Goal: Task Accomplishment & Management: Use online tool/utility

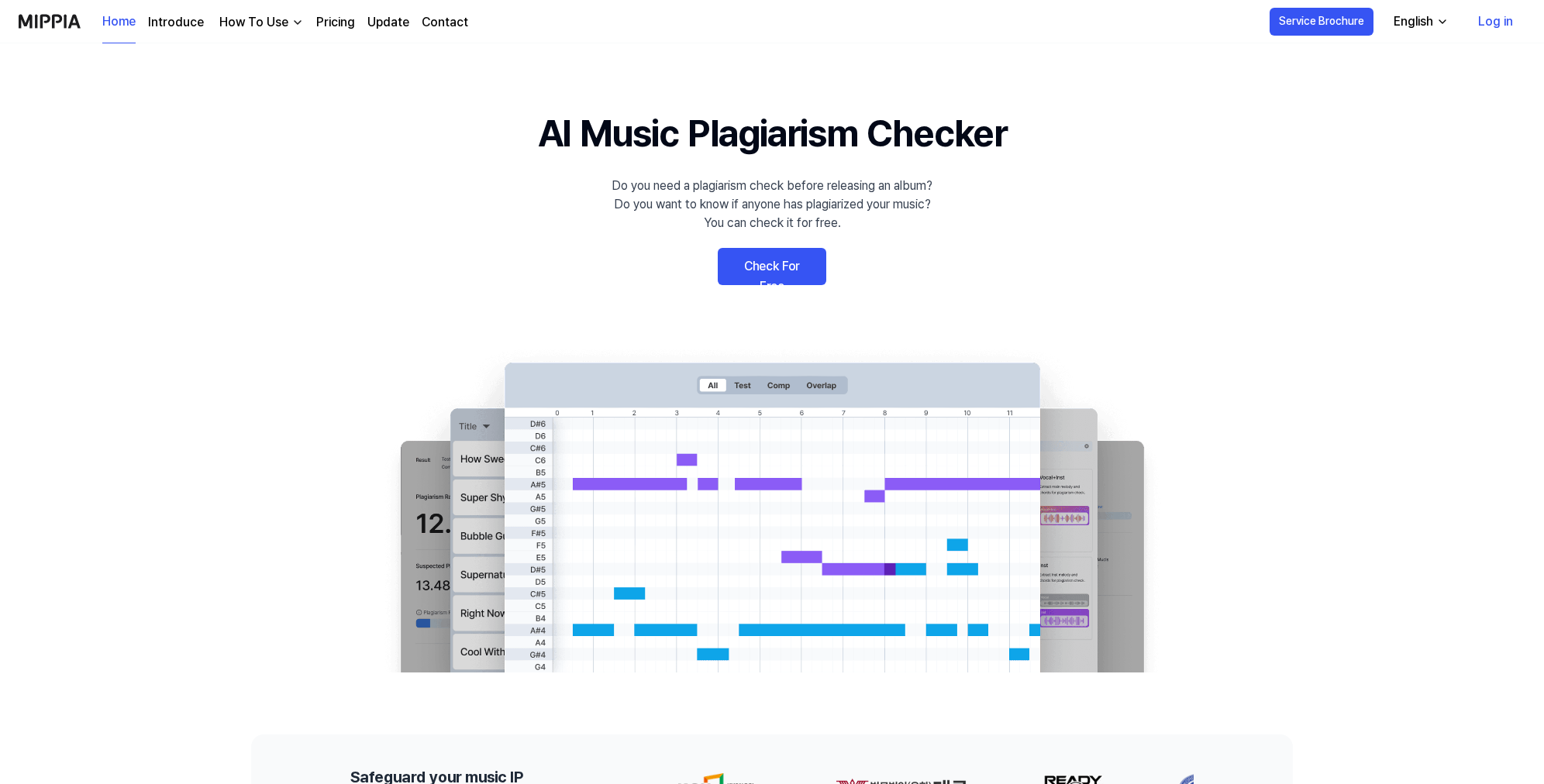
click at [780, 274] on link "Check For Free" at bounding box center [772, 267] width 109 height 38
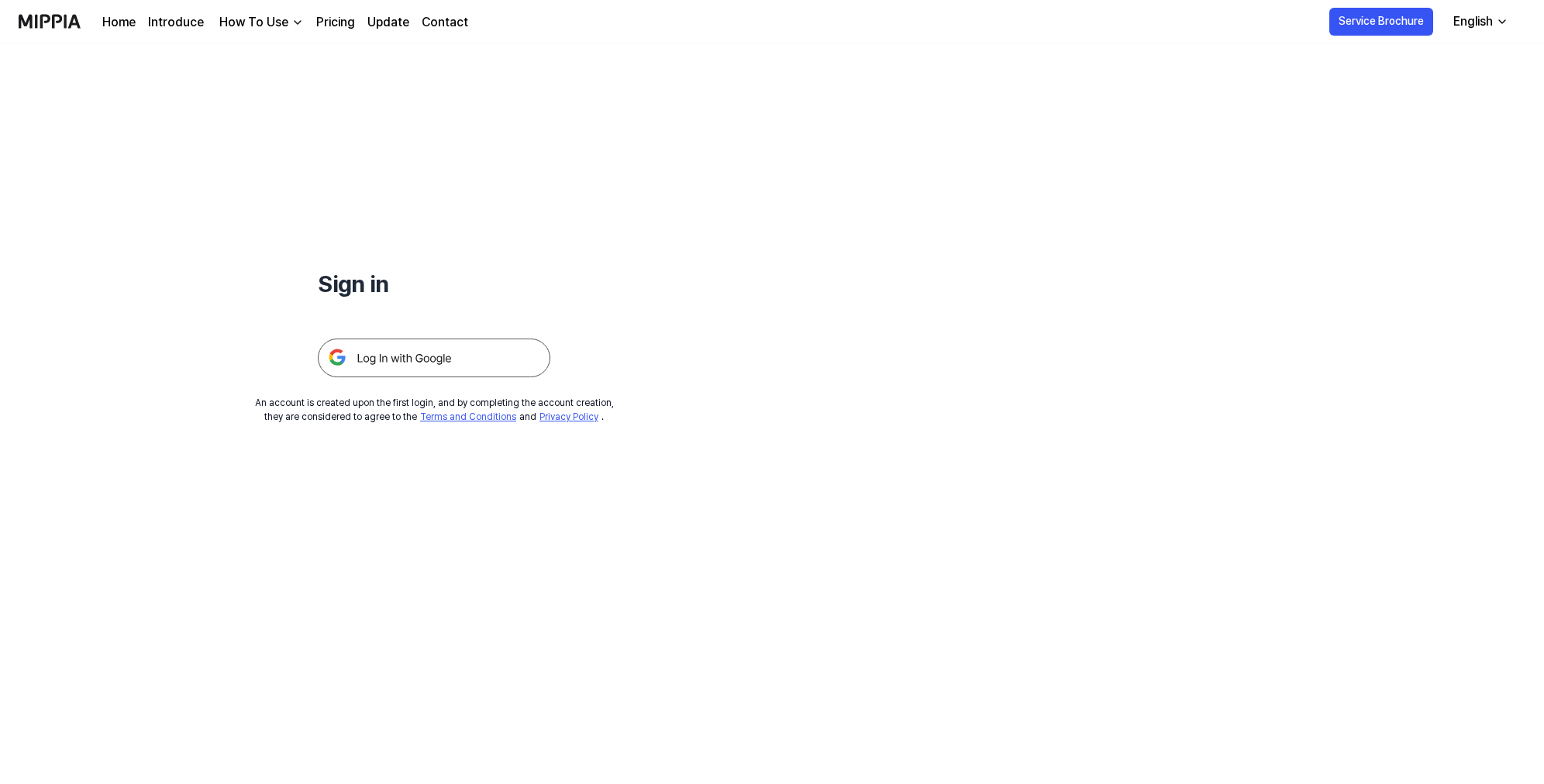
click at [513, 358] on img at bounding box center [434, 357] width 232 height 39
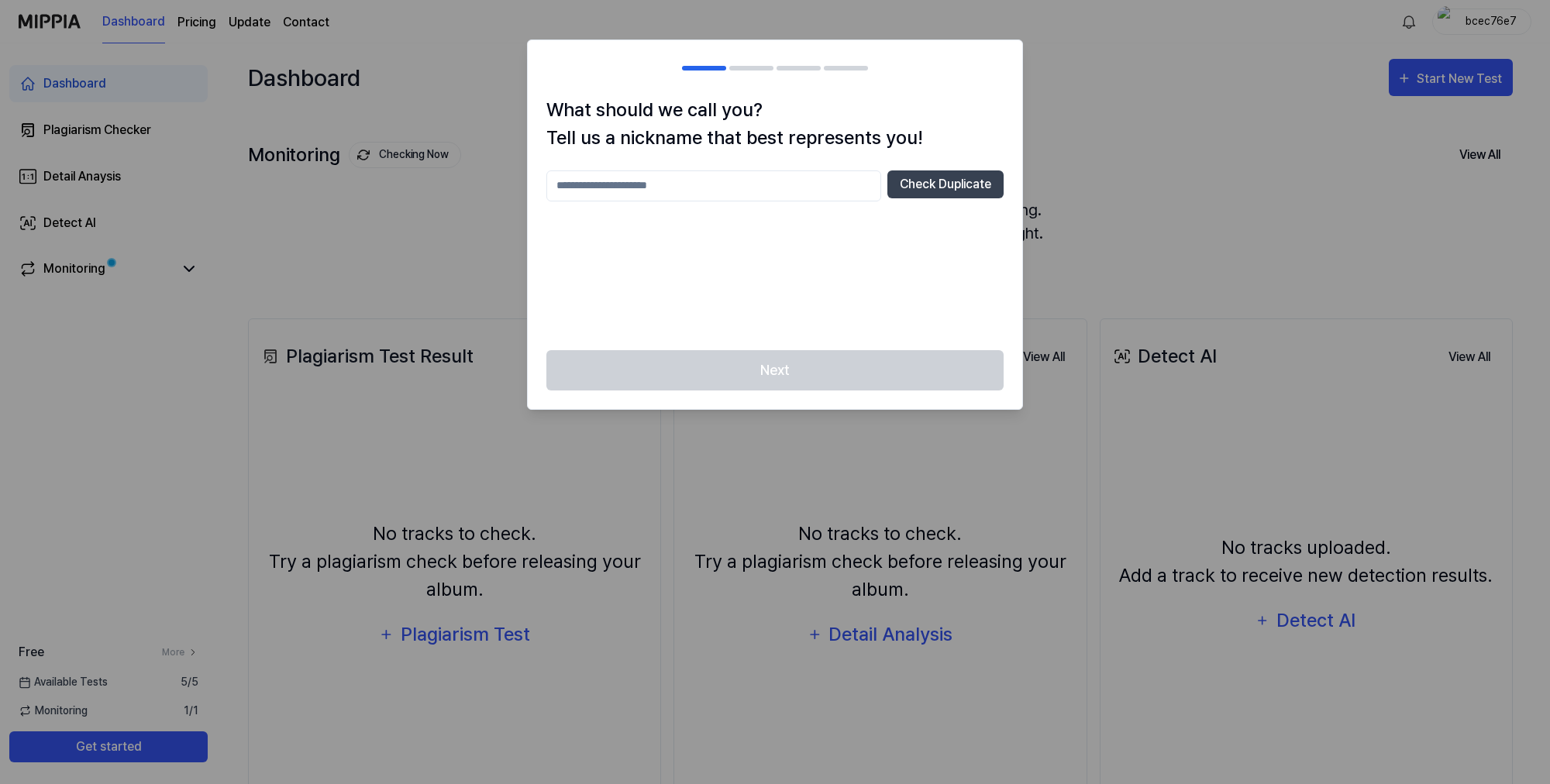
click at [754, 189] on input "text" at bounding box center [713, 186] width 335 height 31
type input "*******"
click at [943, 188] on button "Check Duplicate" at bounding box center [945, 185] width 117 height 28
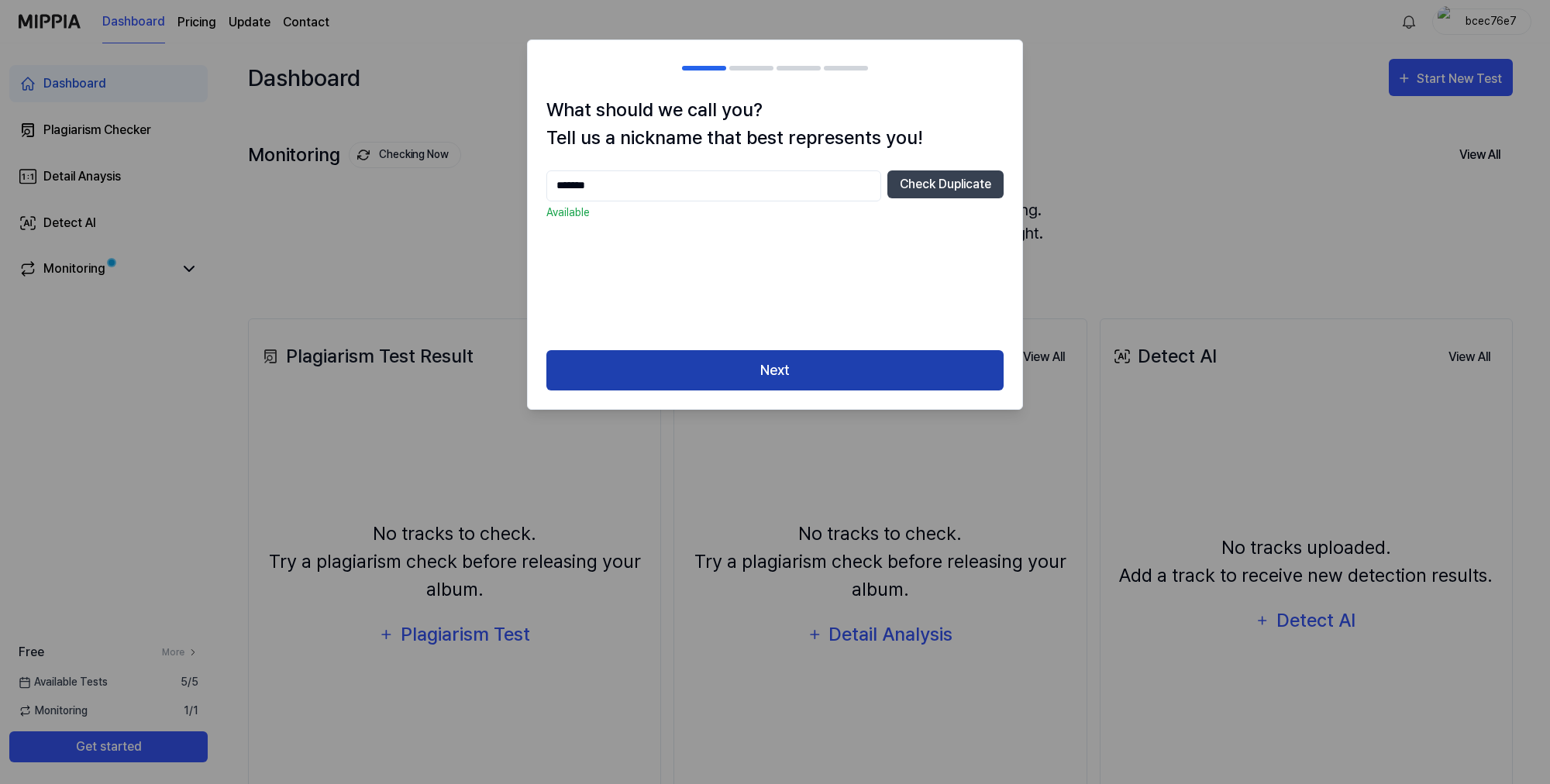
click at [848, 378] on button "Next" at bounding box center [775, 371] width 457 height 41
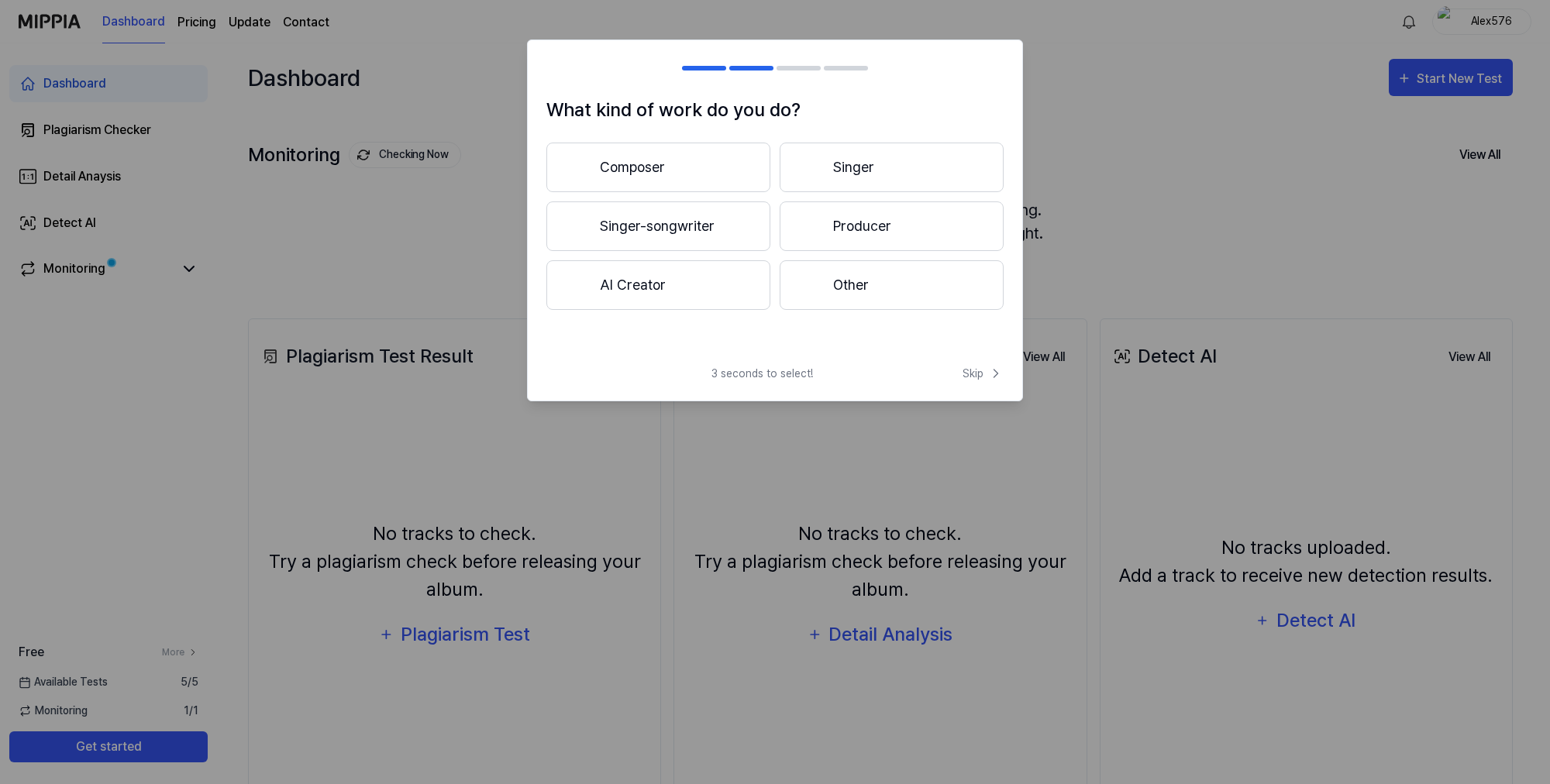
click at [814, 285] on div at bounding box center [811, 284] width 19 height 19
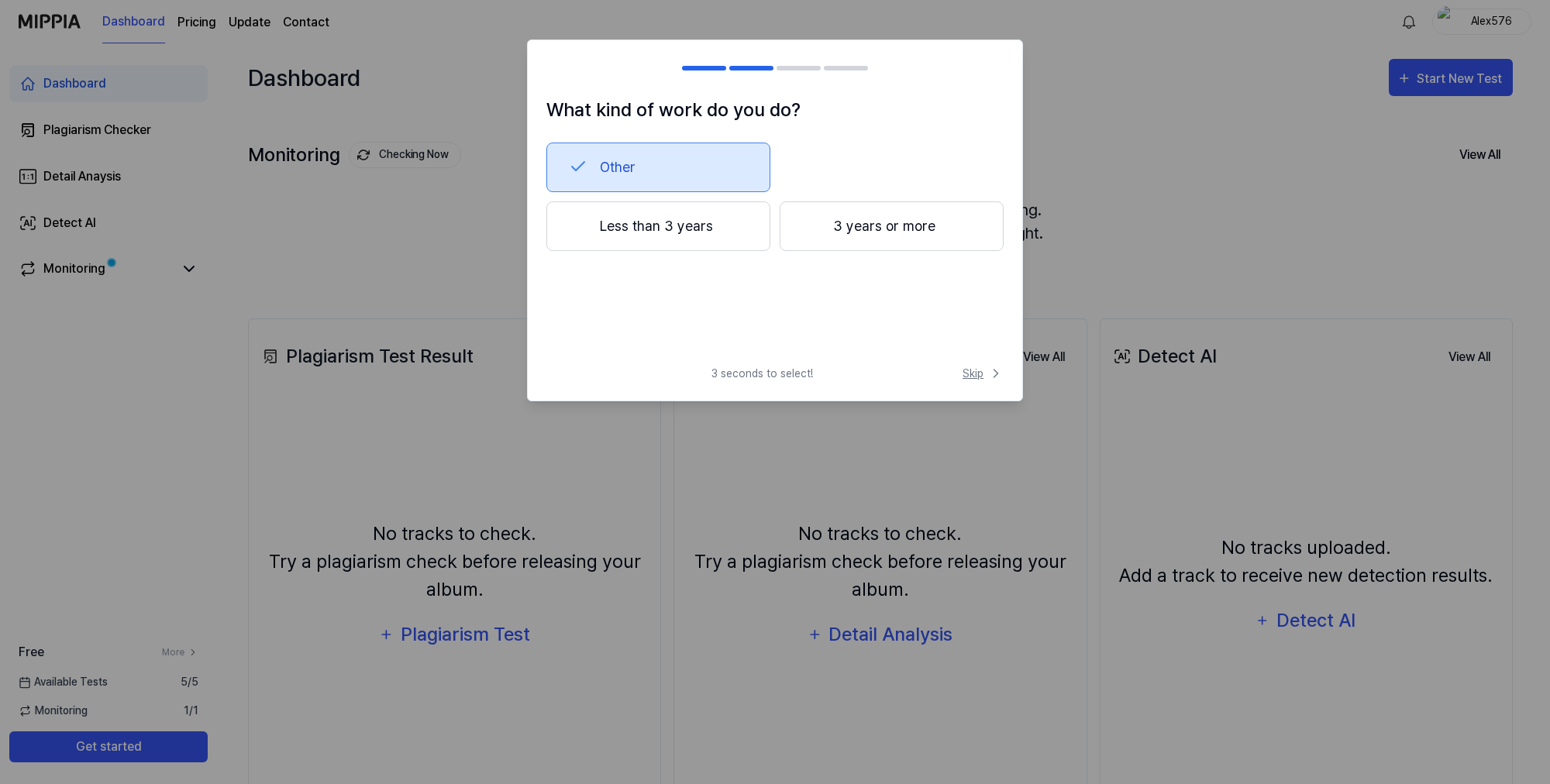
click at [980, 371] on span "Skip" at bounding box center [984, 373] width 41 height 16
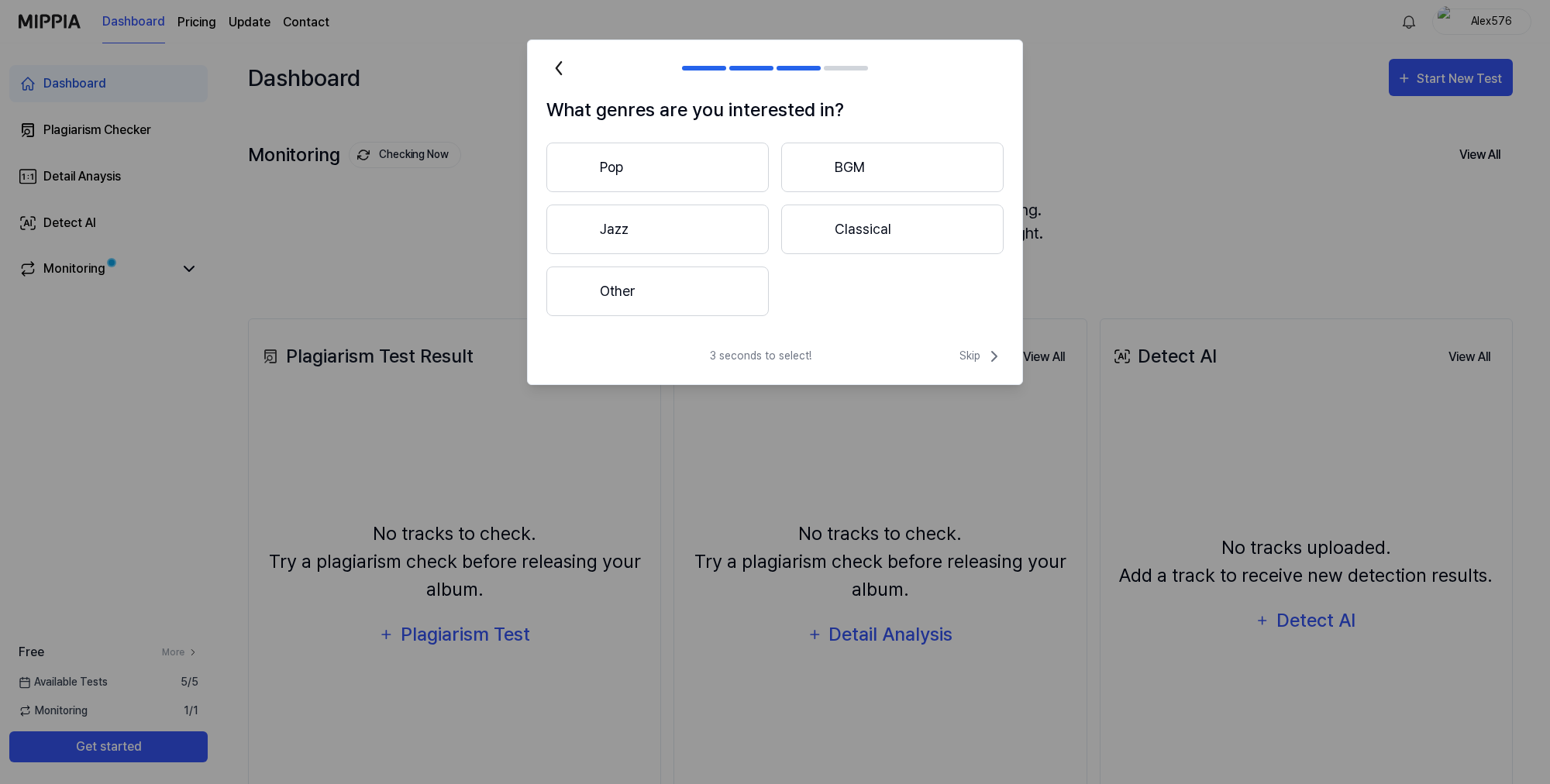
click at [705, 182] on button "Pop" at bounding box center [657, 167] width 222 height 49
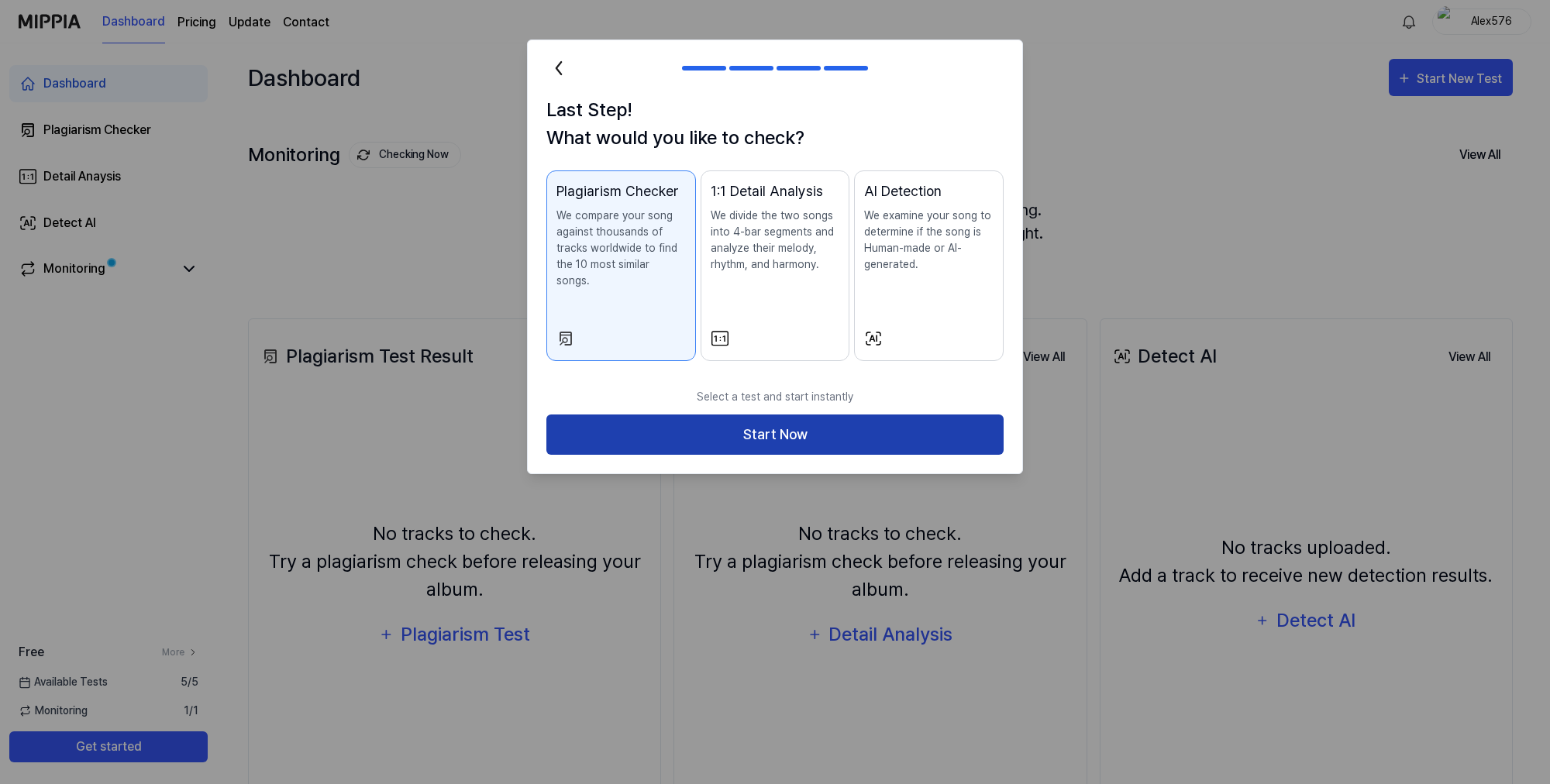
click at [902, 415] on button "Start Now" at bounding box center [775, 435] width 457 height 41
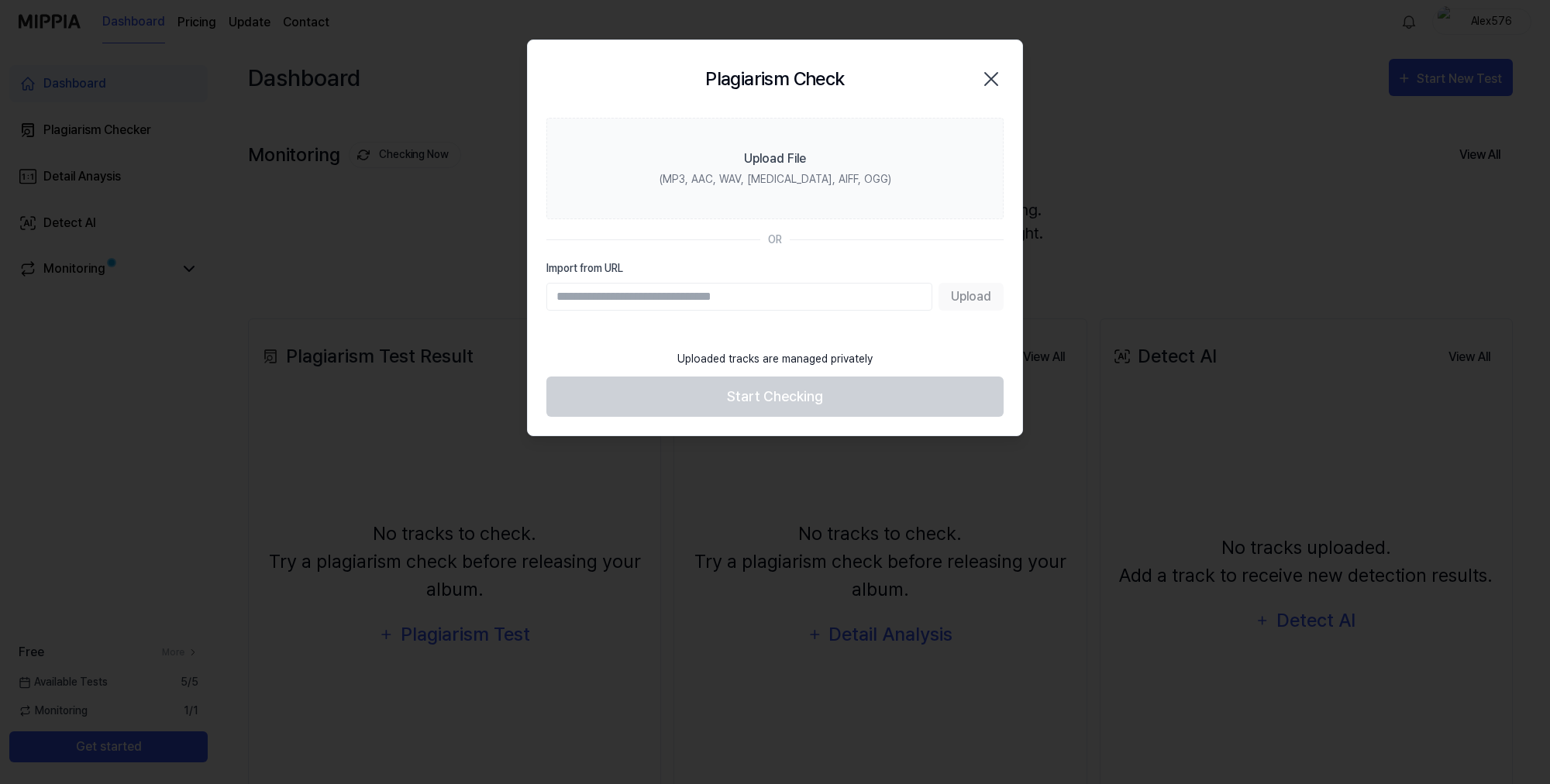
paste input "**********"
type input "**********"
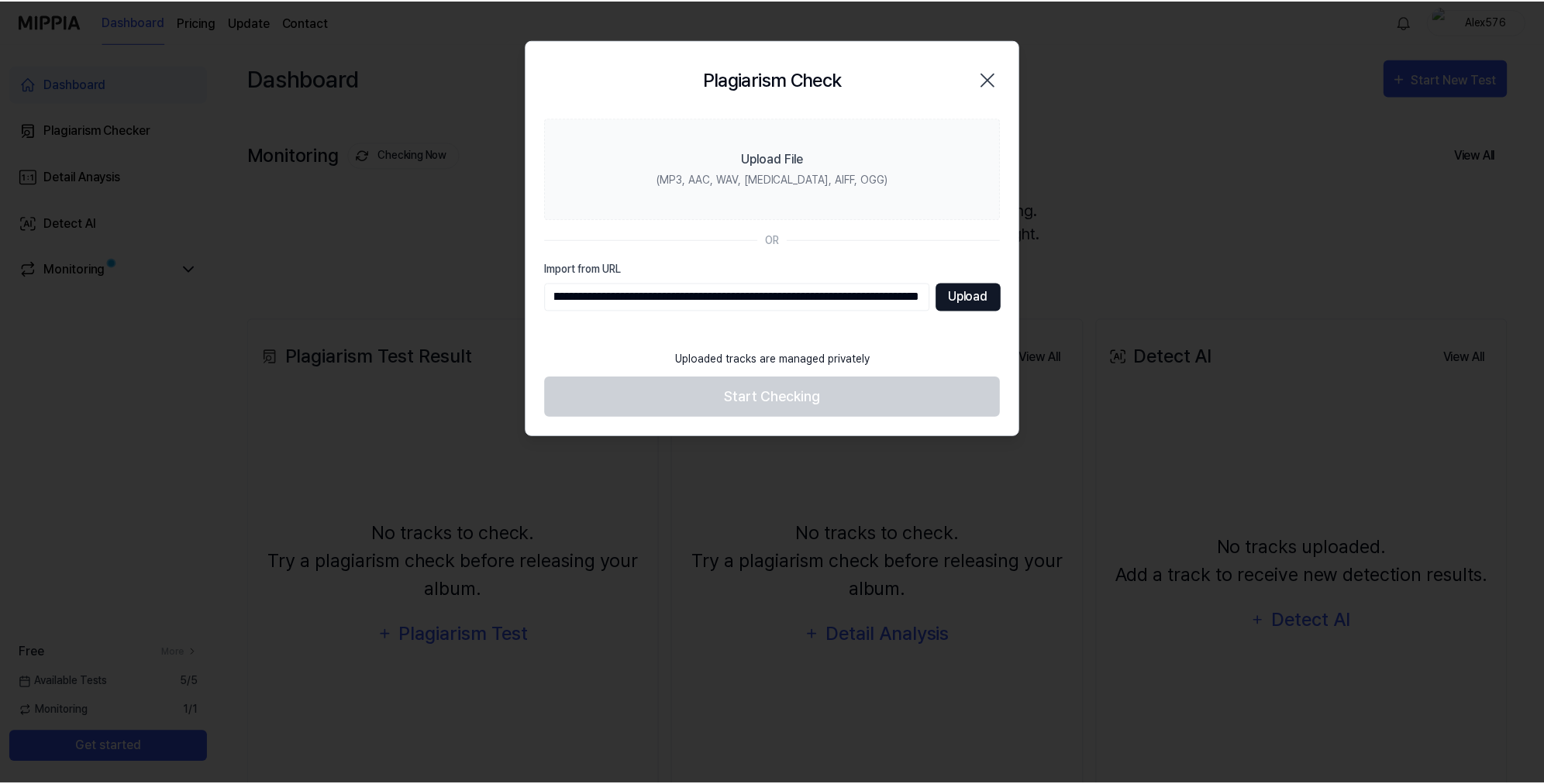
scroll to position [0, 0]
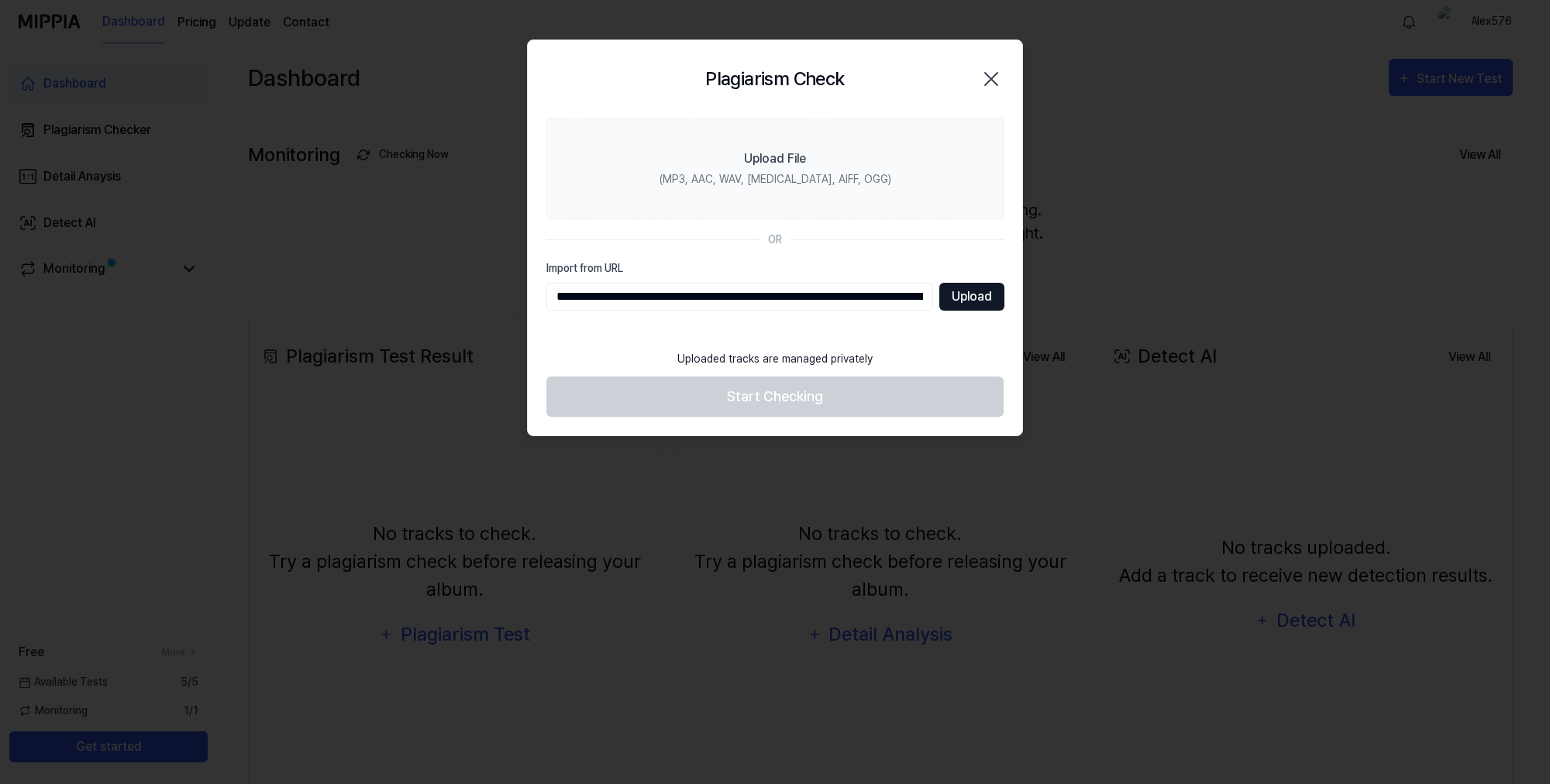
click at [983, 296] on button "Upload" at bounding box center [972, 296] width 65 height 28
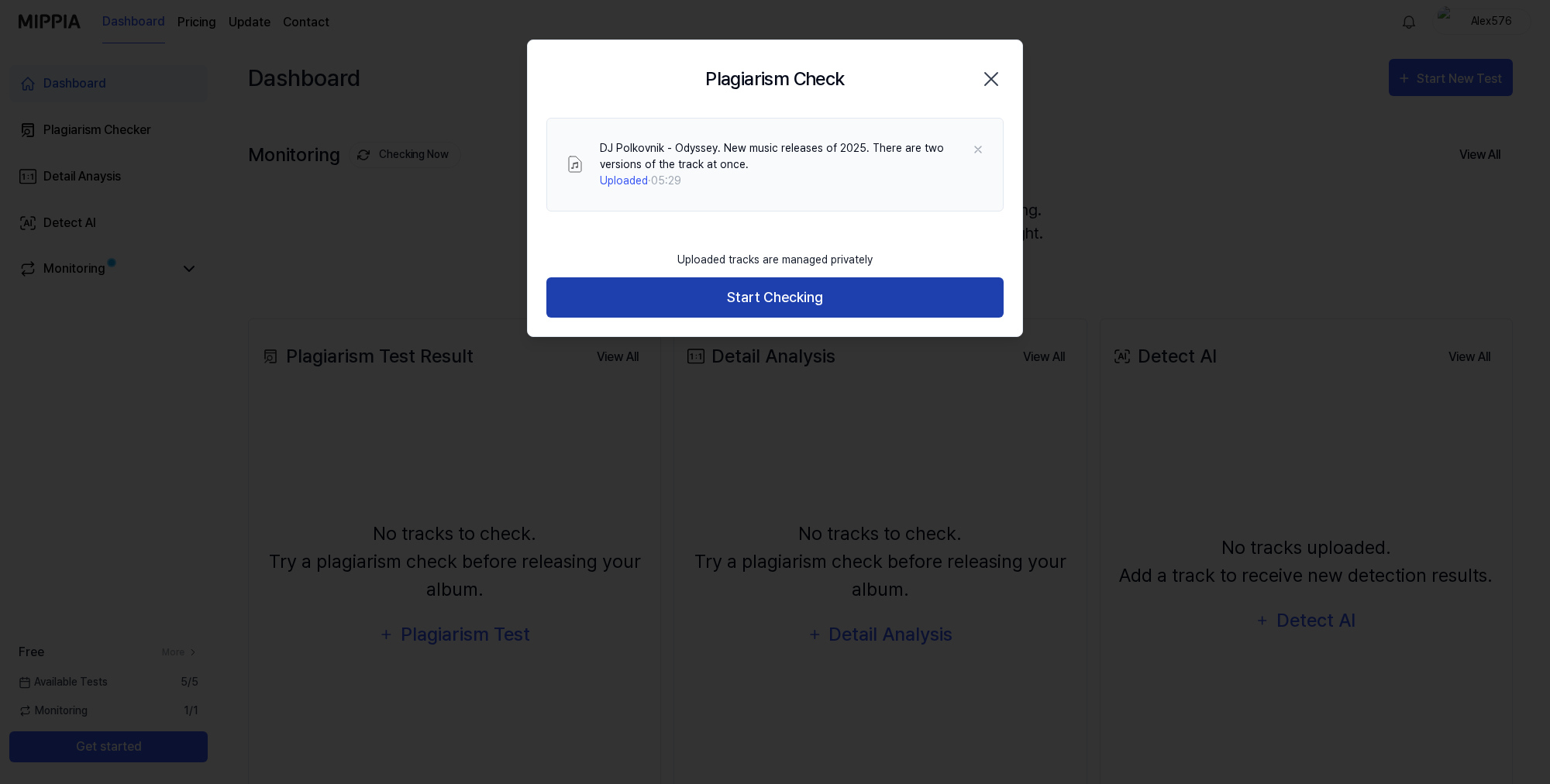
click at [757, 300] on button "Start Checking" at bounding box center [775, 298] width 457 height 41
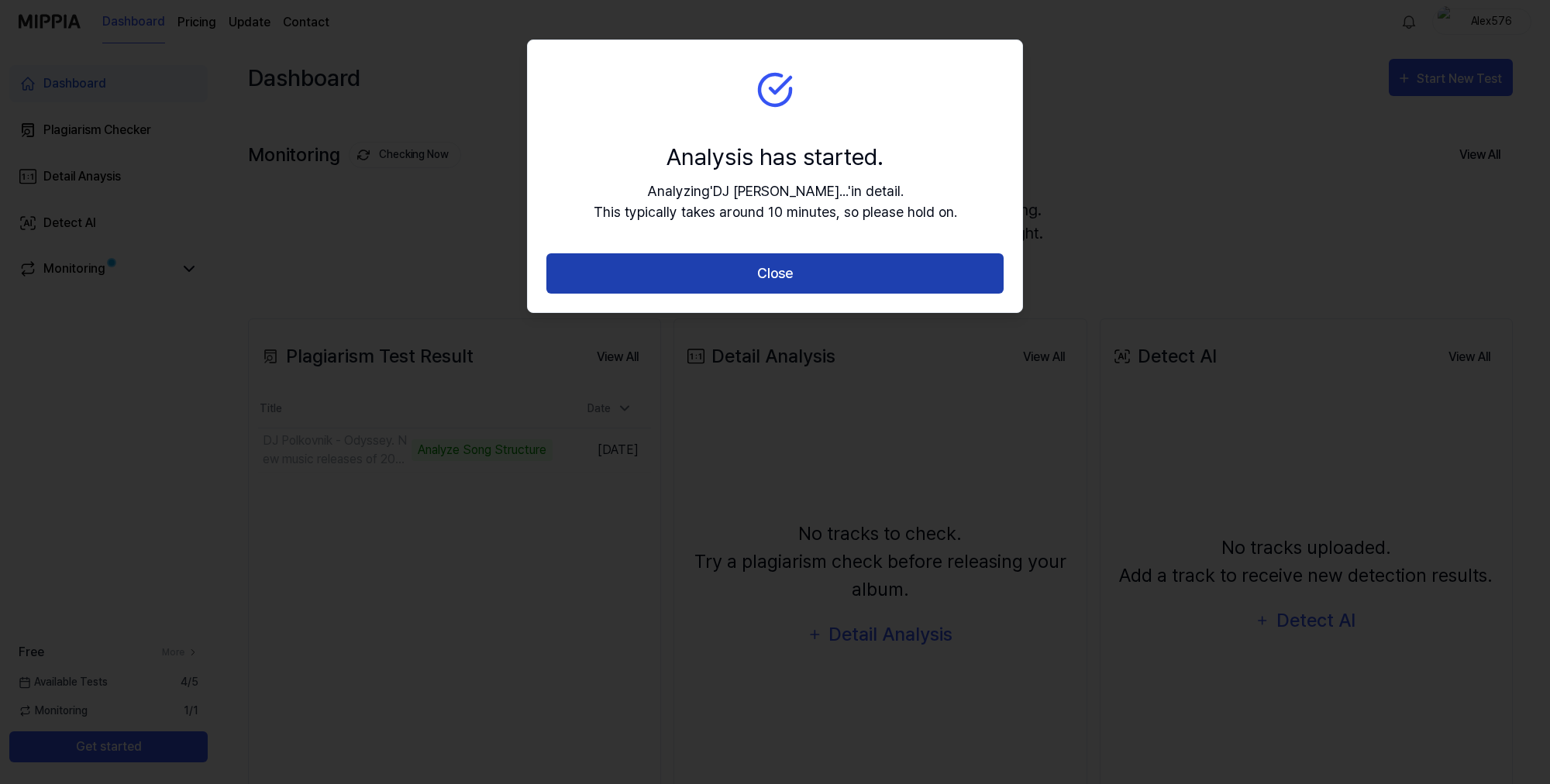
click at [917, 280] on button "Close" at bounding box center [775, 274] width 457 height 41
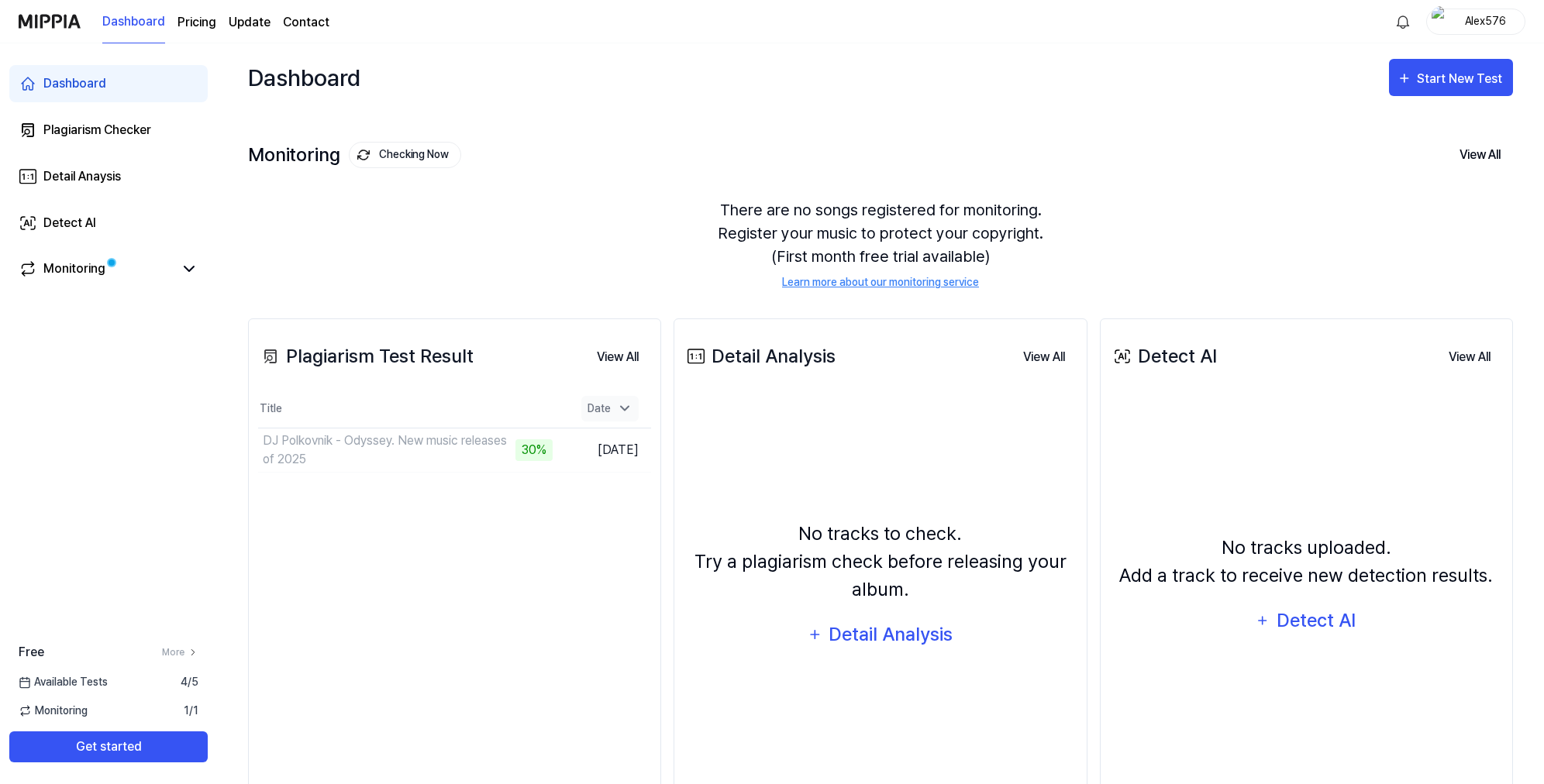
click at [626, 407] on icon at bounding box center [625, 409] width 16 height 16
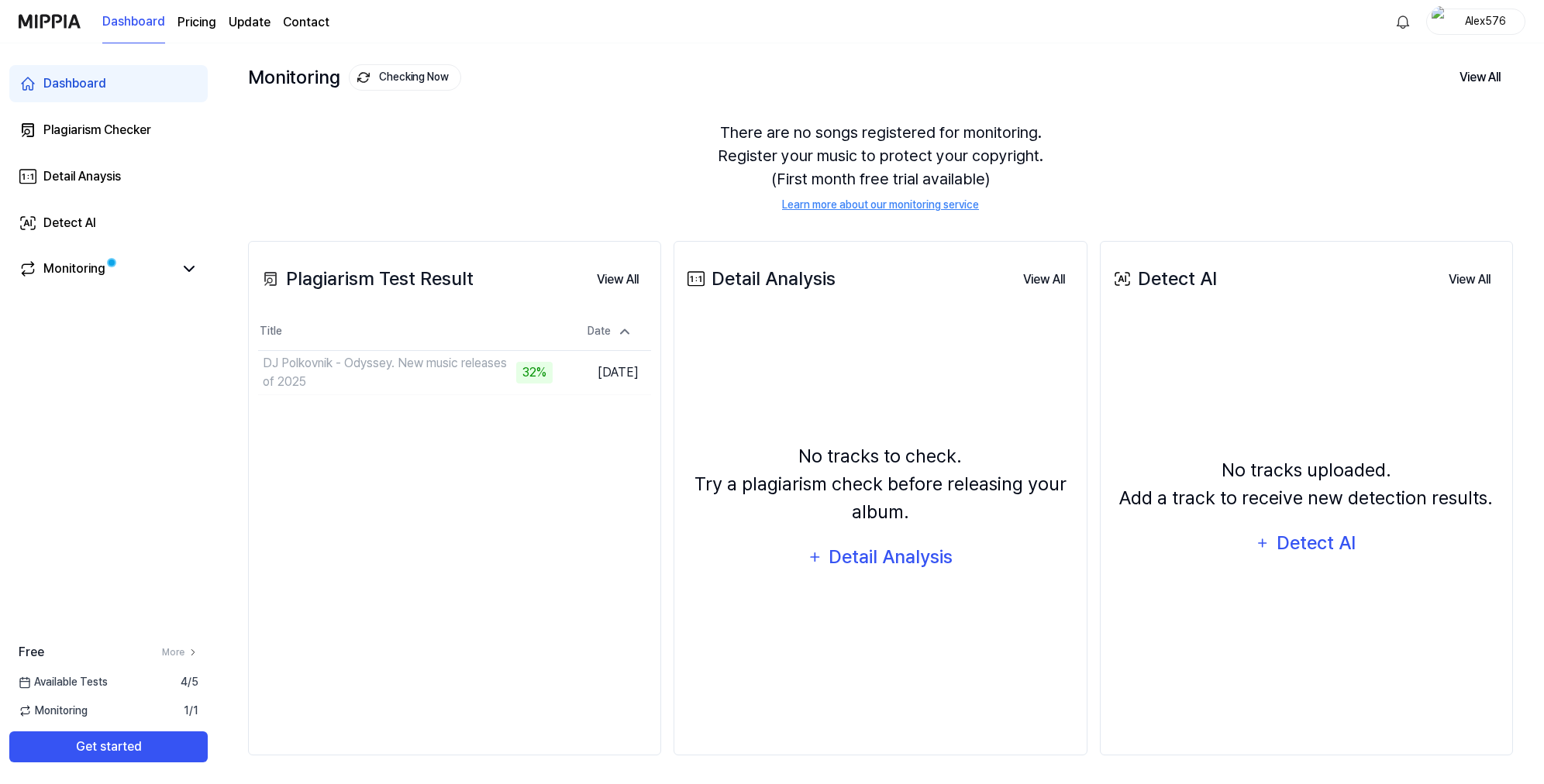
scroll to position [79, 0]
click at [63, 232] on link "Detect AI" at bounding box center [108, 223] width 199 height 38
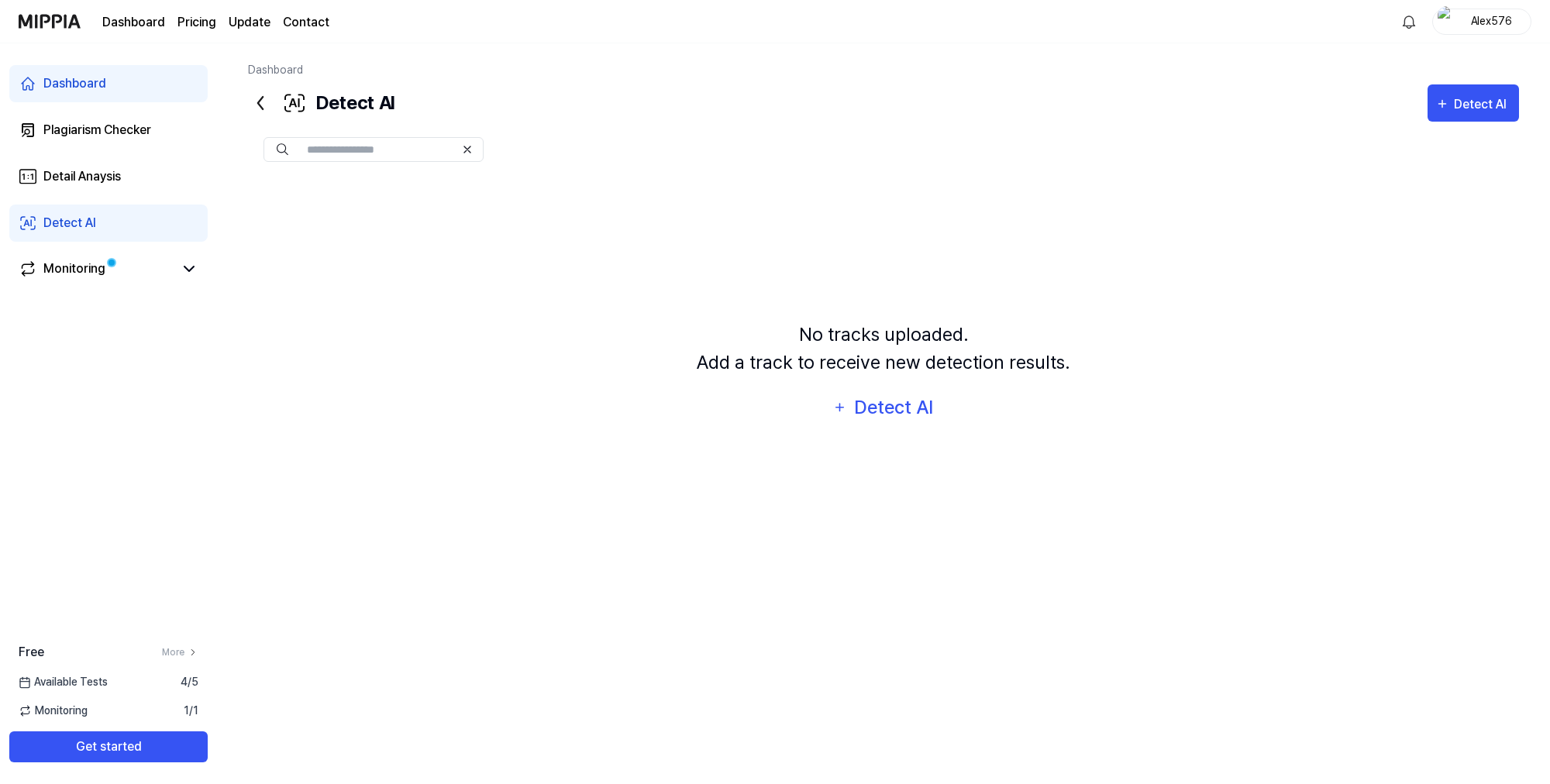
click at [195, 20] on page\) "Pricing" at bounding box center [197, 22] width 39 height 19
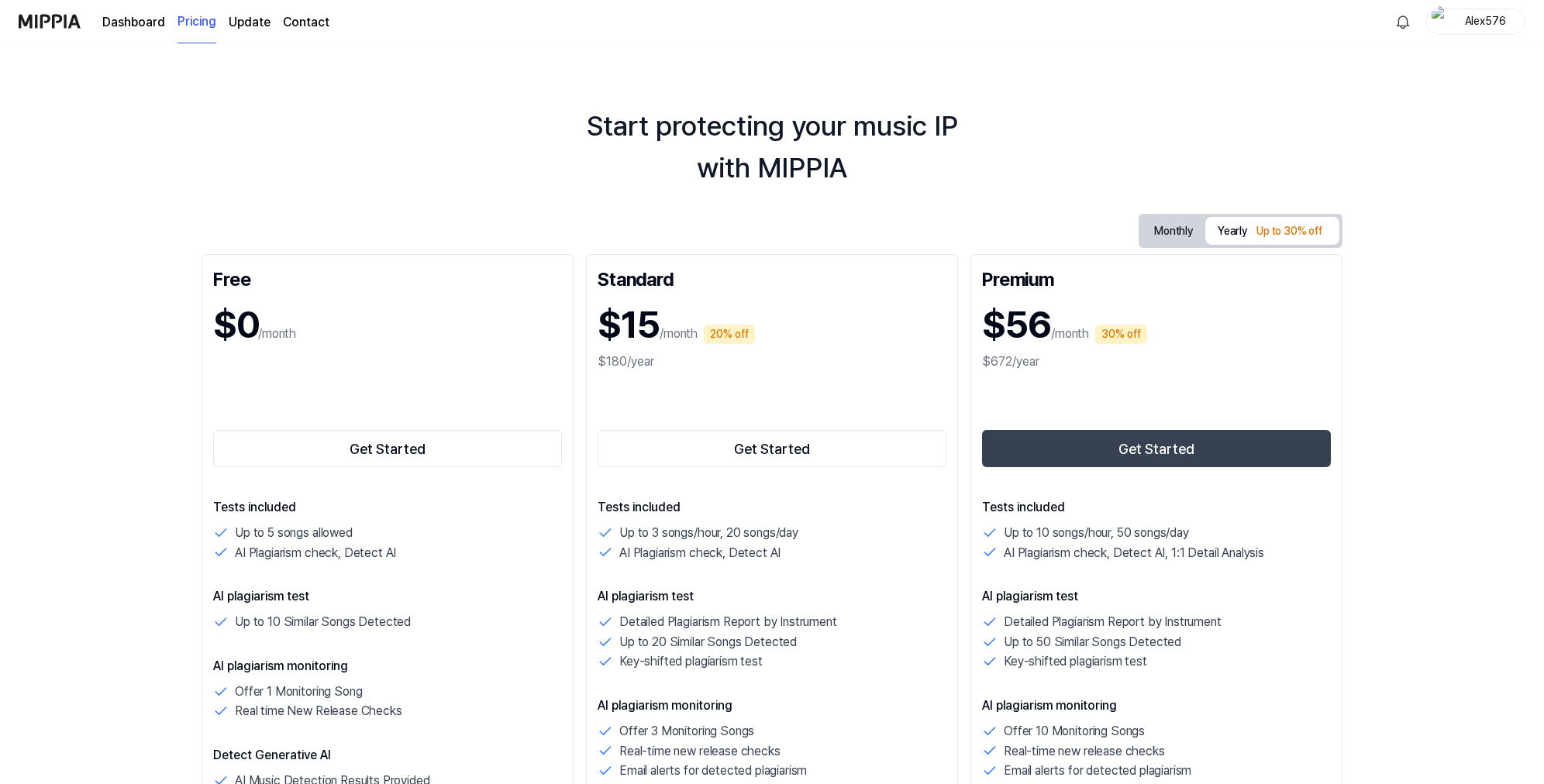
click at [141, 20] on link "Dashboard" at bounding box center [134, 22] width 63 height 19
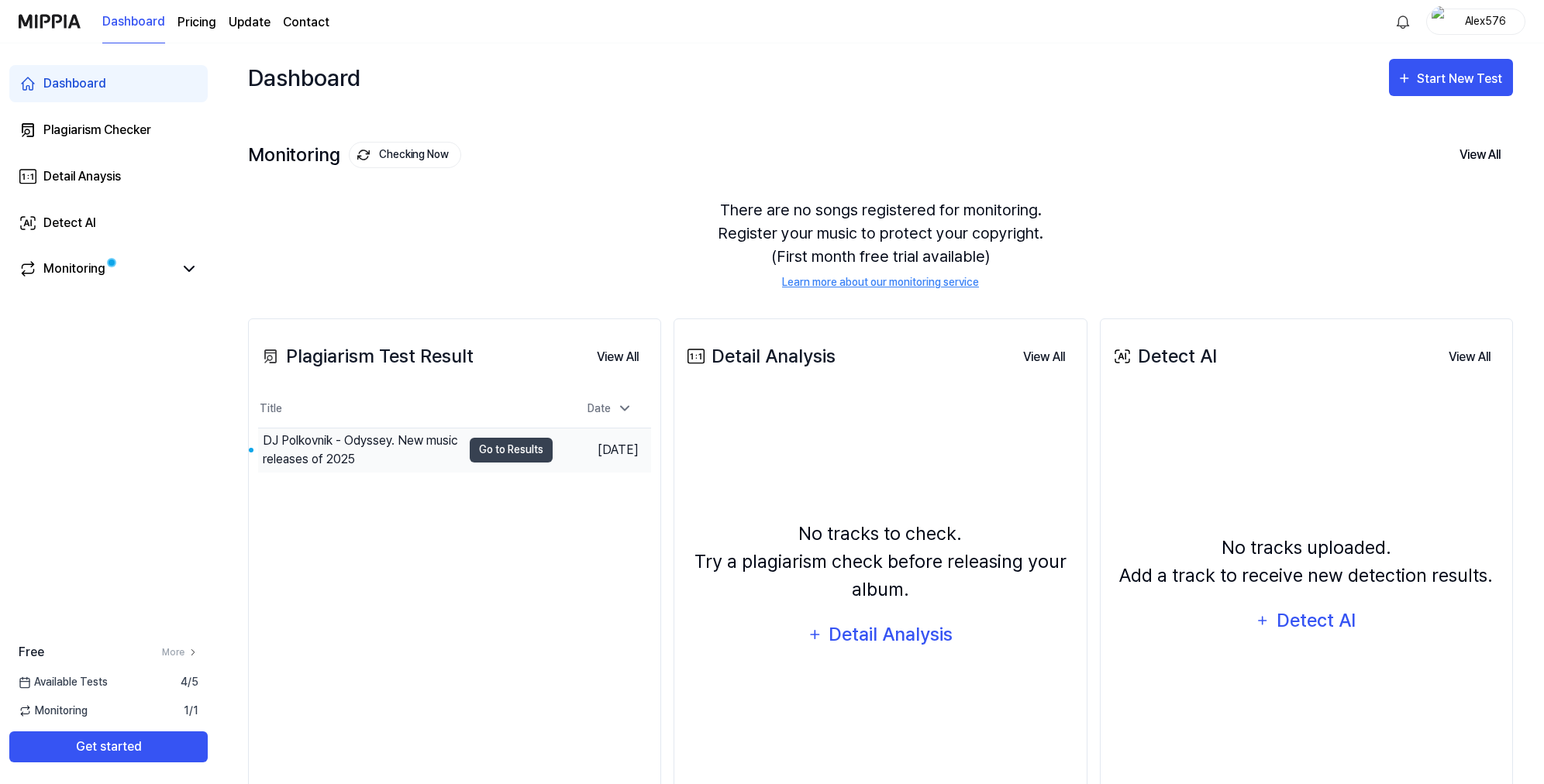
click at [438, 452] on div "DJ Polkovnik - Odyssey. New music releases of 2025" at bounding box center [363, 450] width 200 height 38
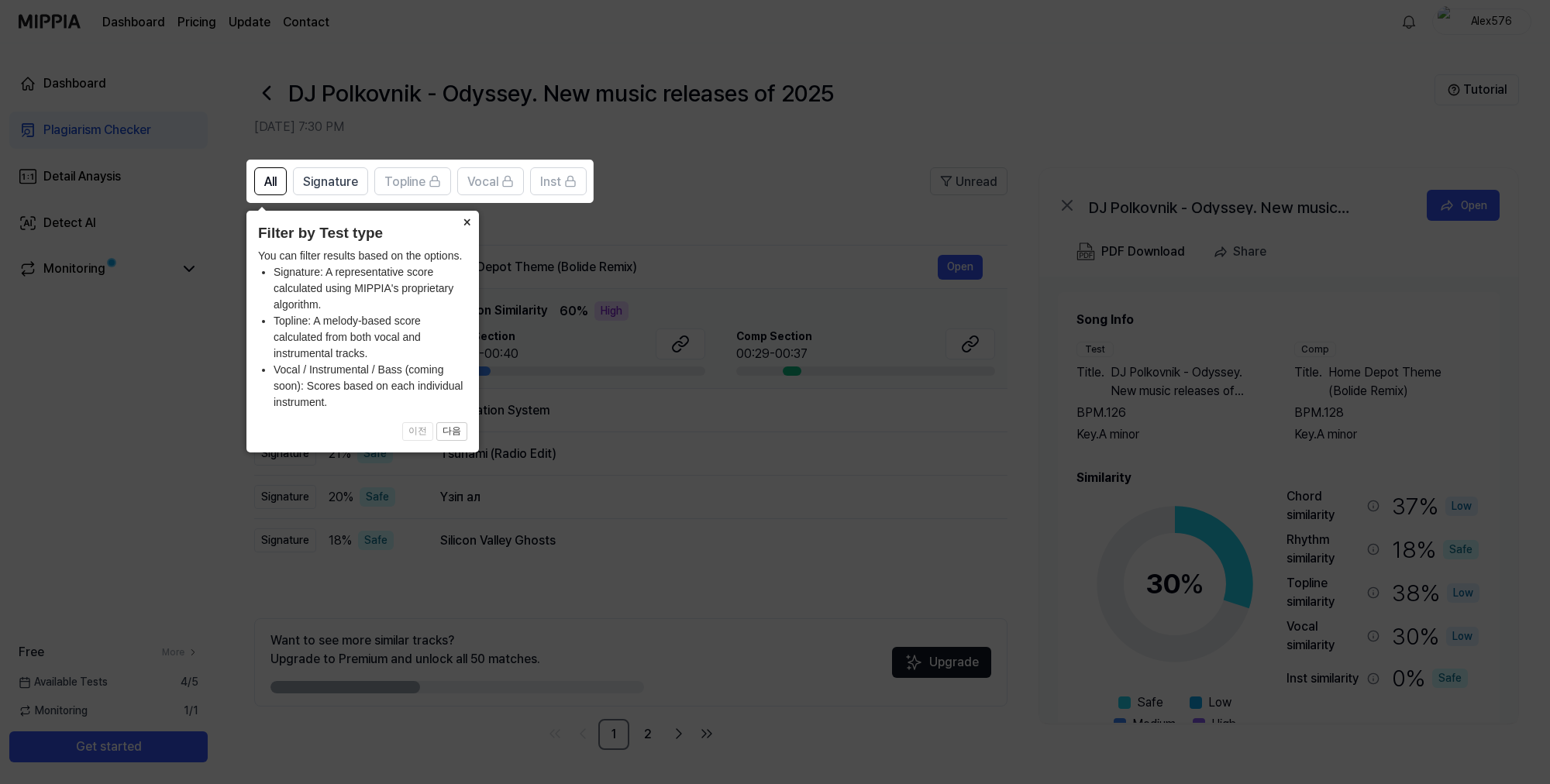
click at [468, 226] on button "×" at bounding box center [466, 221] width 25 height 22
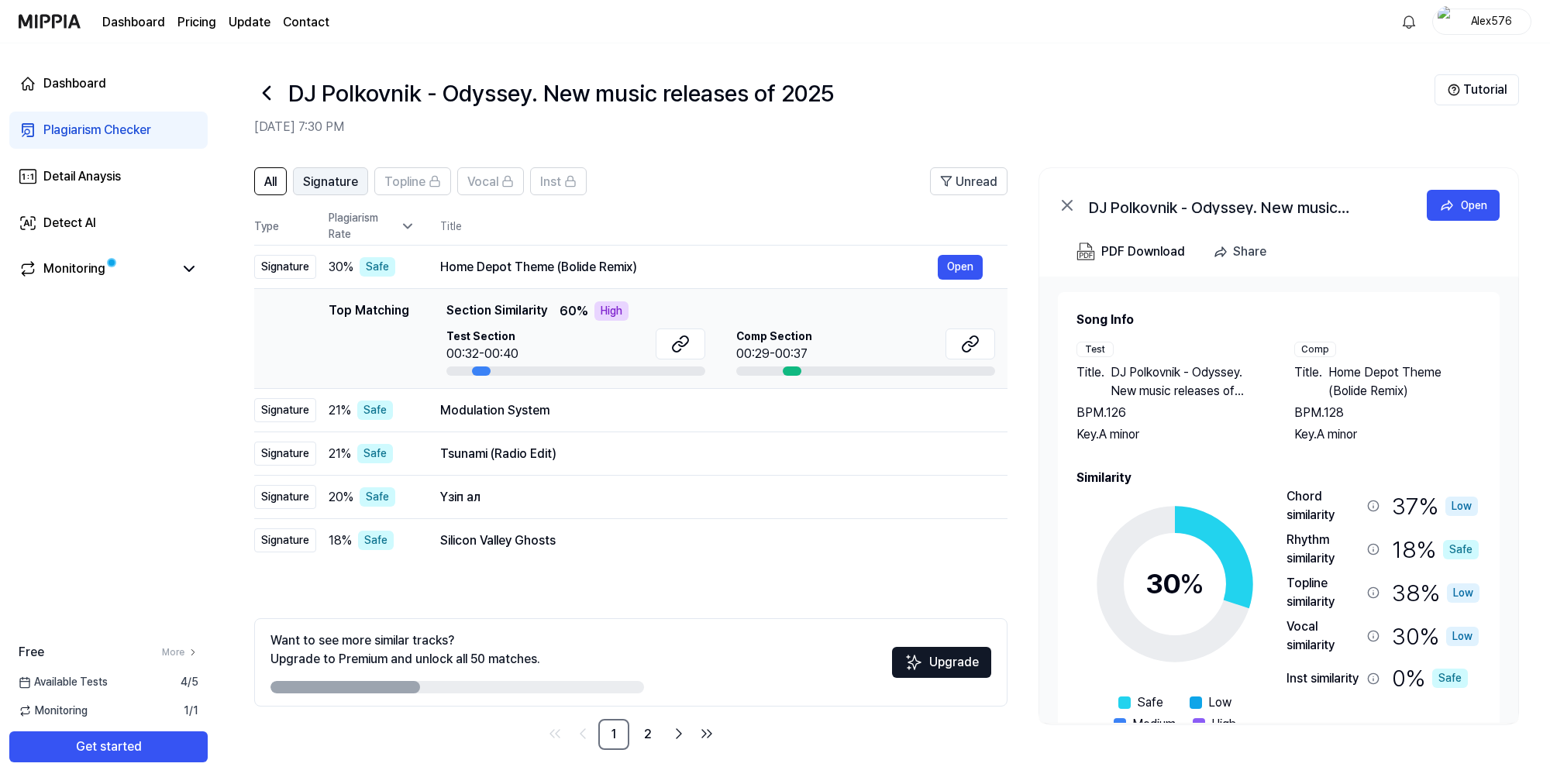
click at [340, 189] on span "Signature" at bounding box center [331, 182] width 55 height 19
click at [954, 268] on button "Open" at bounding box center [960, 267] width 45 height 25
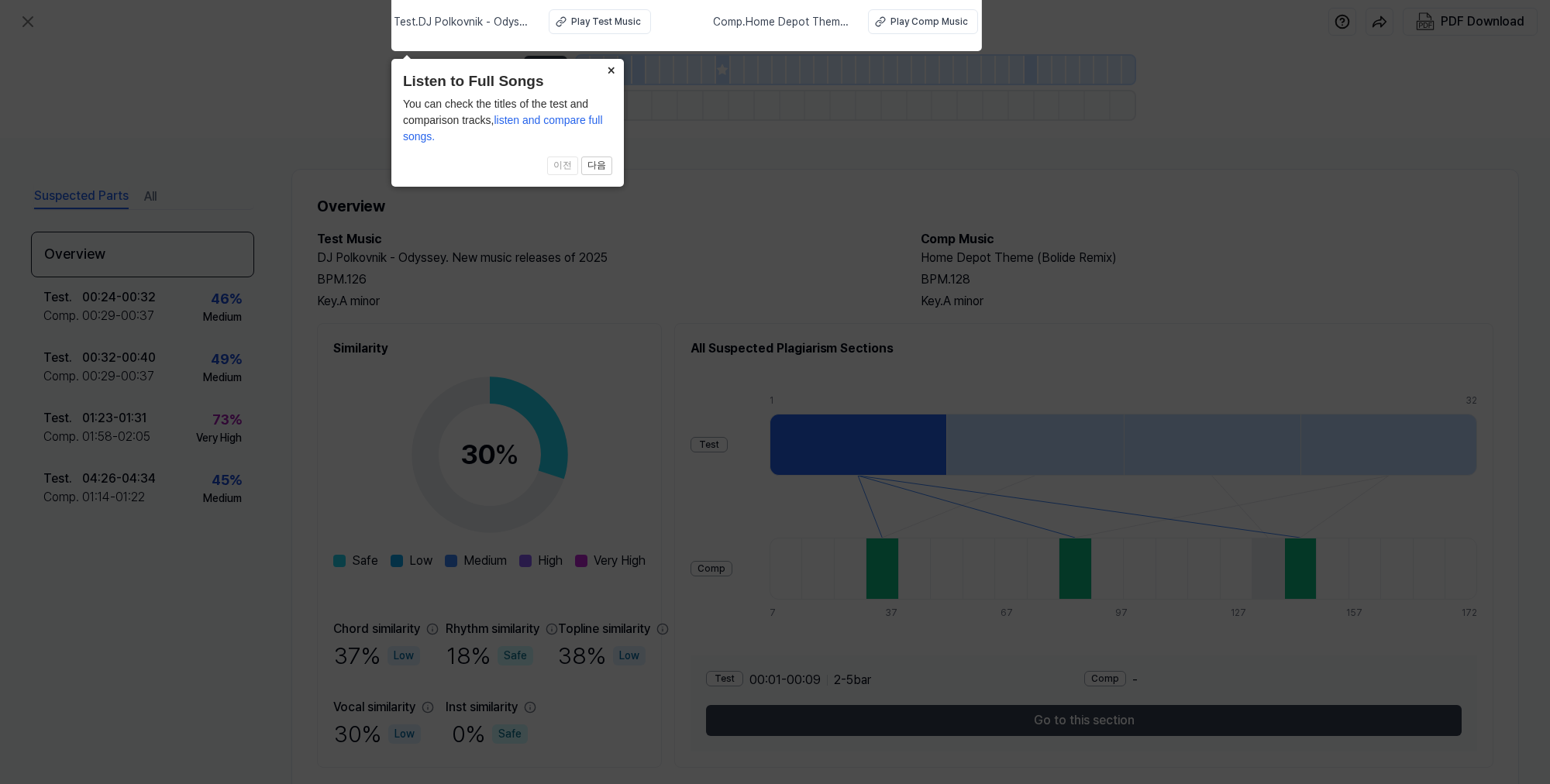
click at [612, 70] on button "×" at bounding box center [612, 70] width 25 height 22
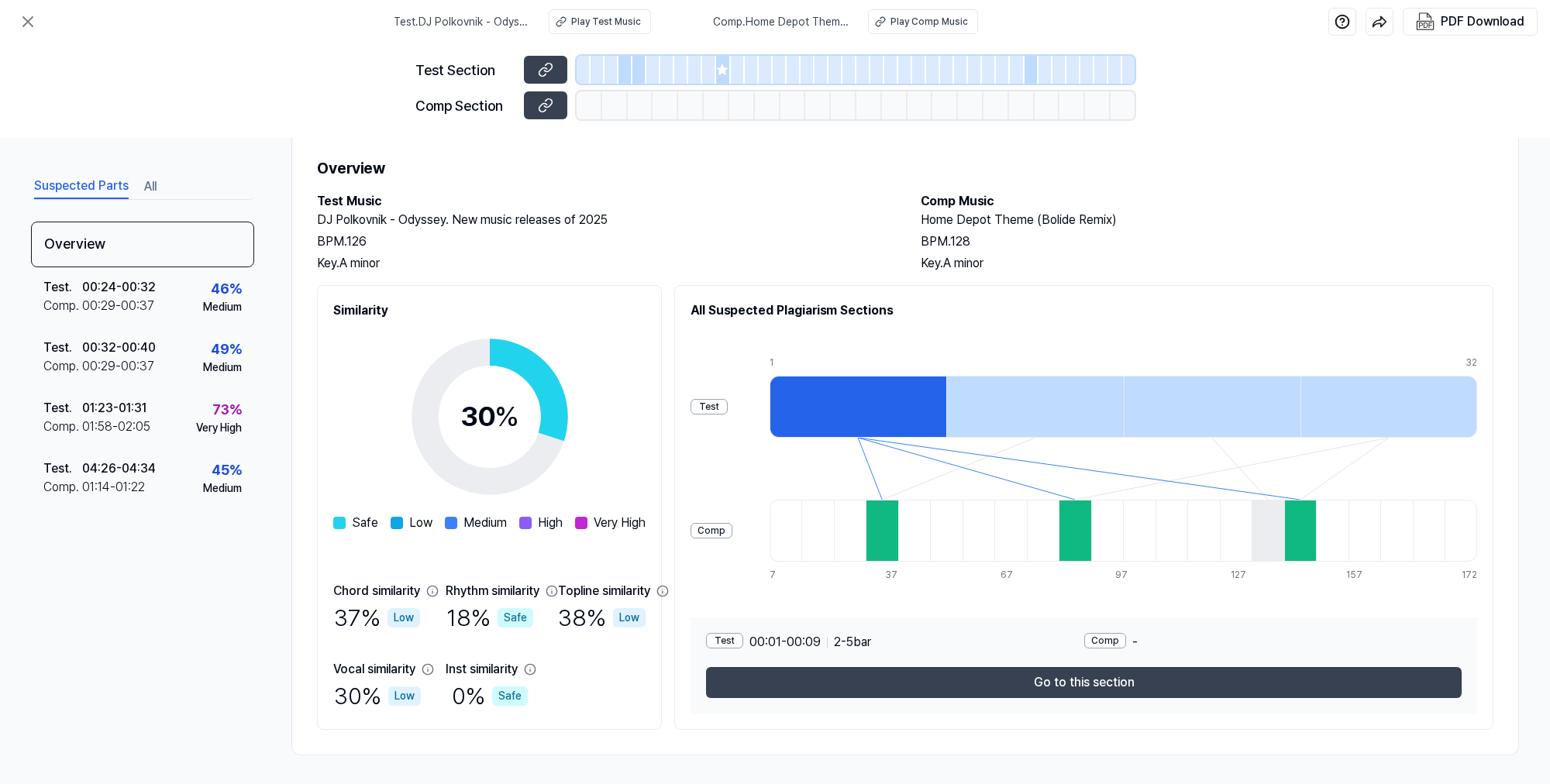
scroll to position [39, 0]
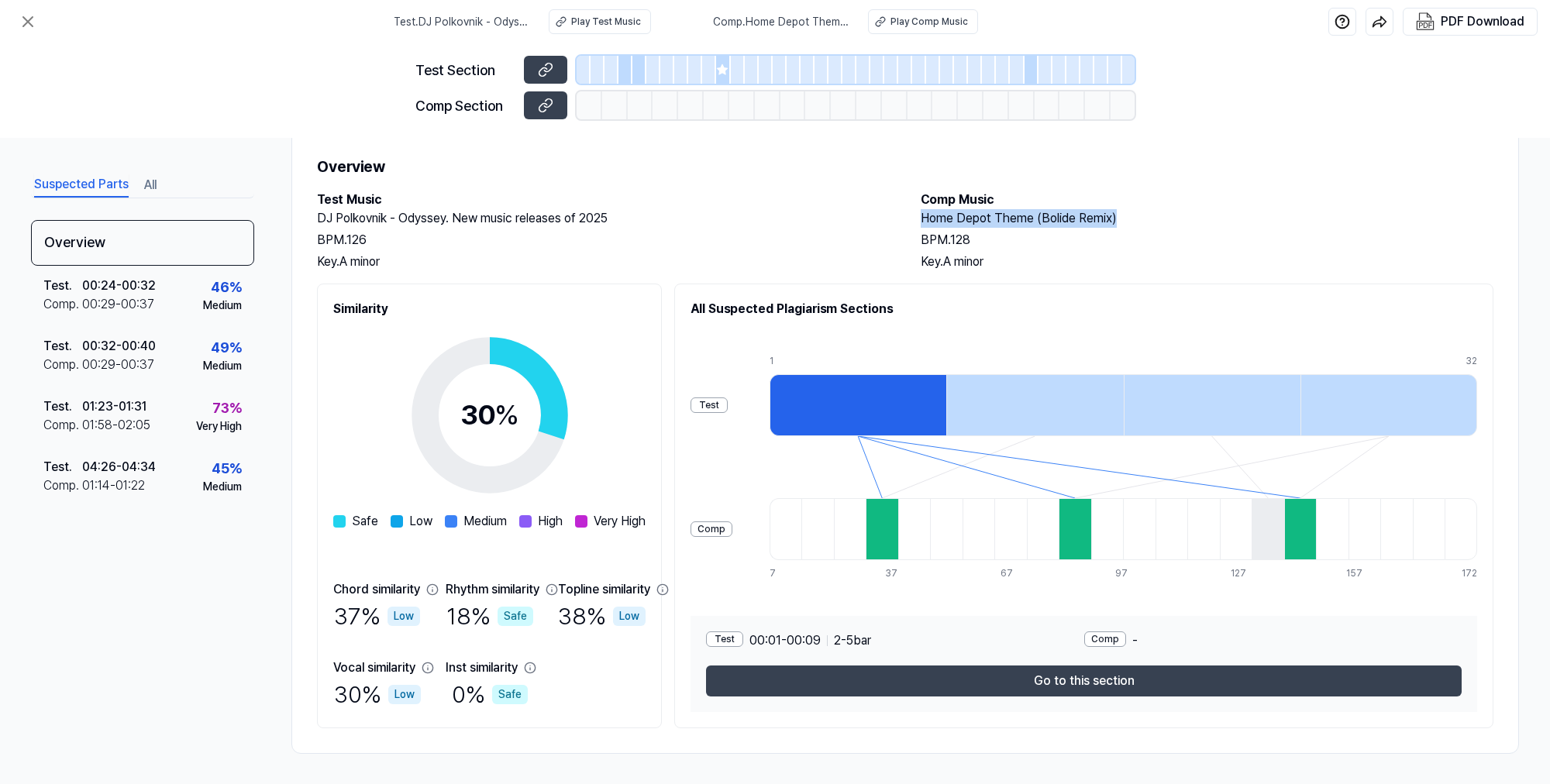
drag, startPoint x: 918, startPoint y: 218, endPoint x: 1116, endPoint y: 218, distance: 198.0
click at [1116, 218] on h2 "Home Depot Theme (Bolide Remix)" at bounding box center [1207, 218] width 573 height 19
copy h2 "Home Depot Theme (Bolide Remix)"
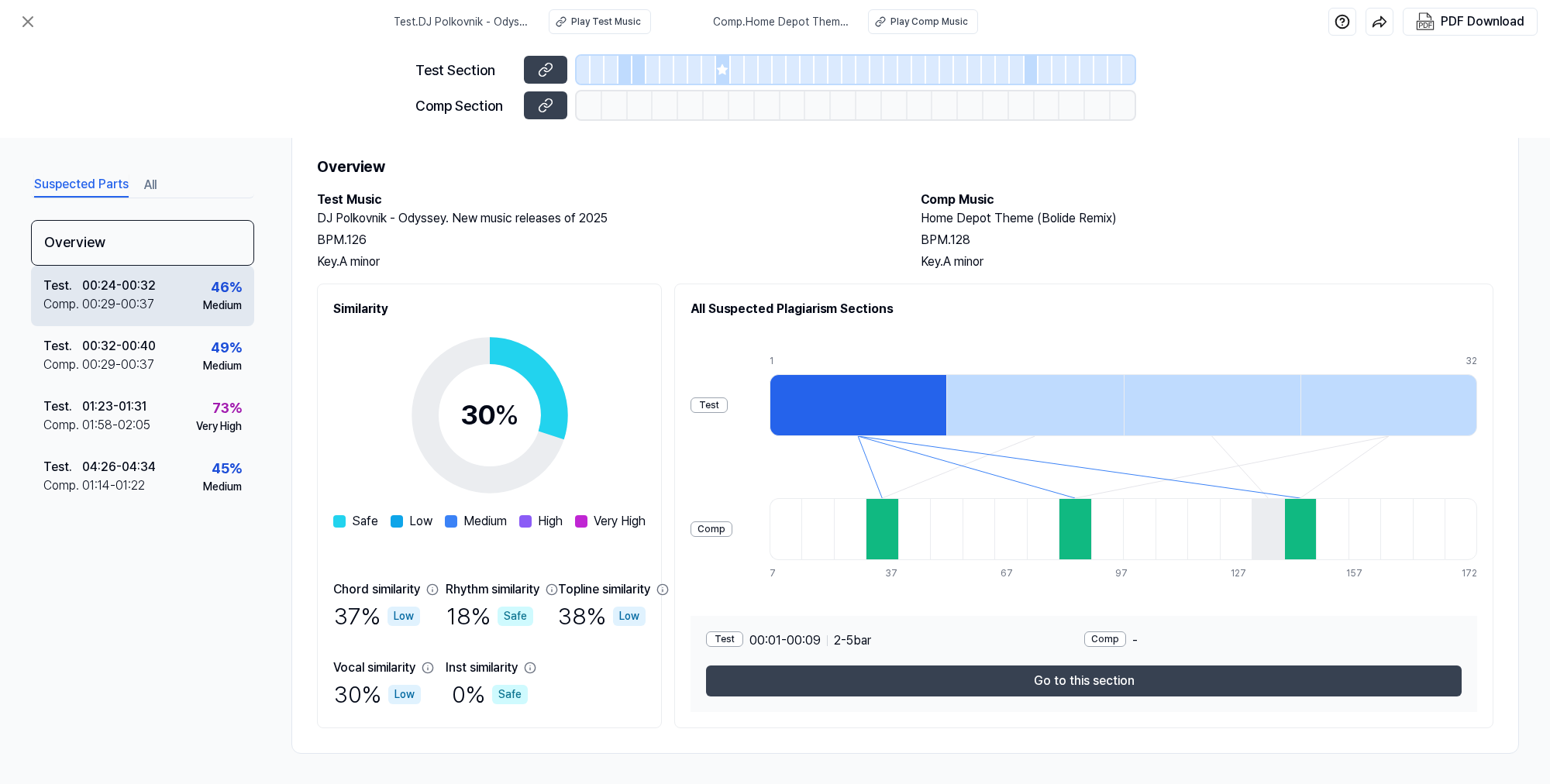
click at [141, 298] on div "00:29 - 00:37" at bounding box center [118, 304] width 72 height 19
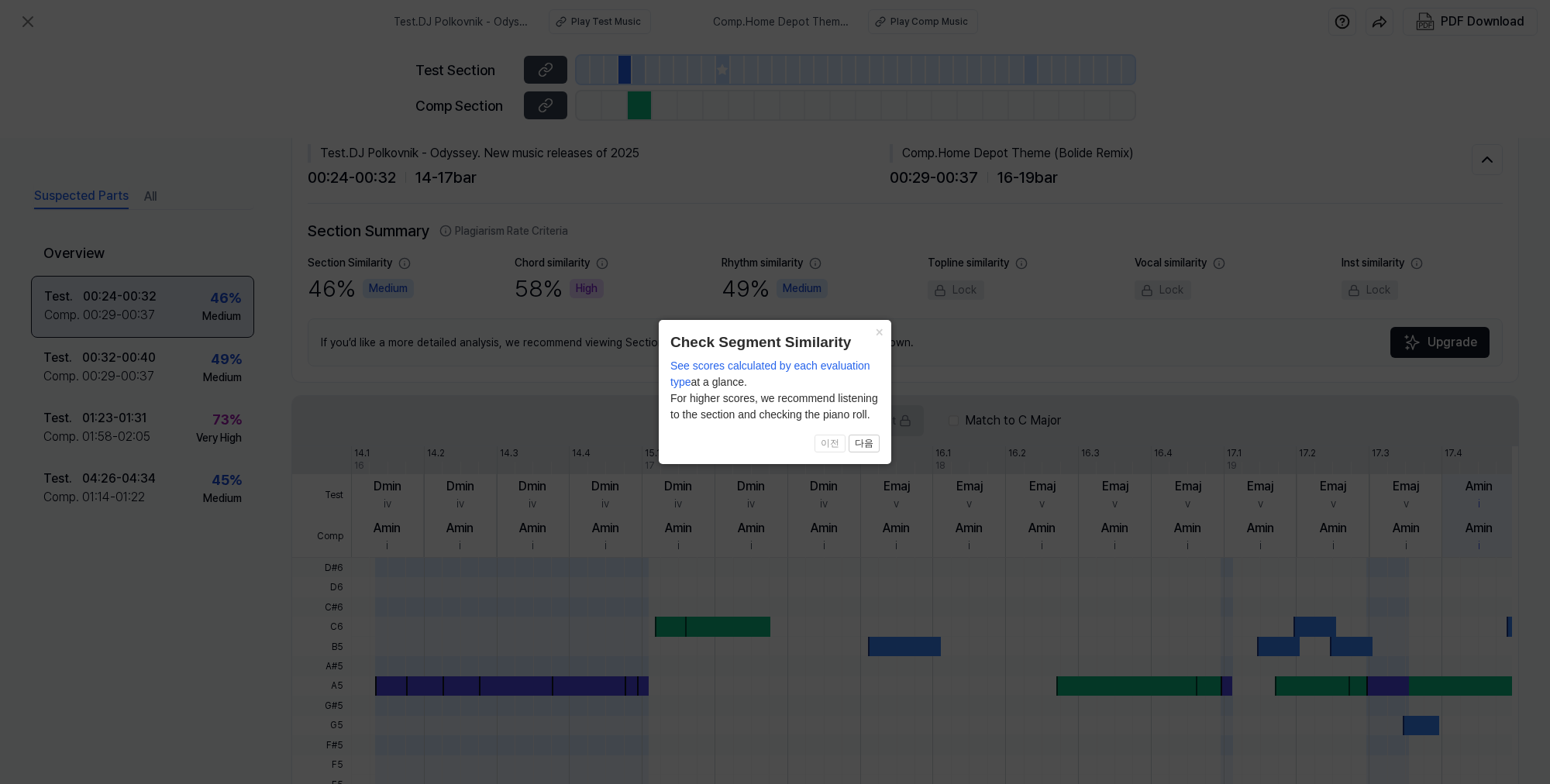
scroll to position [13, 0]
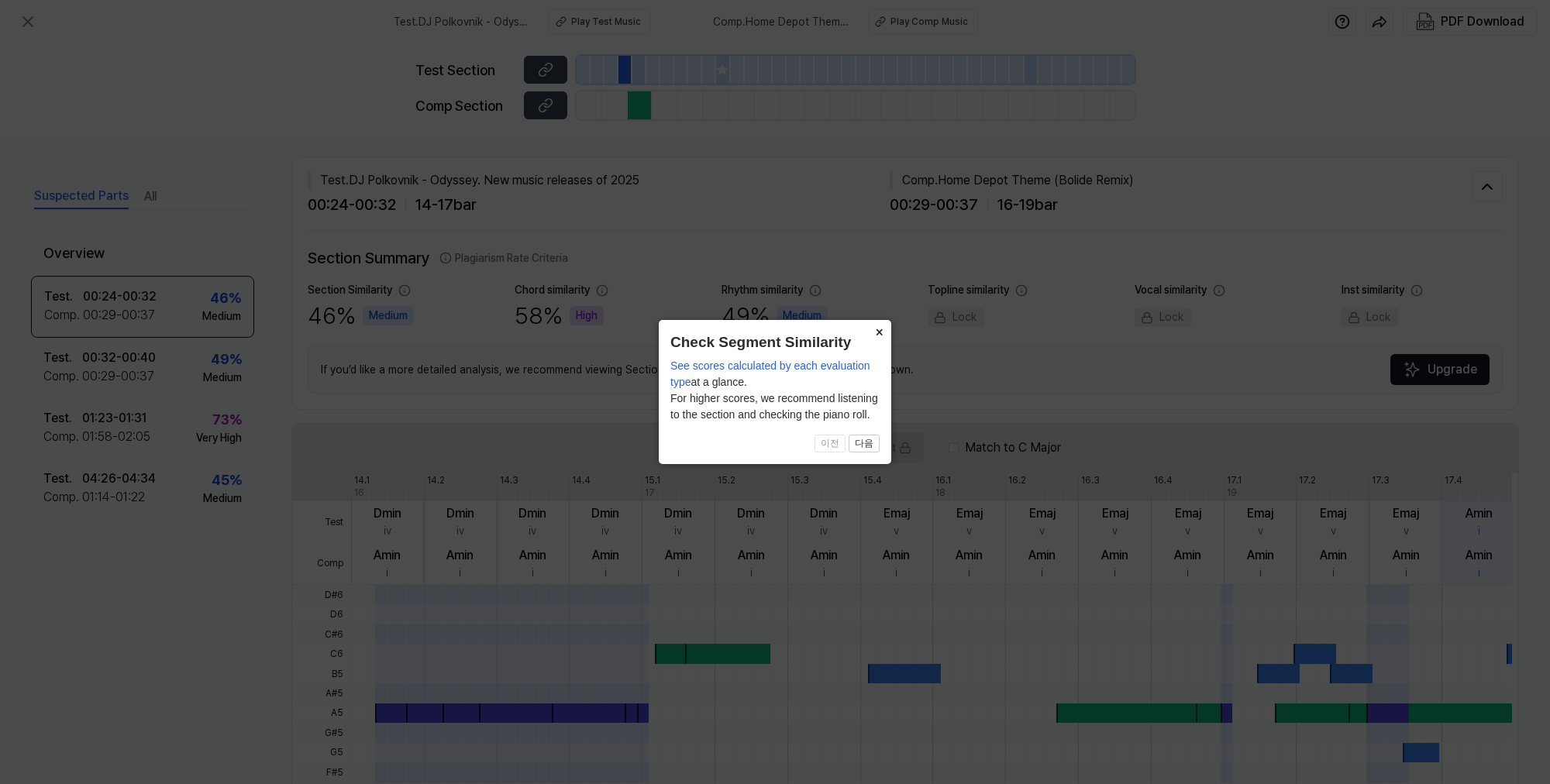
click at [880, 332] on button "×" at bounding box center [878, 331] width 25 height 22
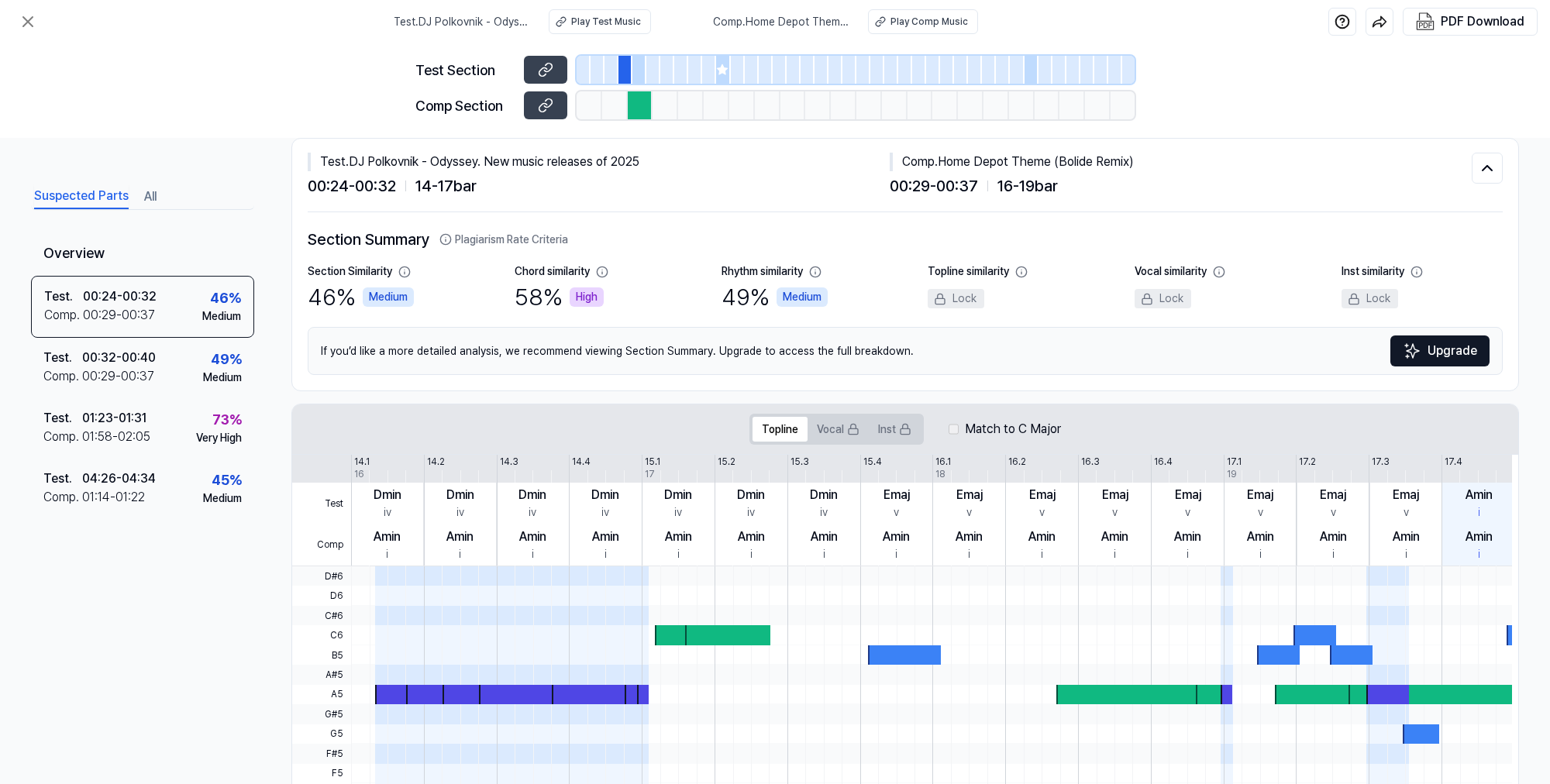
scroll to position [0, 0]
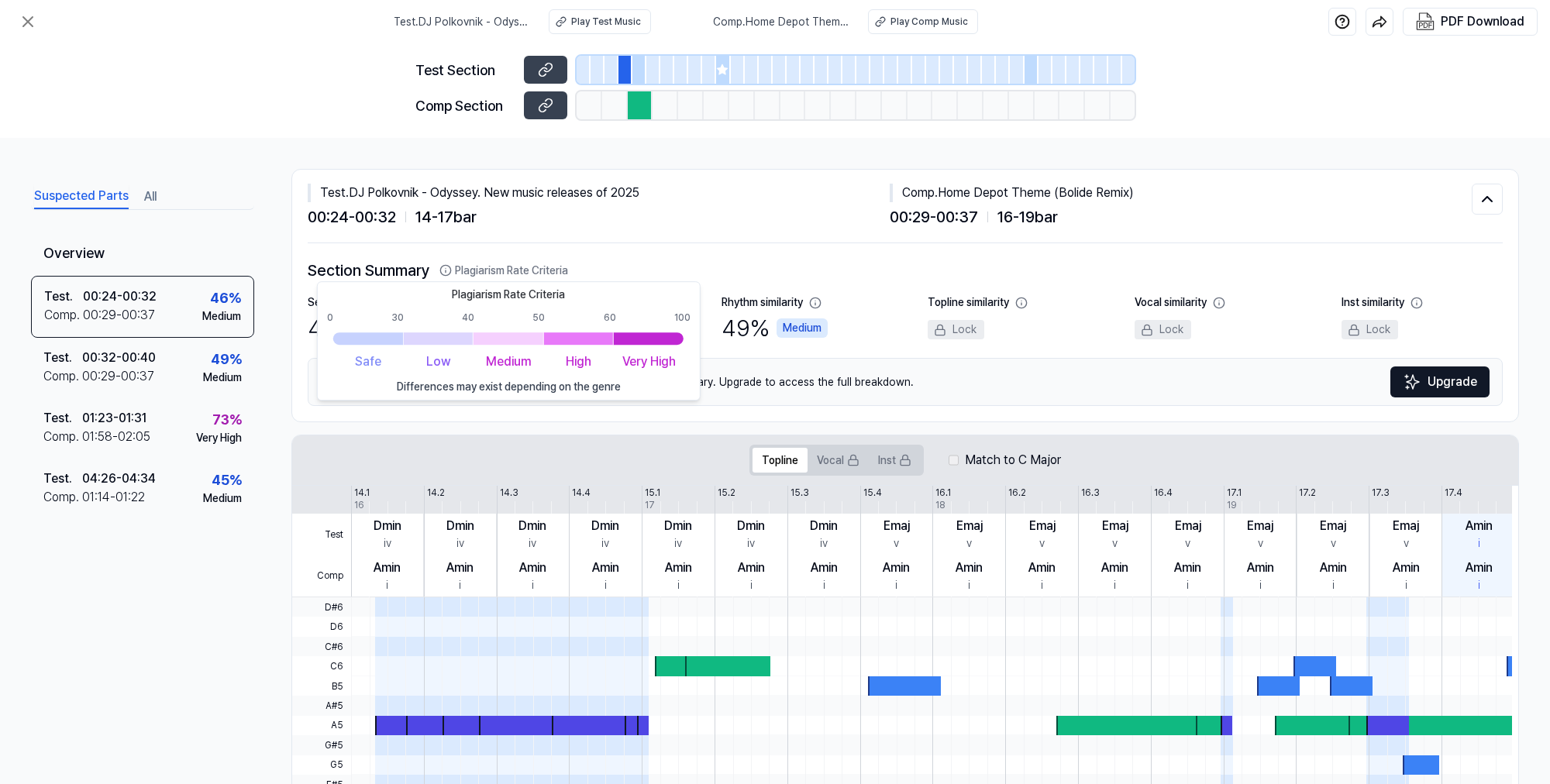
click at [447, 268] on icon at bounding box center [446, 271] width 13 height 13
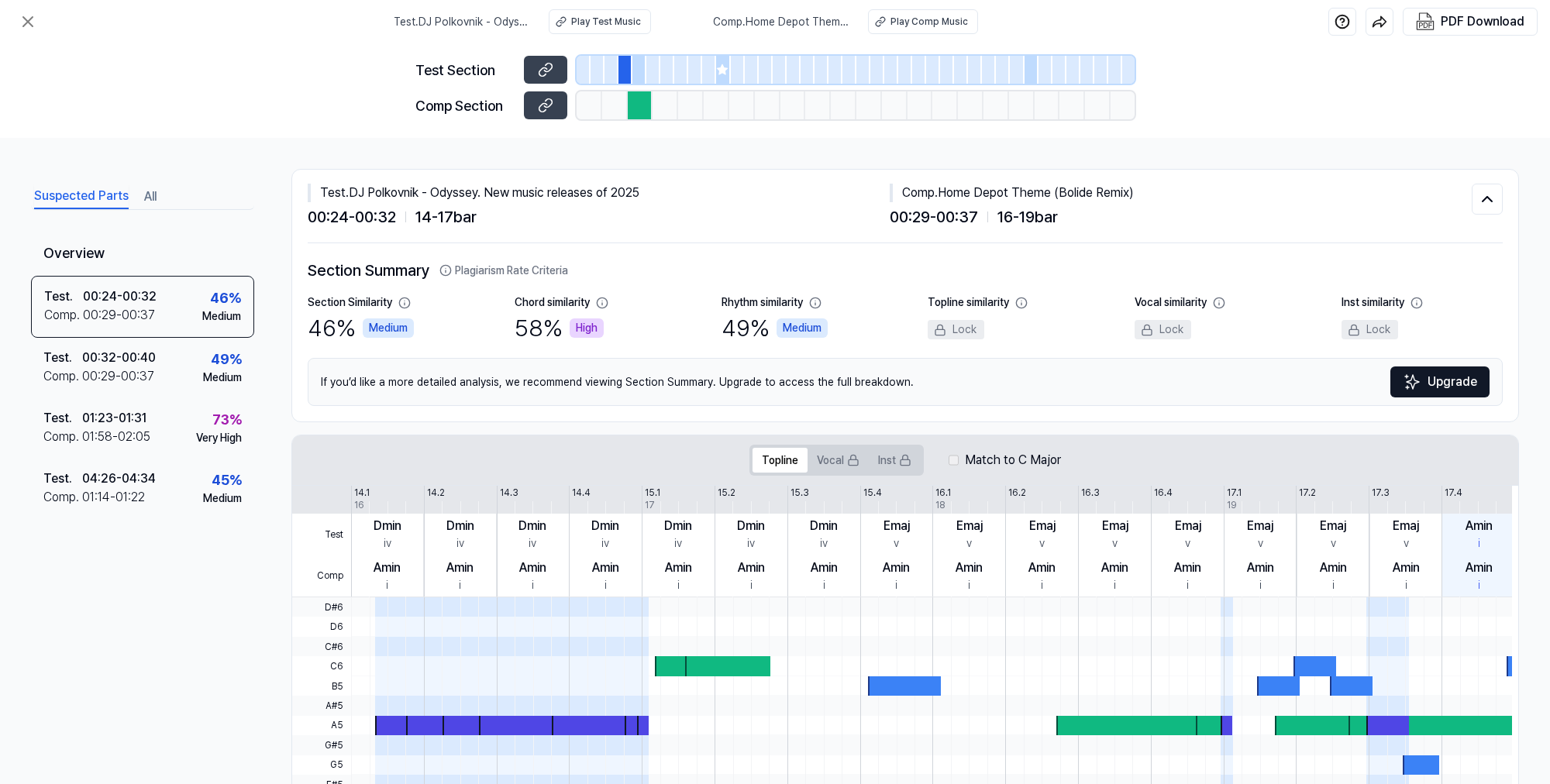
click at [447, 268] on icon at bounding box center [446, 271] width 13 height 13
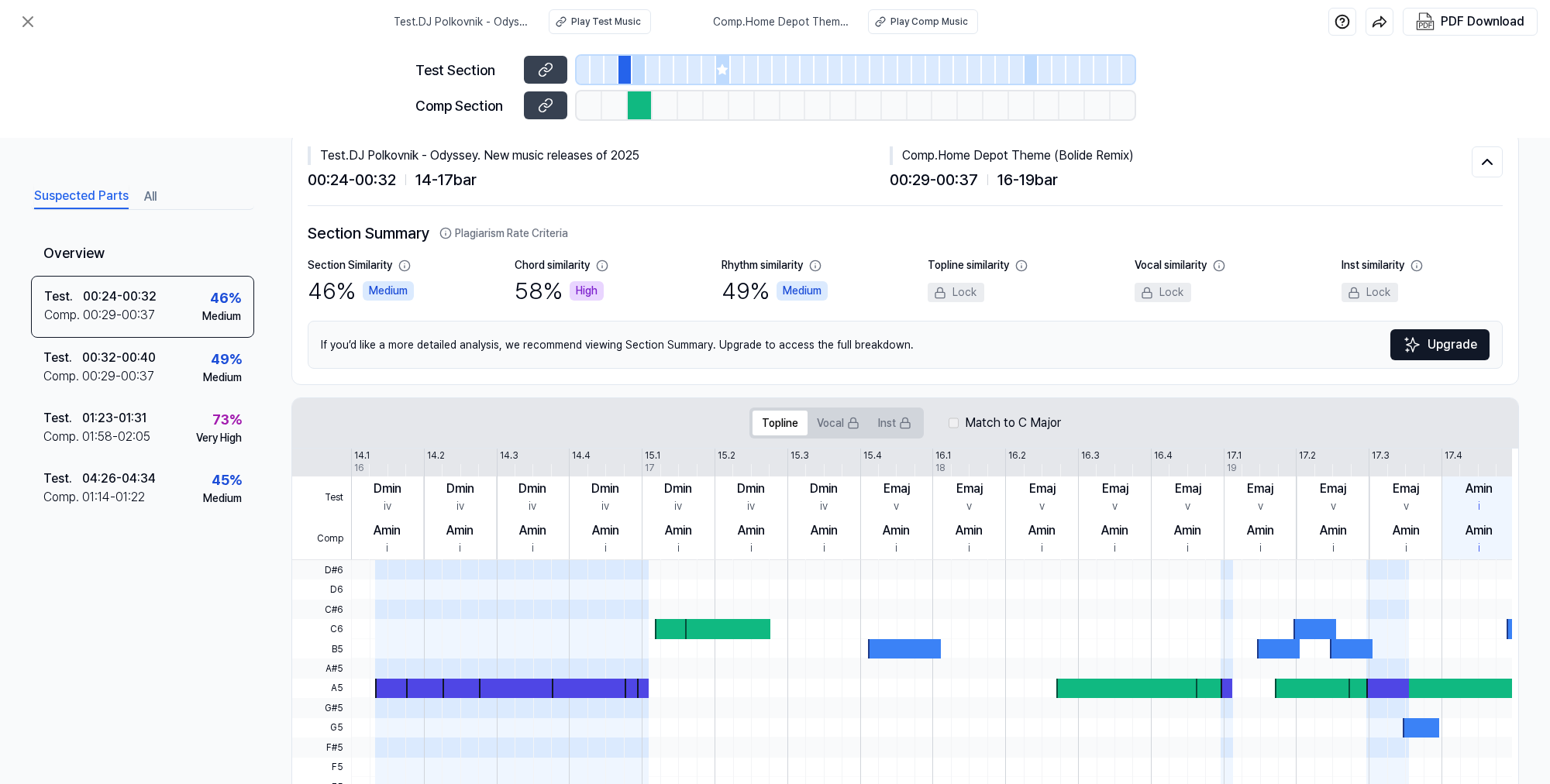
scroll to position [122, 0]
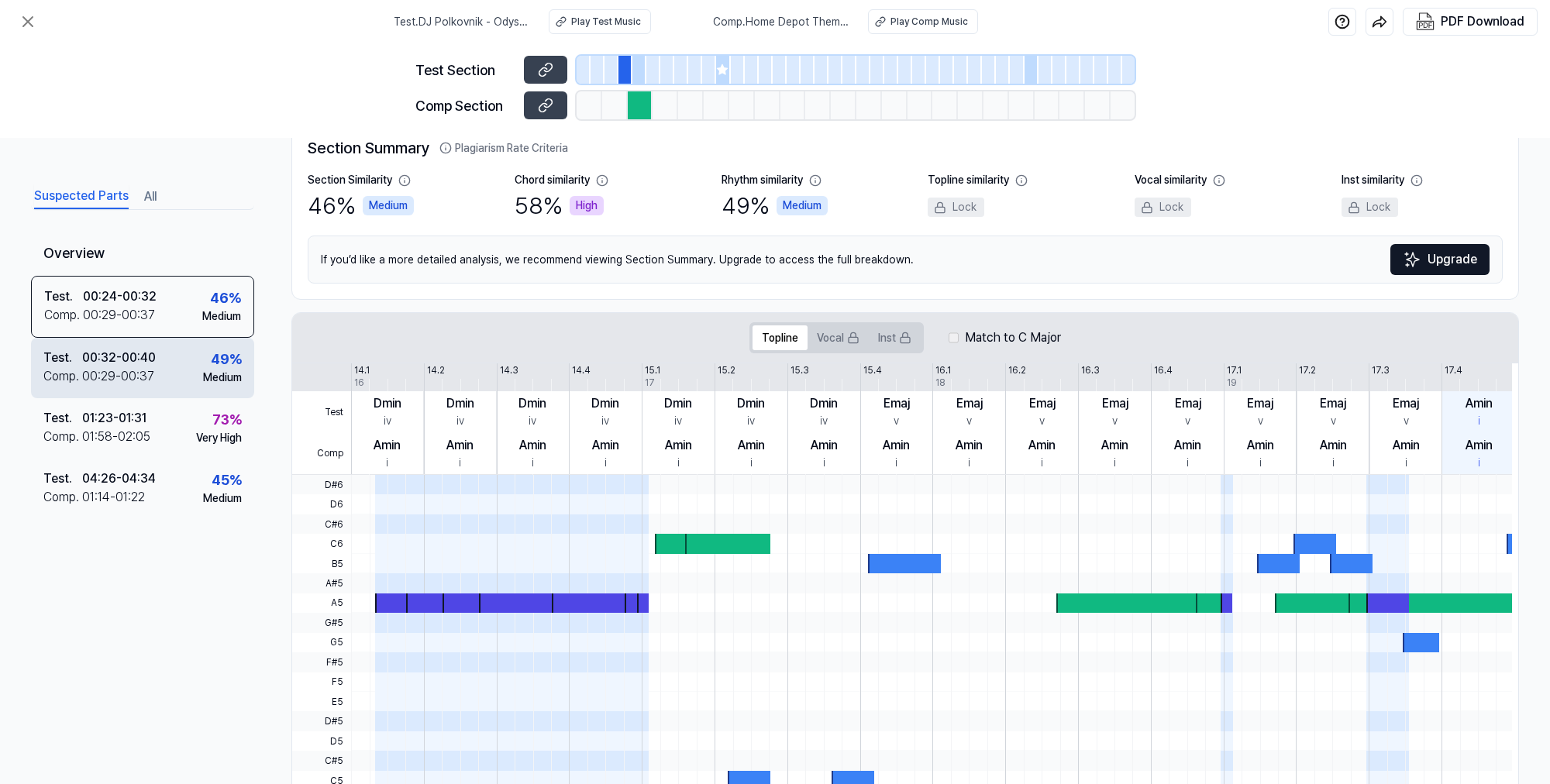
click at [111, 365] on div "00:32 - 00:40" at bounding box center [119, 357] width 74 height 19
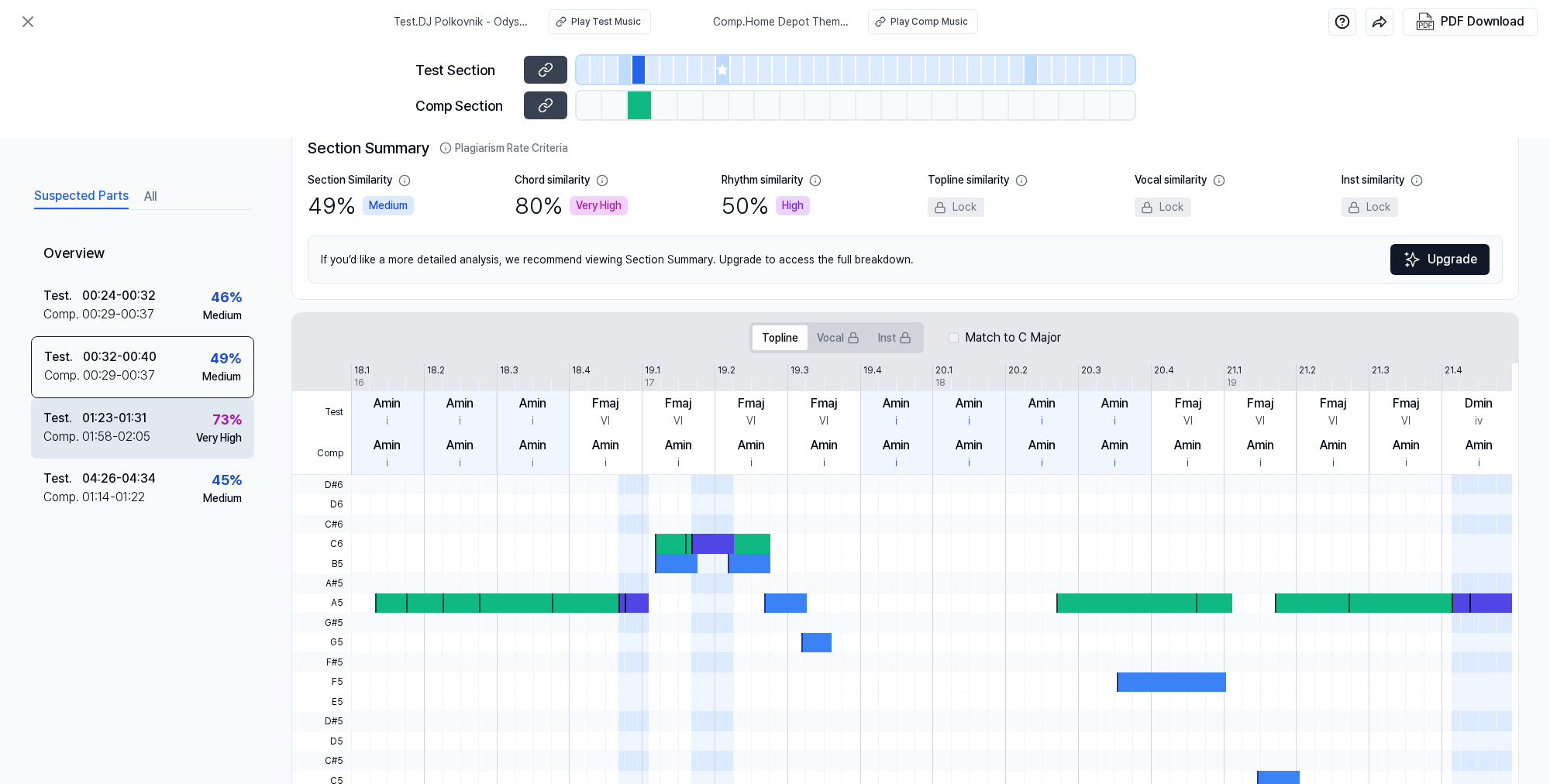
click at [128, 427] on div "01:23 - 01:31" at bounding box center [114, 418] width 64 height 19
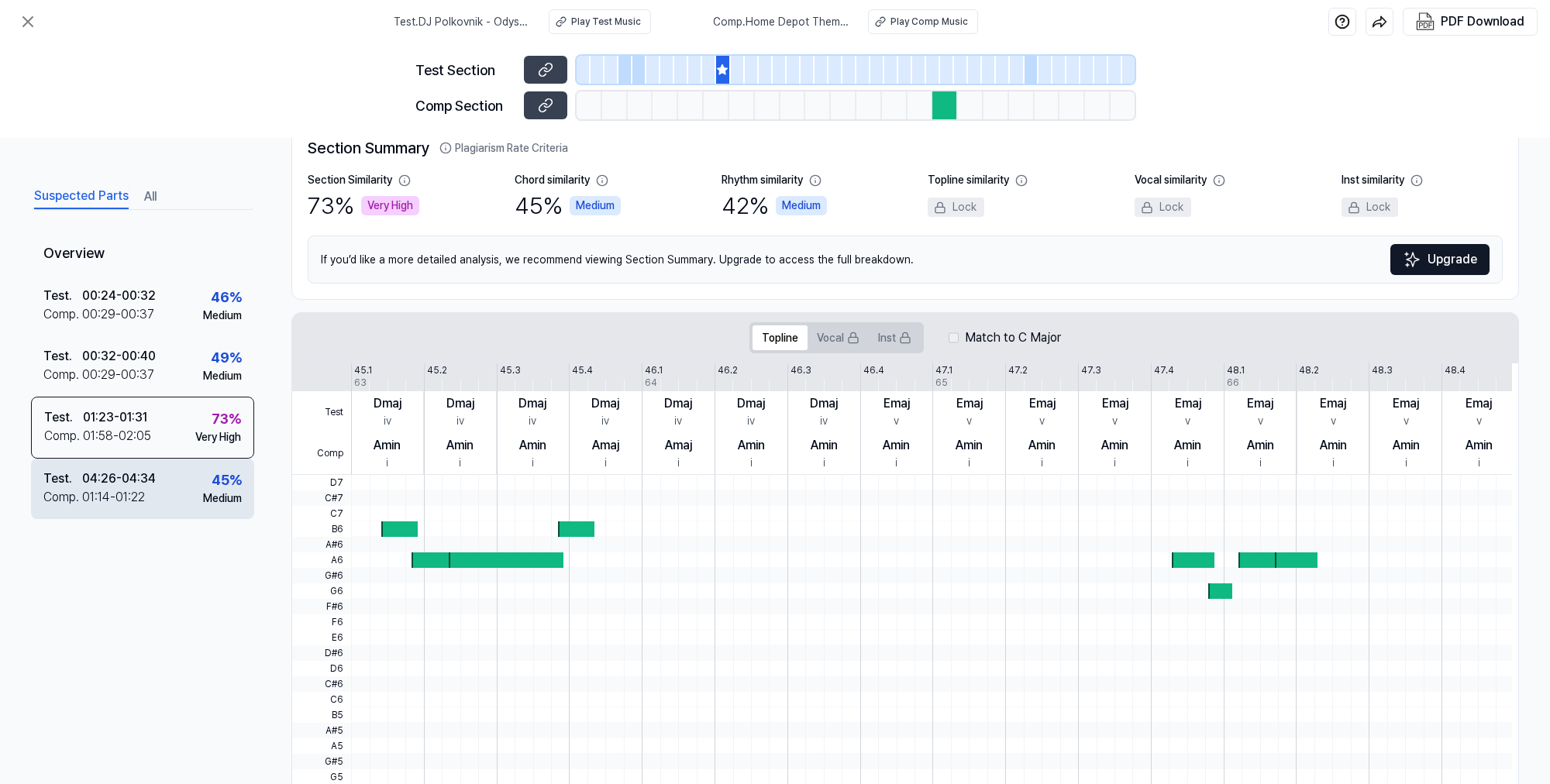
click at [117, 488] on div "01:14 - 01:22" at bounding box center [114, 497] width 63 height 19
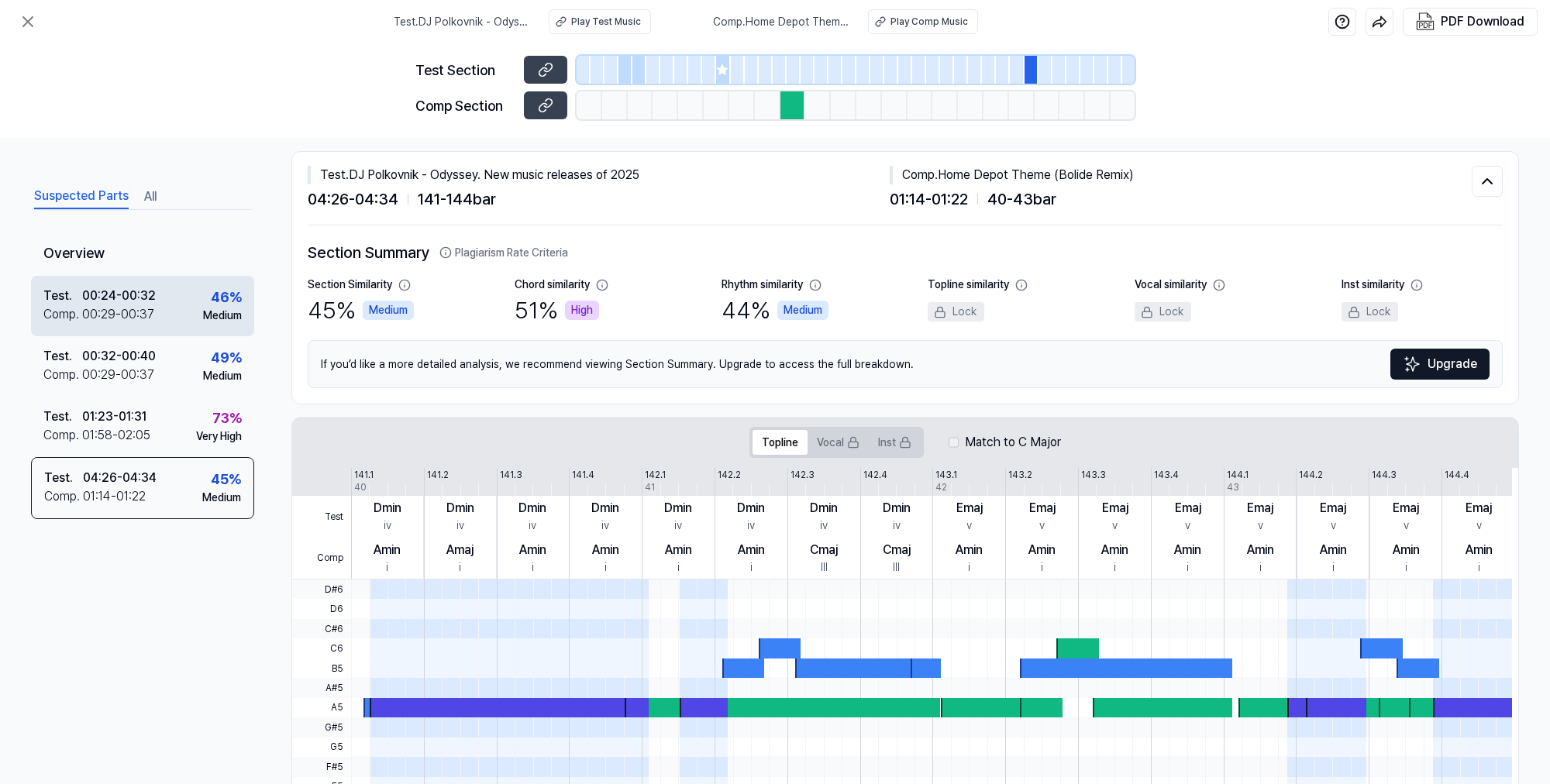
scroll to position [0, 0]
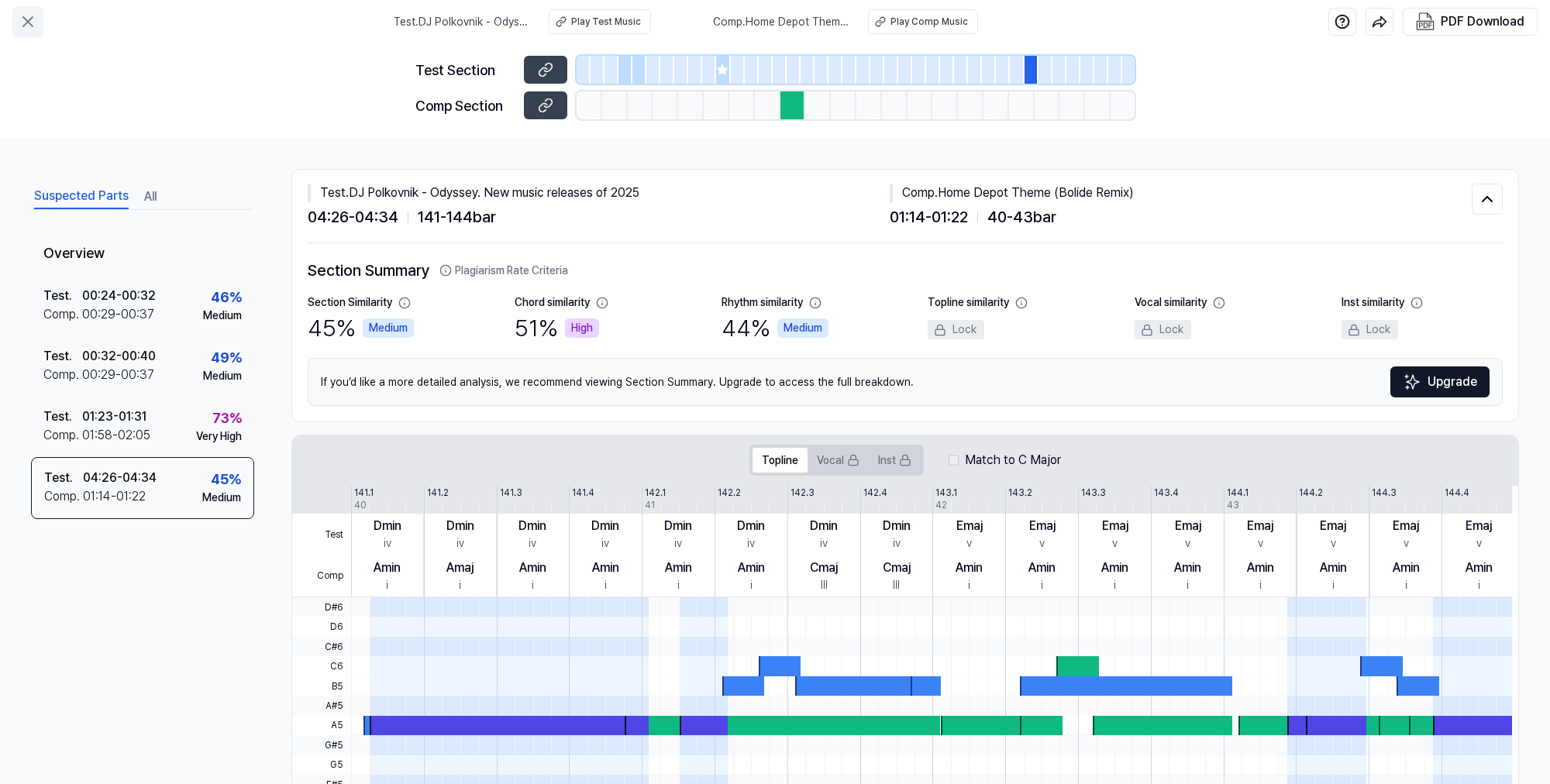
click at [35, 23] on icon at bounding box center [28, 22] width 19 height 19
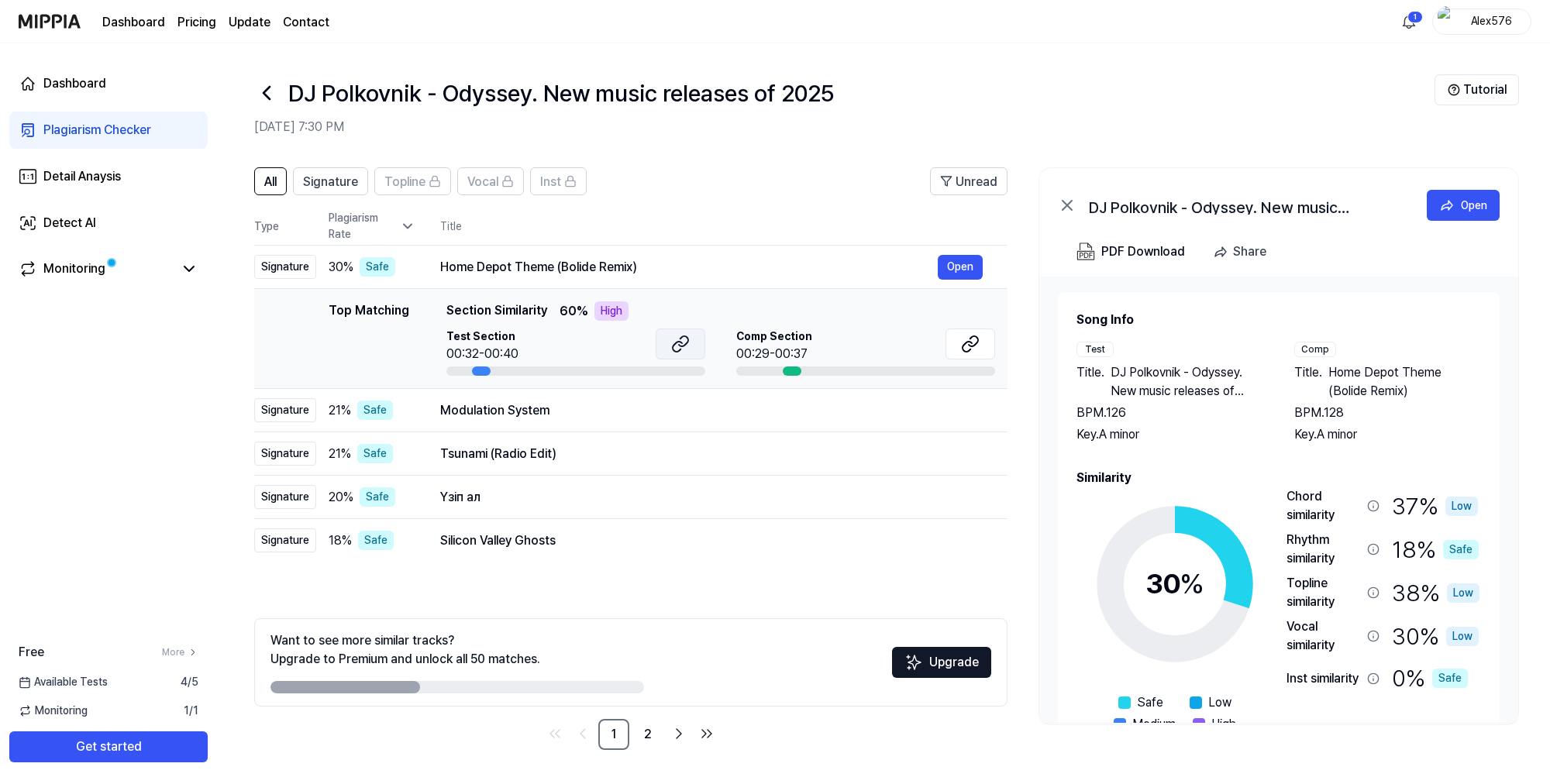
click at [685, 344] on icon at bounding box center [683, 342] width 9 height 10
click at [683, 350] on icon at bounding box center [681, 344] width 19 height 19
click at [971, 348] on icon at bounding box center [970, 344] width 19 height 19
click at [76, 224] on div "Detect AI" at bounding box center [69, 223] width 52 height 19
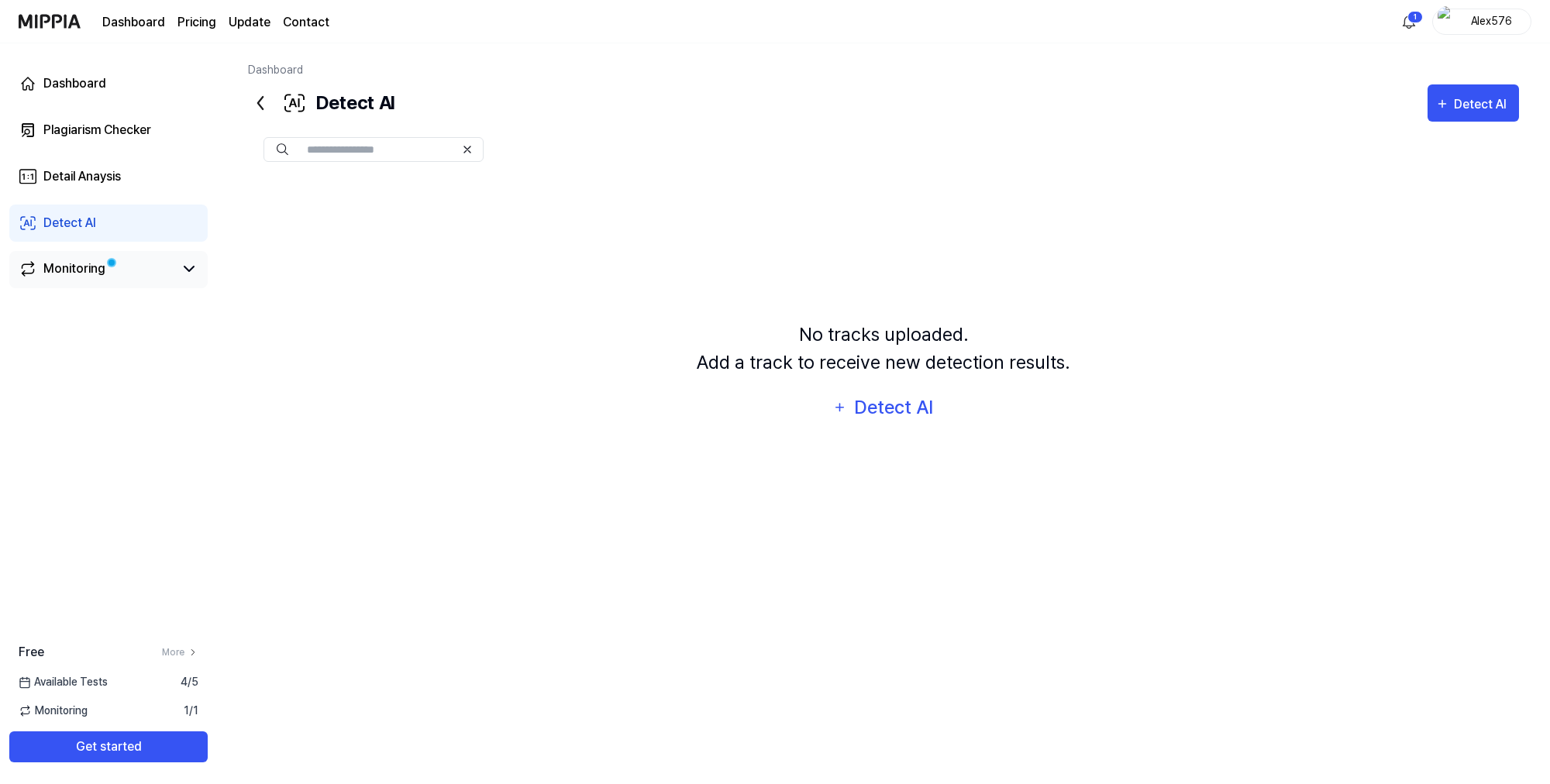
click at [65, 272] on div "Monitoring" at bounding box center [74, 269] width 62 height 19
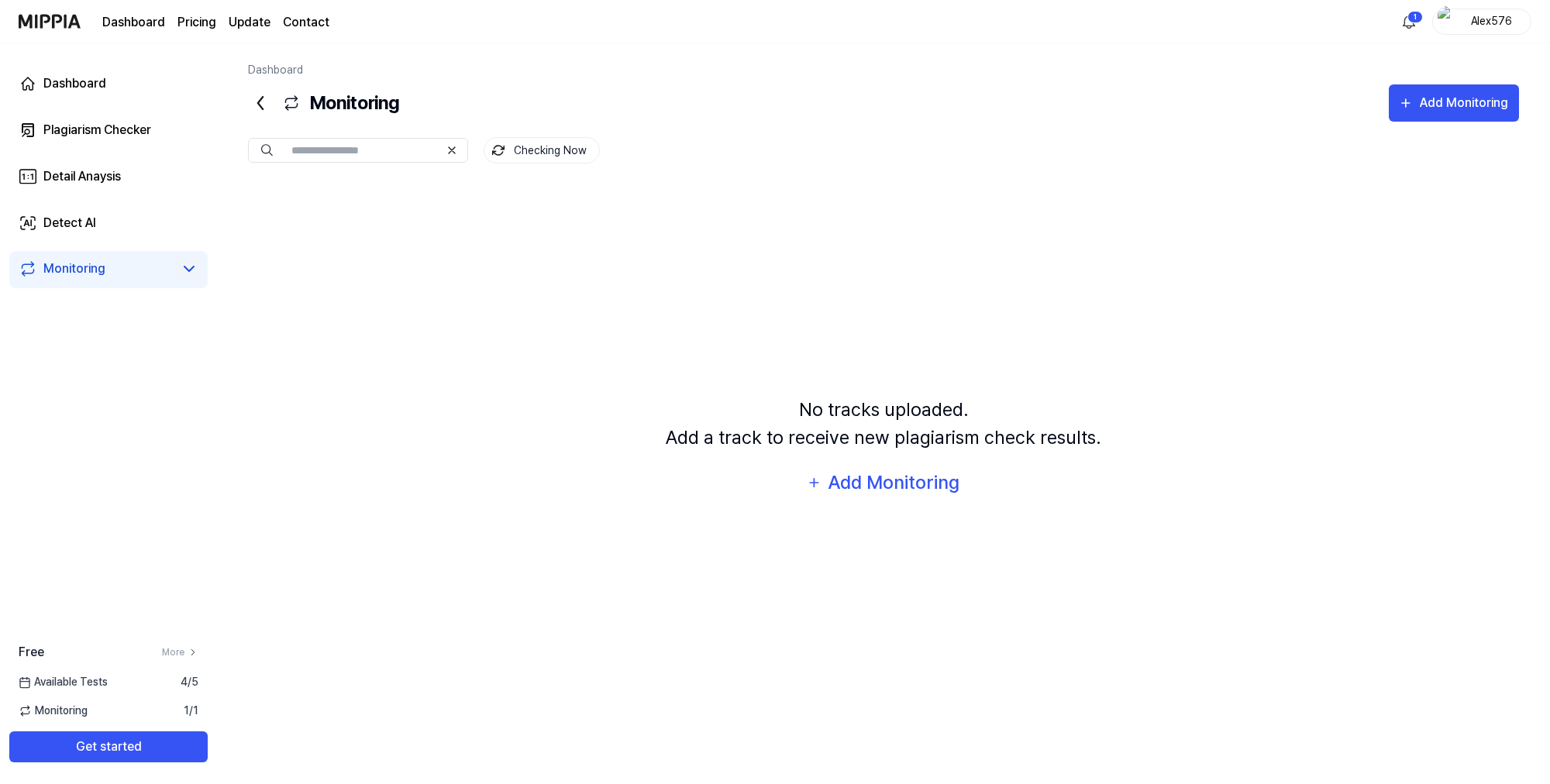
click at [190, 270] on icon at bounding box center [189, 269] width 9 height 5
click at [110, 127] on div "Plagiarism Checker" at bounding box center [97, 129] width 108 height 19
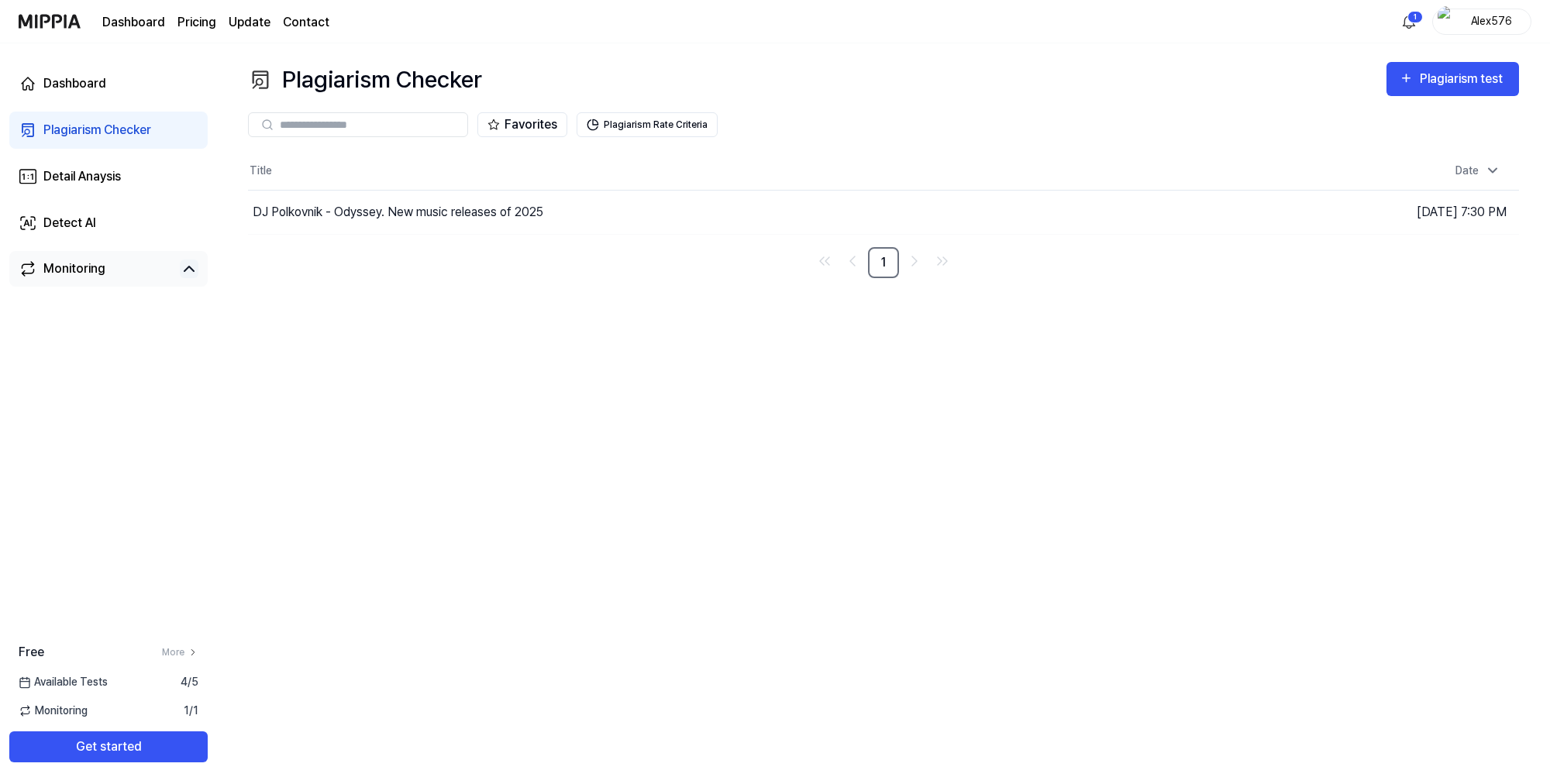
click at [129, 19] on link "Dashboard" at bounding box center [134, 22] width 63 height 19
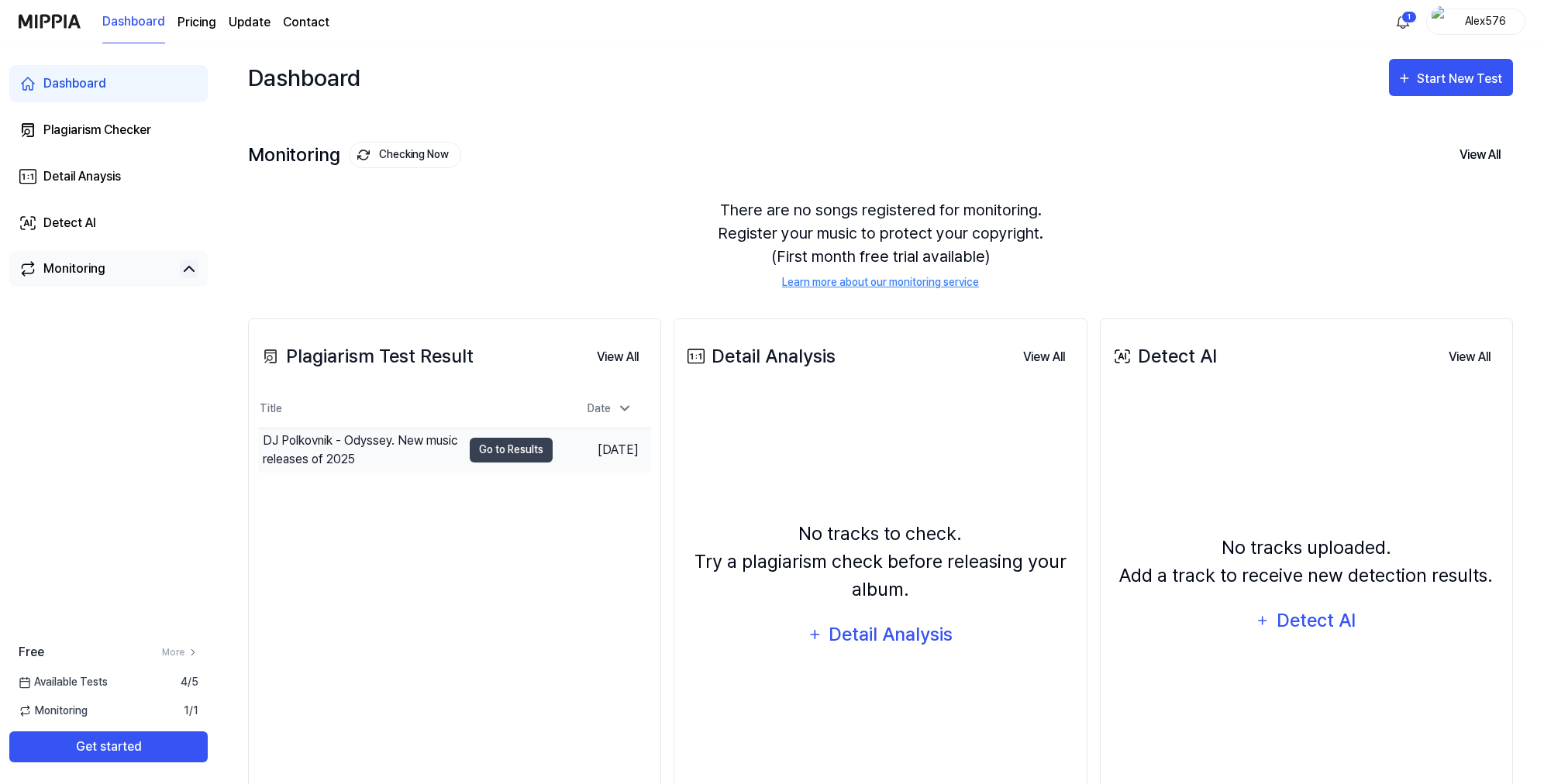
click at [387, 451] on div "DJ Polkovnik - Odyssey. New music releases of 2025" at bounding box center [363, 450] width 200 height 38
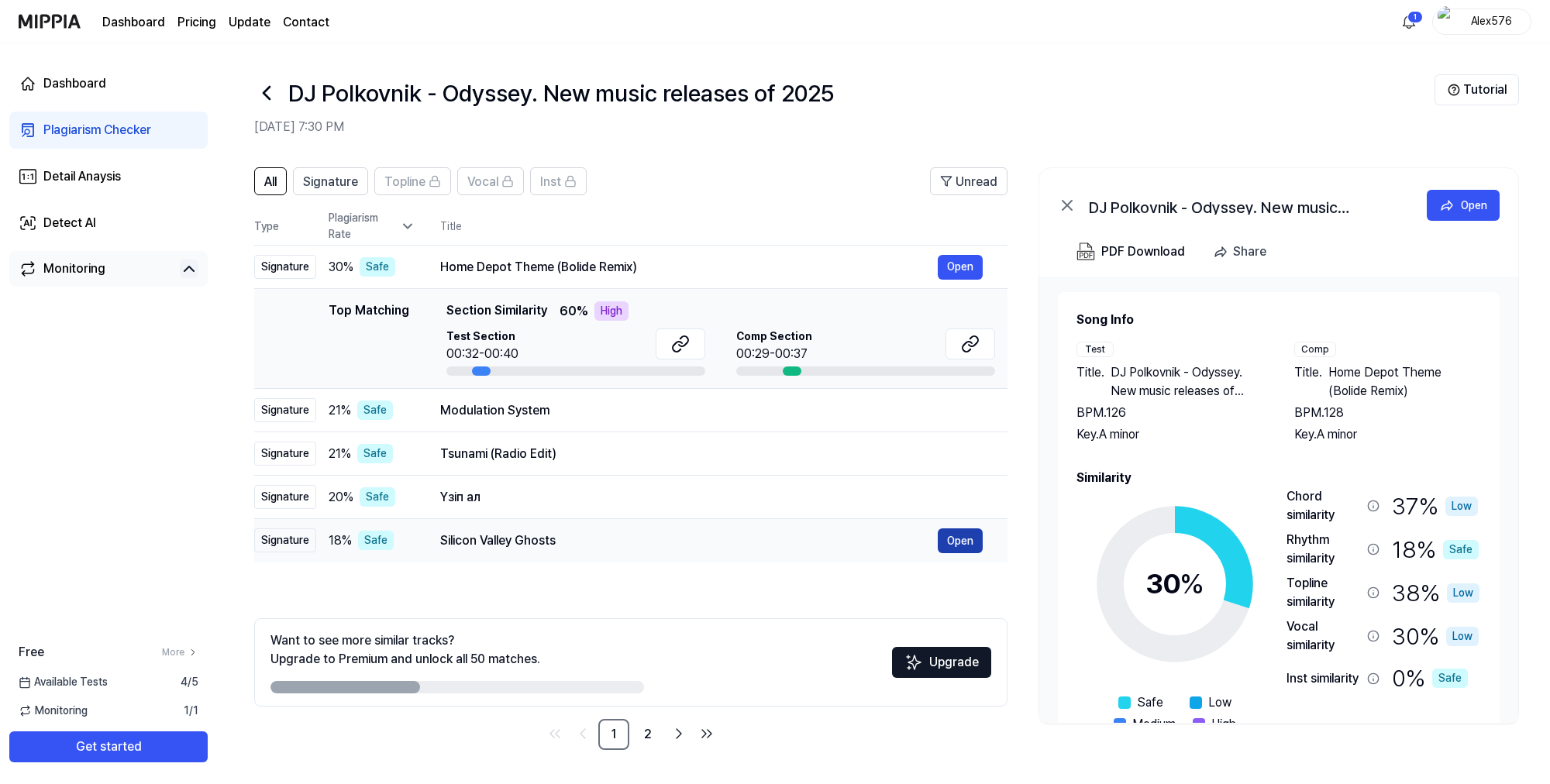
click at [955, 538] on button "Open" at bounding box center [960, 540] width 45 height 25
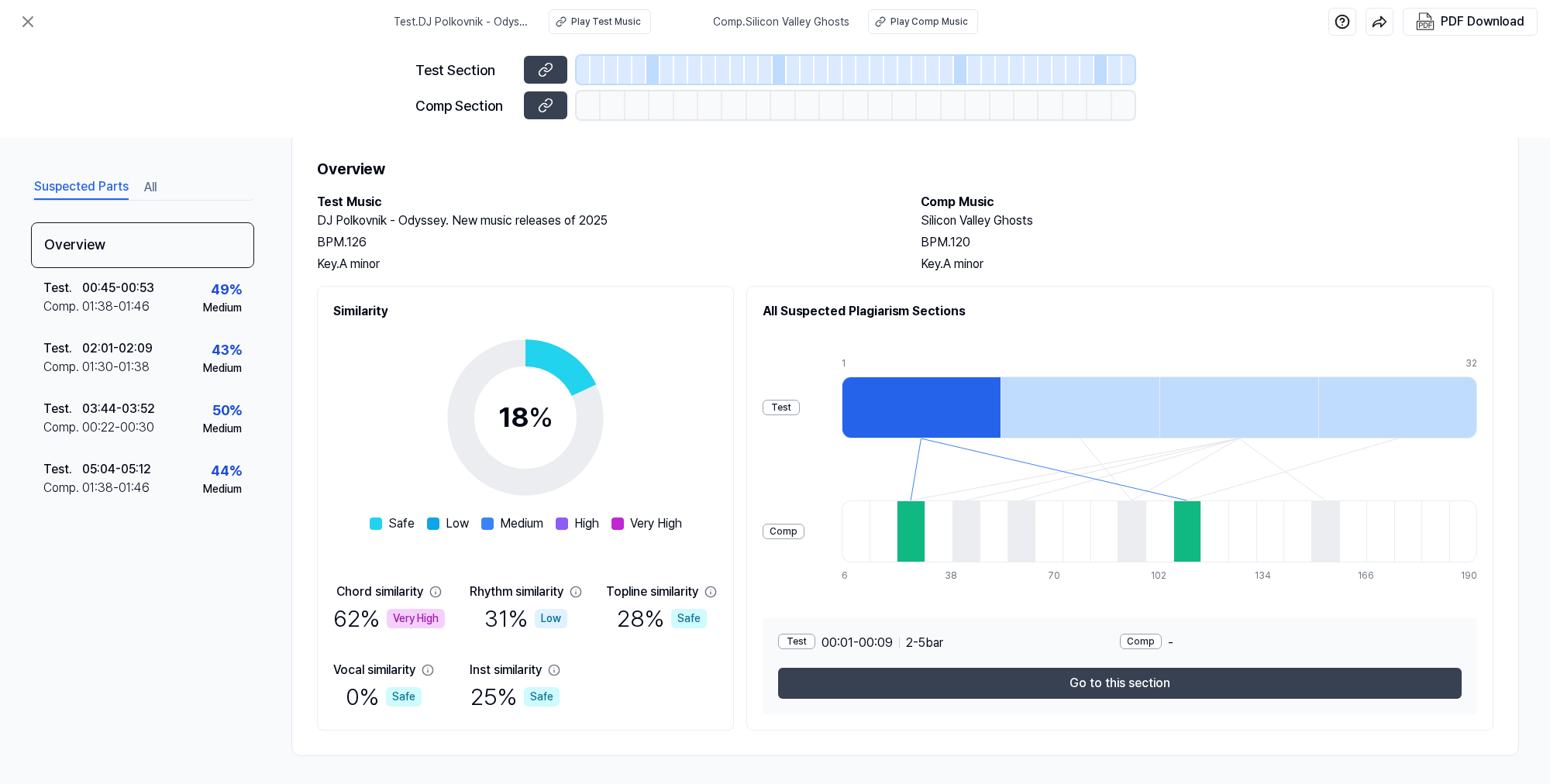
scroll to position [39, 0]
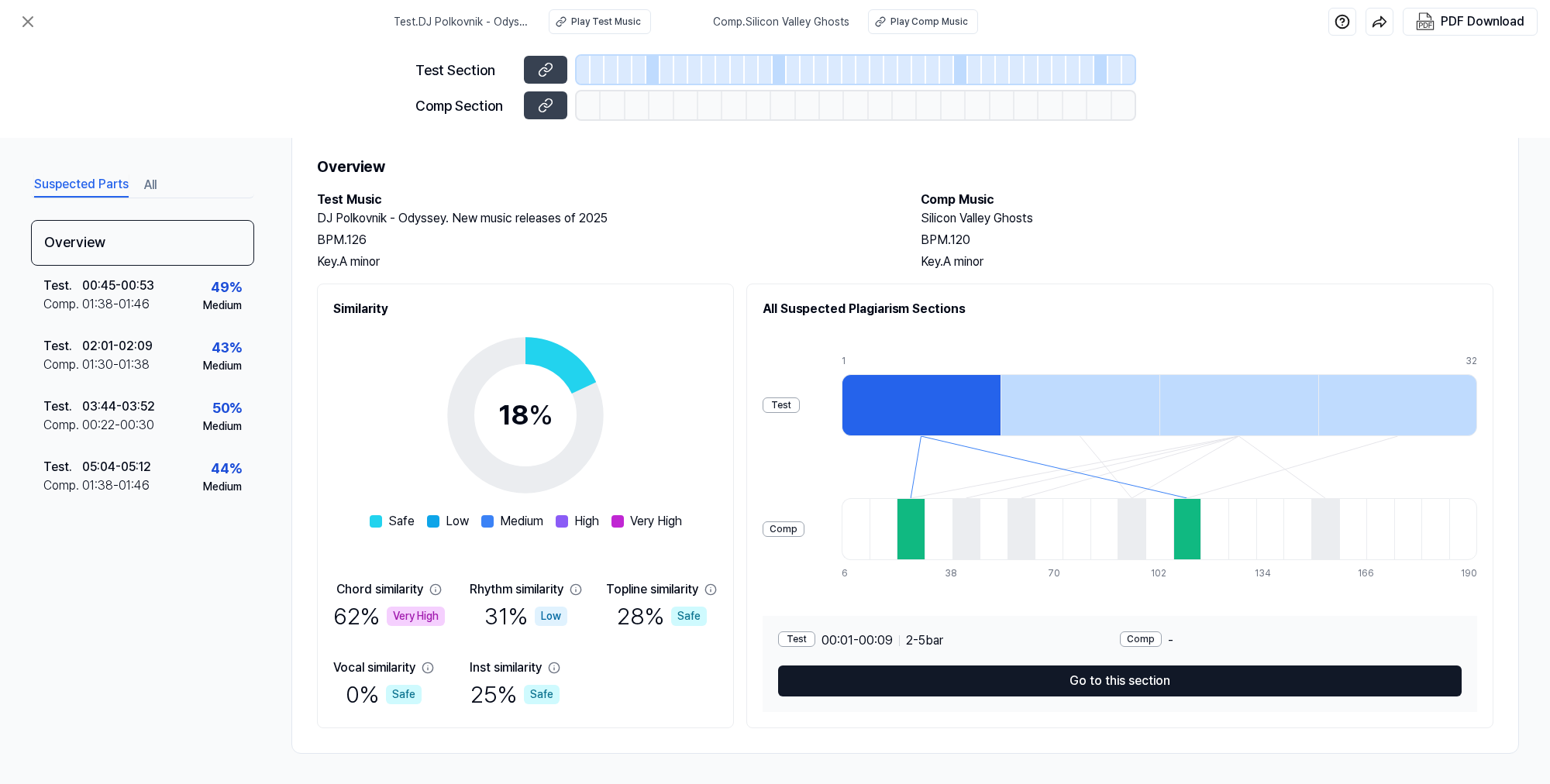
click at [1022, 682] on button "Go to this section" at bounding box center [1120, 680] width 684 height 31
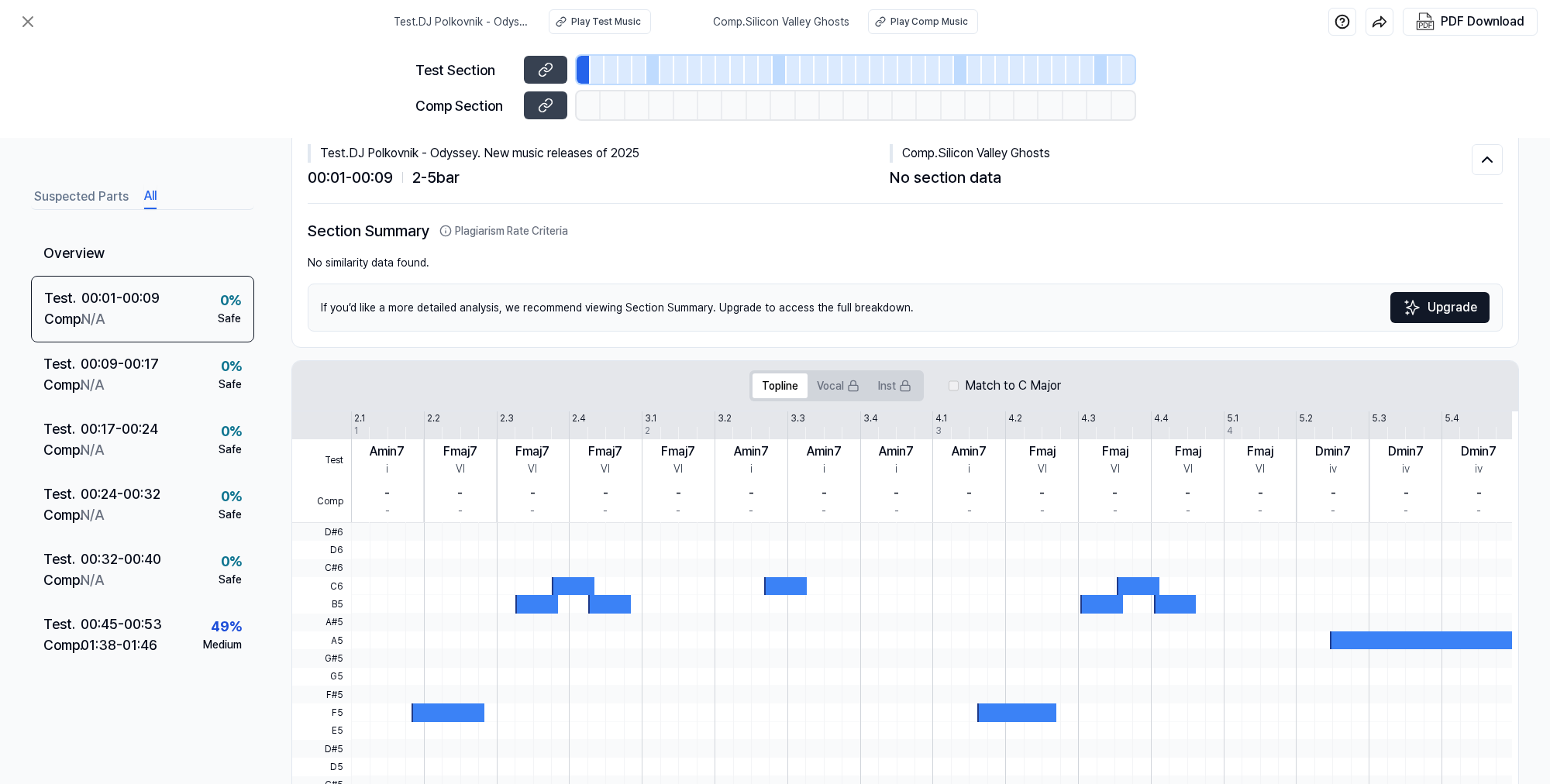
click at [149, 197] on button "All" at bounding box center [150, 196] width 13 height 25
click at [31, 19] on icon at bounding box center [28, 22] width 19 height 19
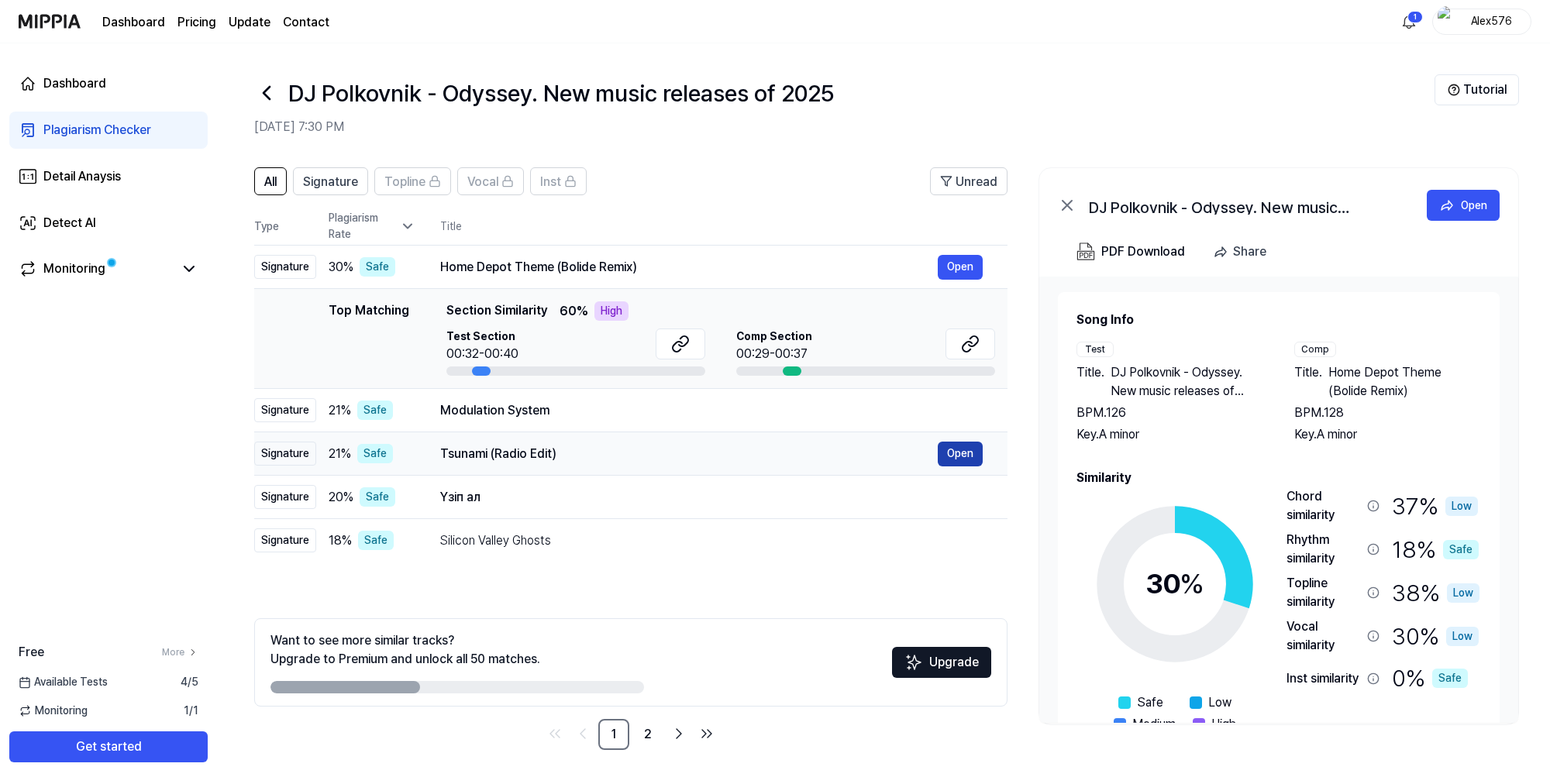
click at [960, 452] on button "Open" at bounding box center [960, 453] width 45 height 25
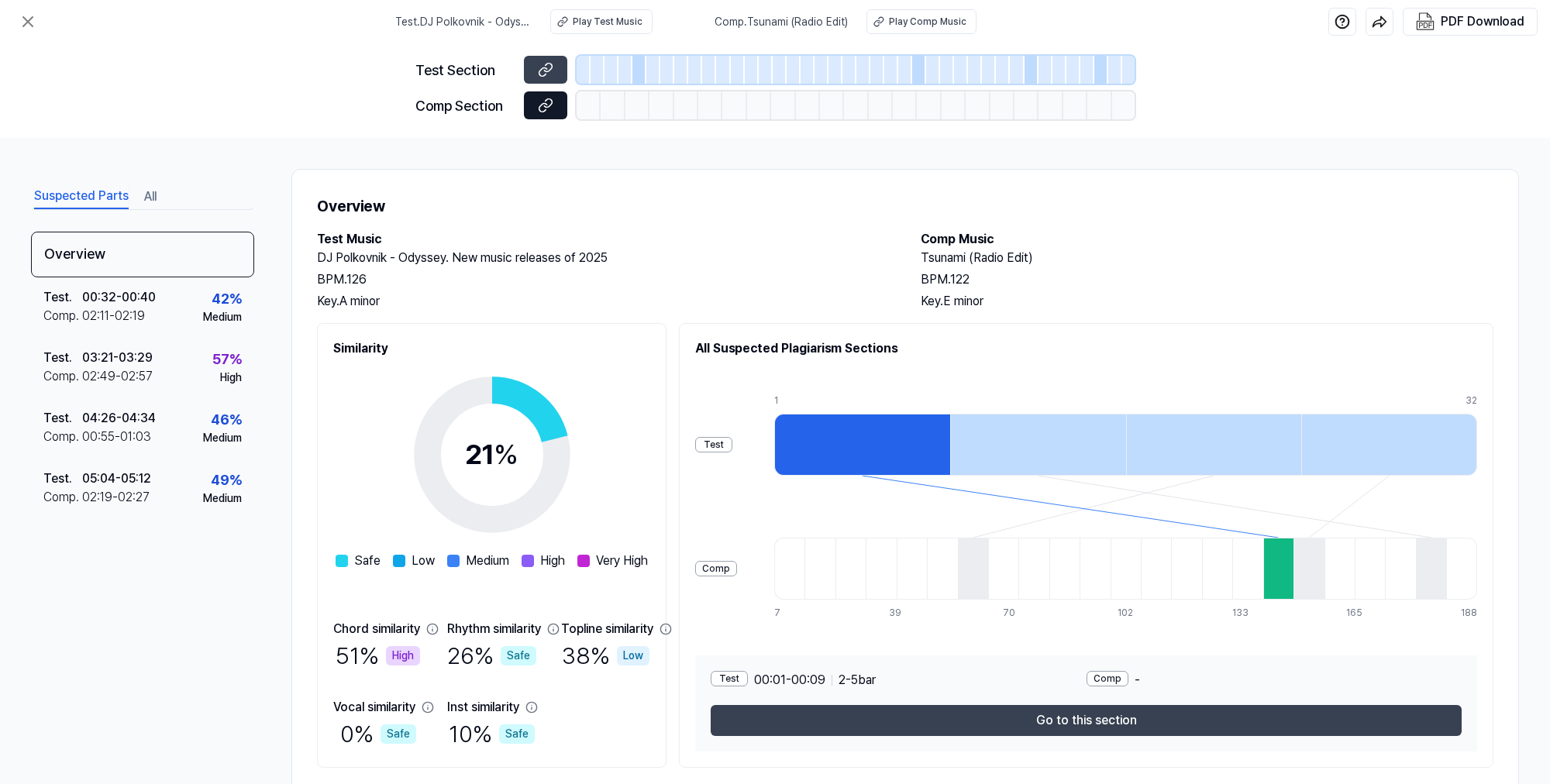
click at [545, 106] on icon at bounding box center [546, 106] width 16 height 16
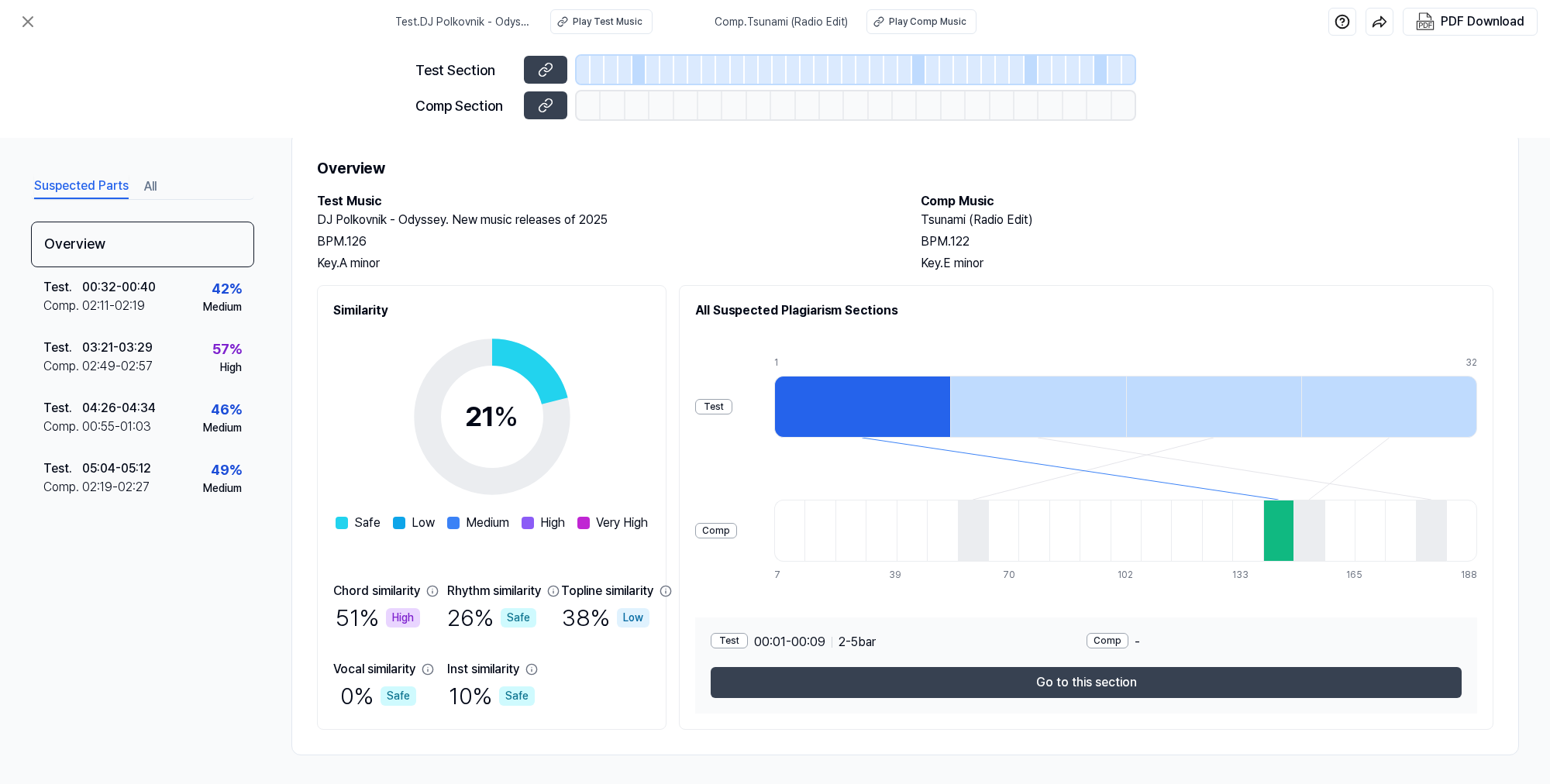
scroll to position [39, 0]
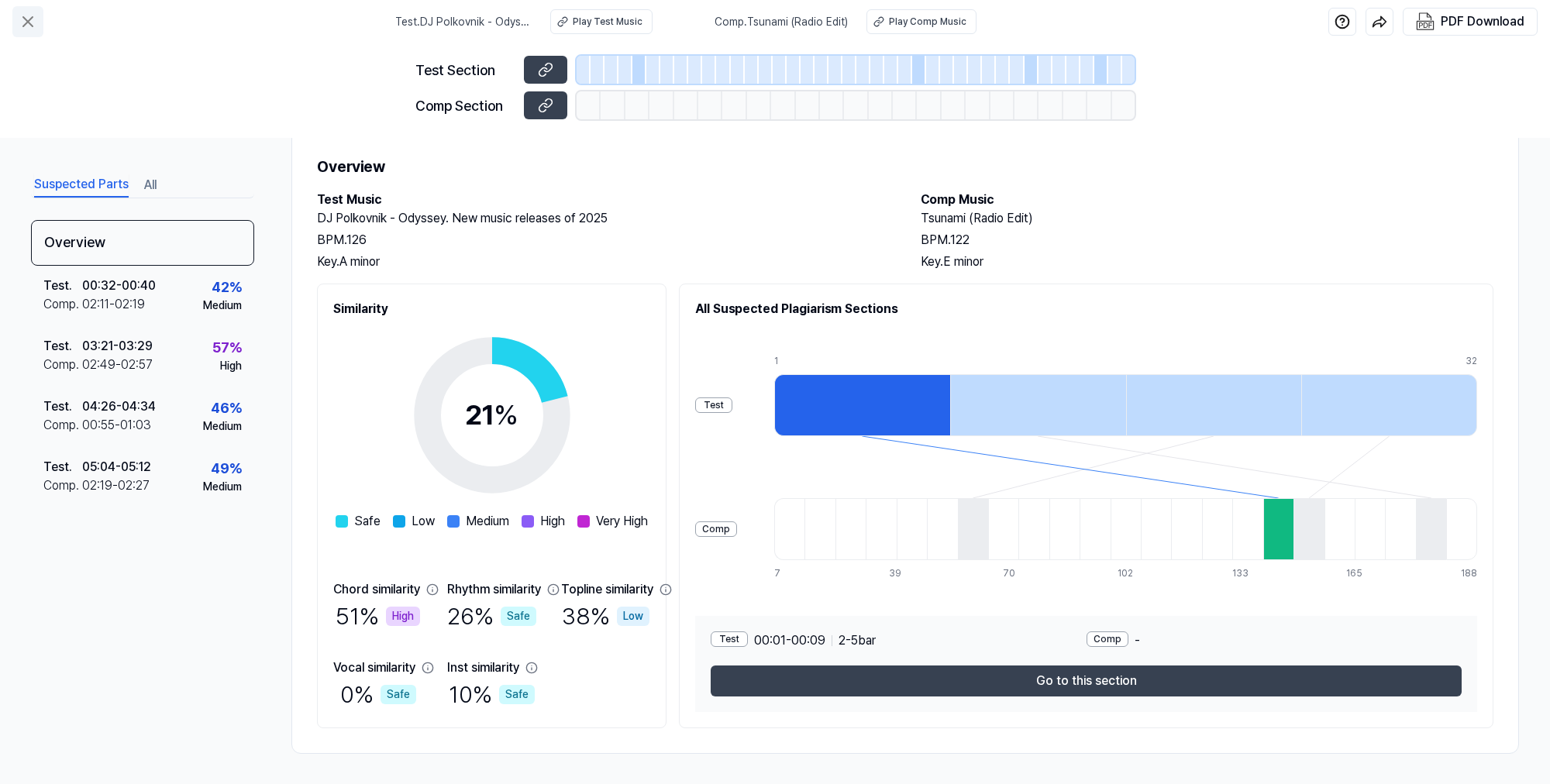
click at [31, 25] on icon at bounding box center [28, 22] width 19 height 19
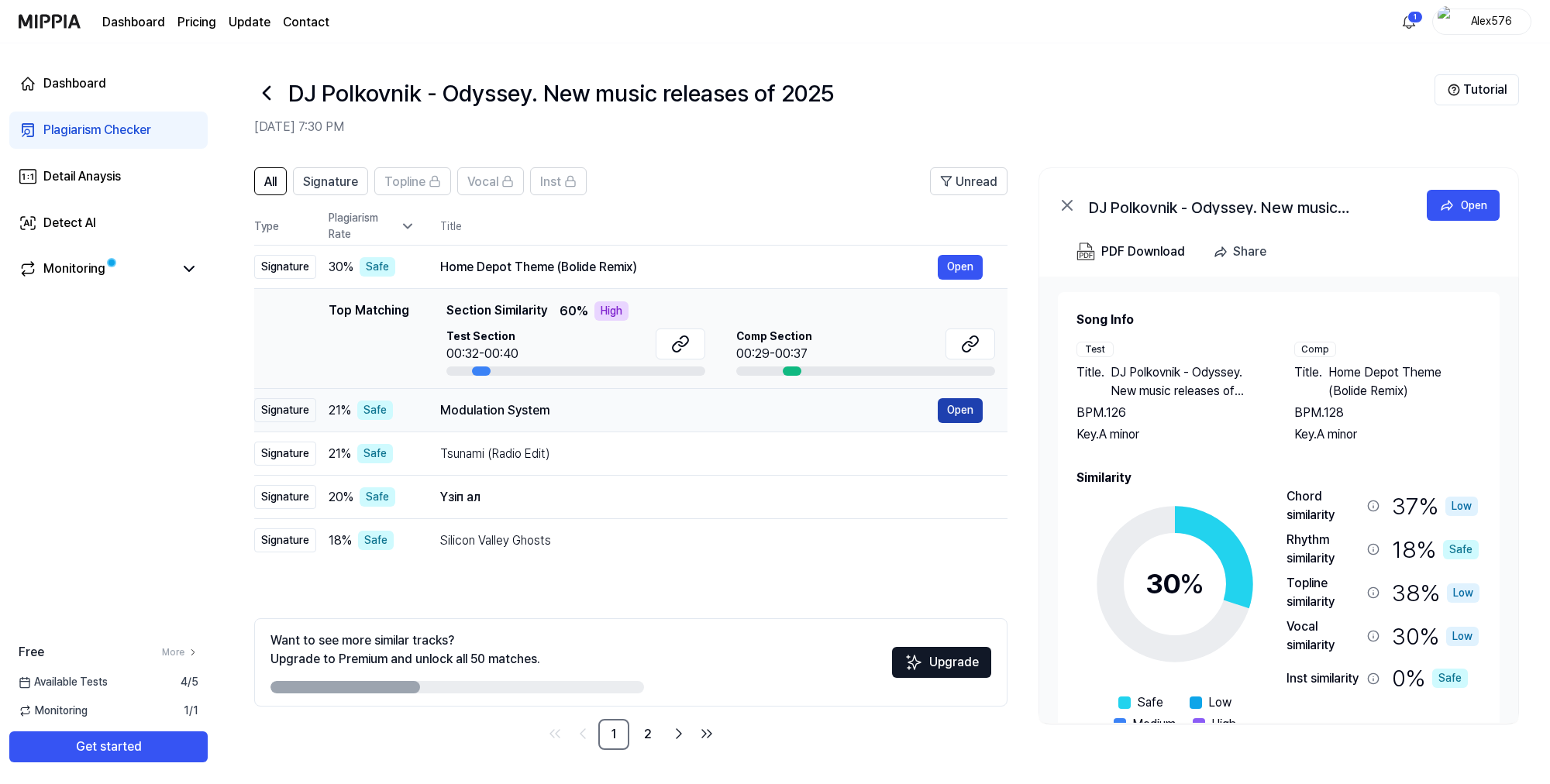
click at [968, 413] on button "Open" at bounding box center [960, 410] width 45 height 25
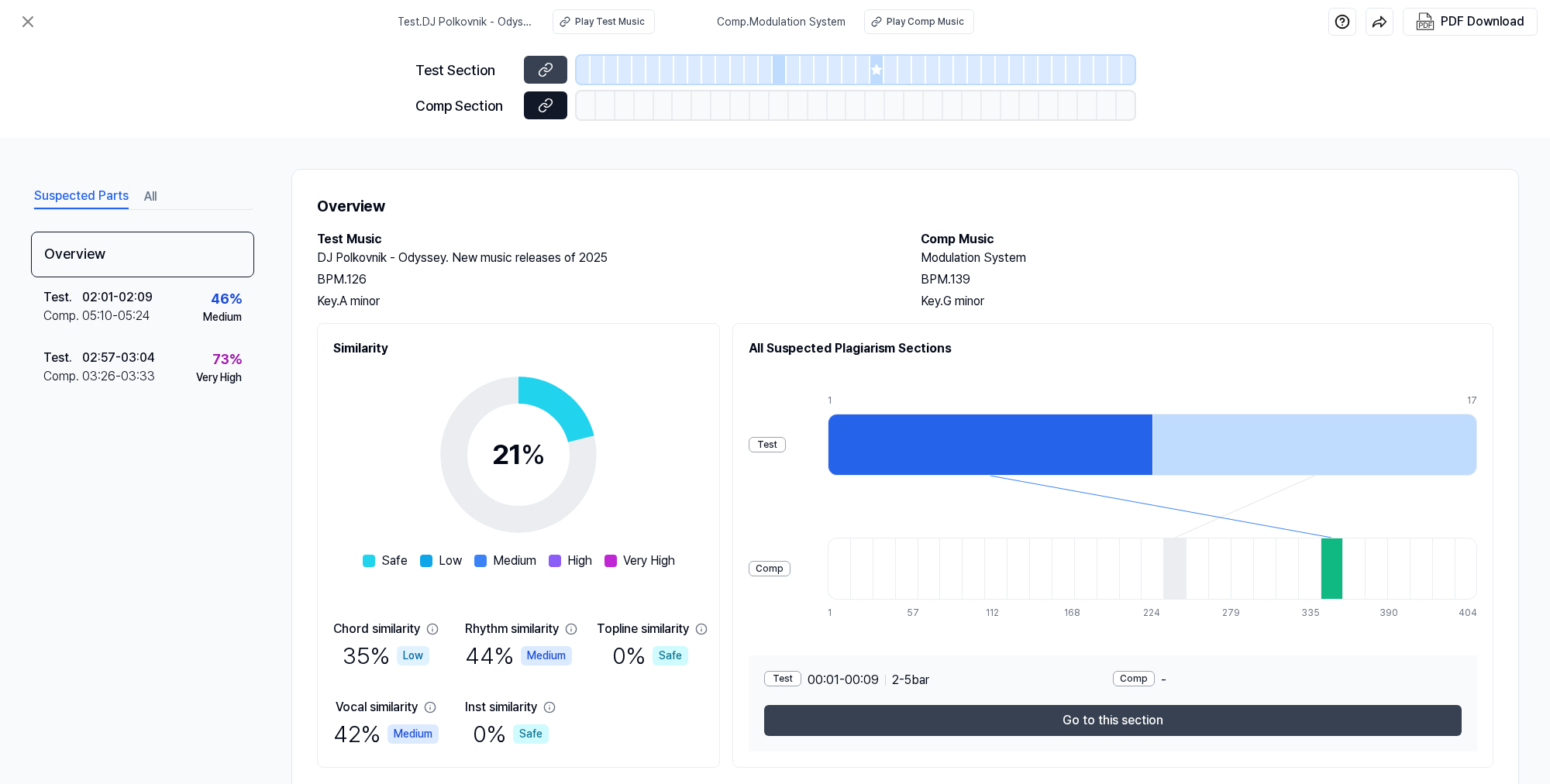
click at [551, 105] on icon at bounding box center [548, 103] width 8 height 9
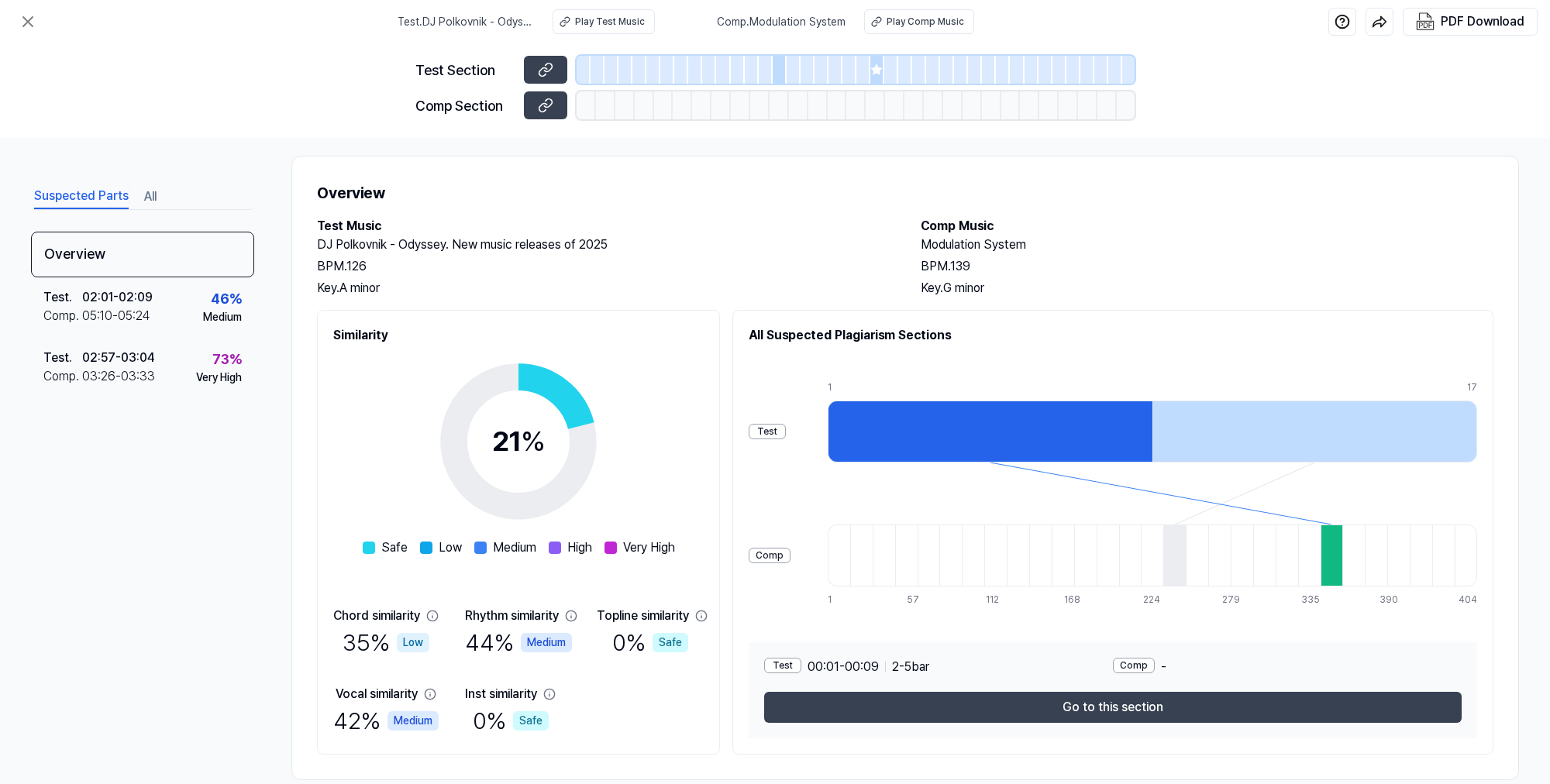
scroll to position [1, 0]
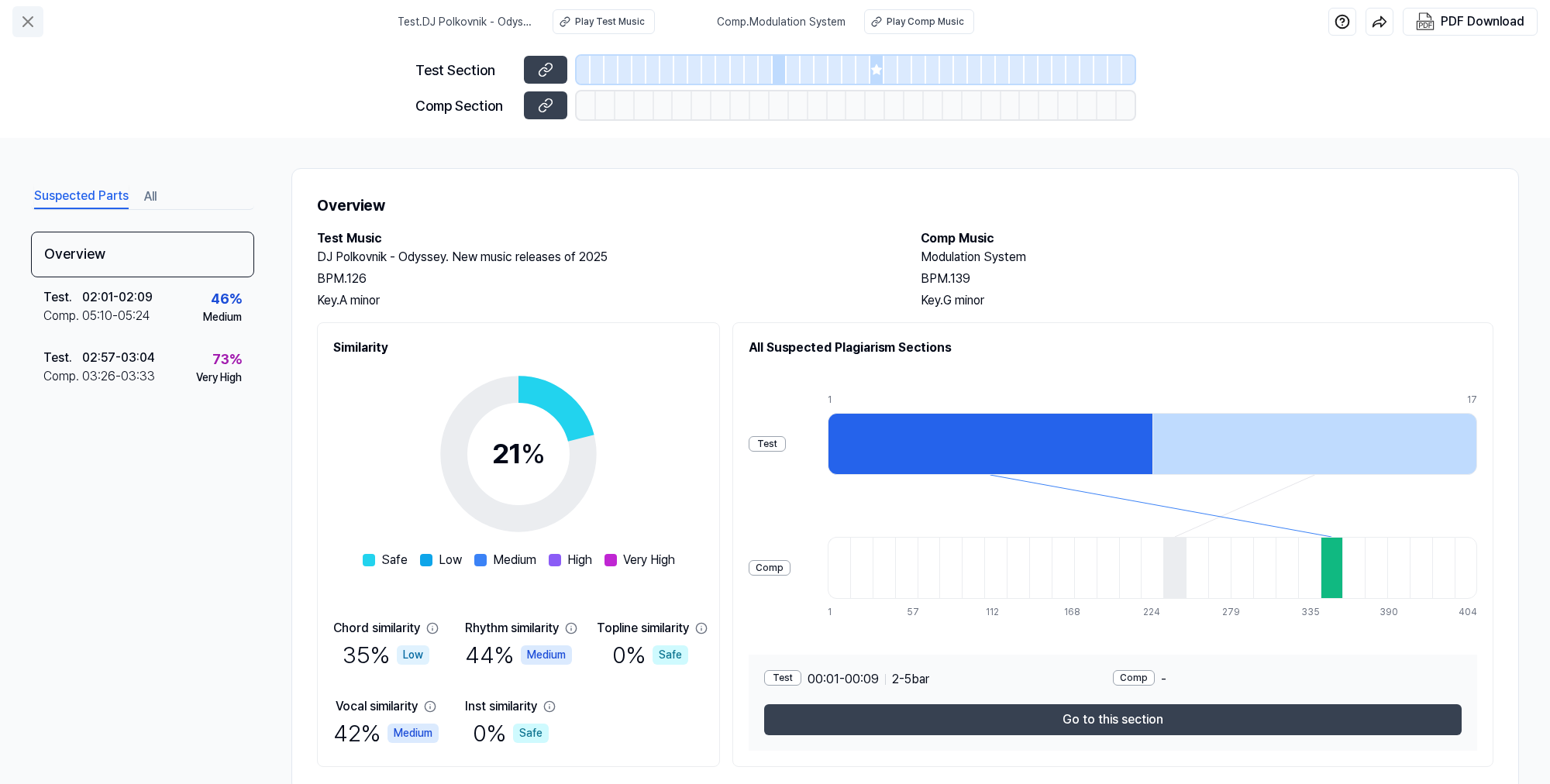
click at [32, 24] on icon at bounding box center [28, 22] width 19 height 19
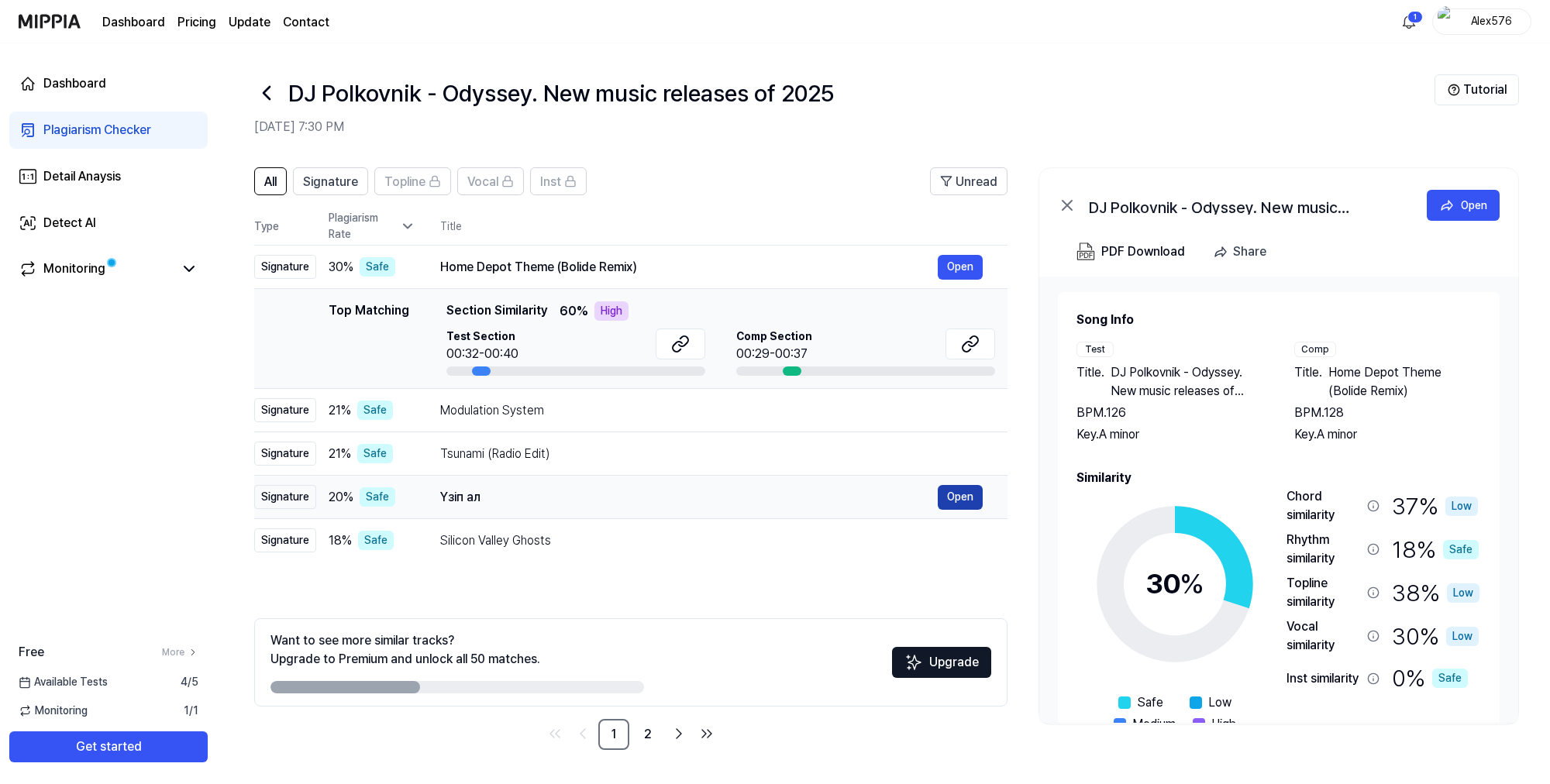
click at [963, 499] on button "Open" at bounding box center [960, 497] width 45 height 25
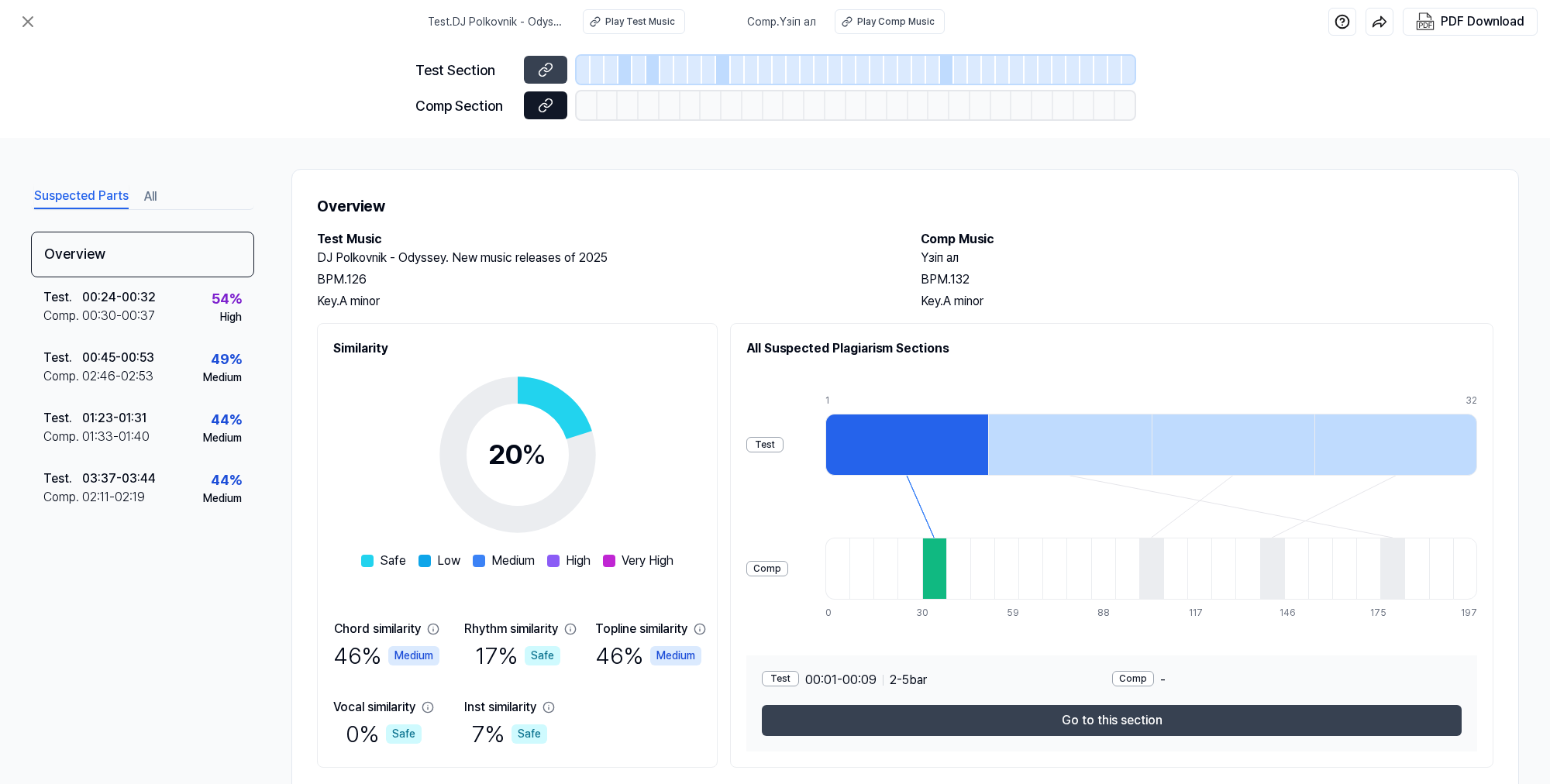
click at [548, 106] on icon at bounding box center [546, 106] width 16 height 16
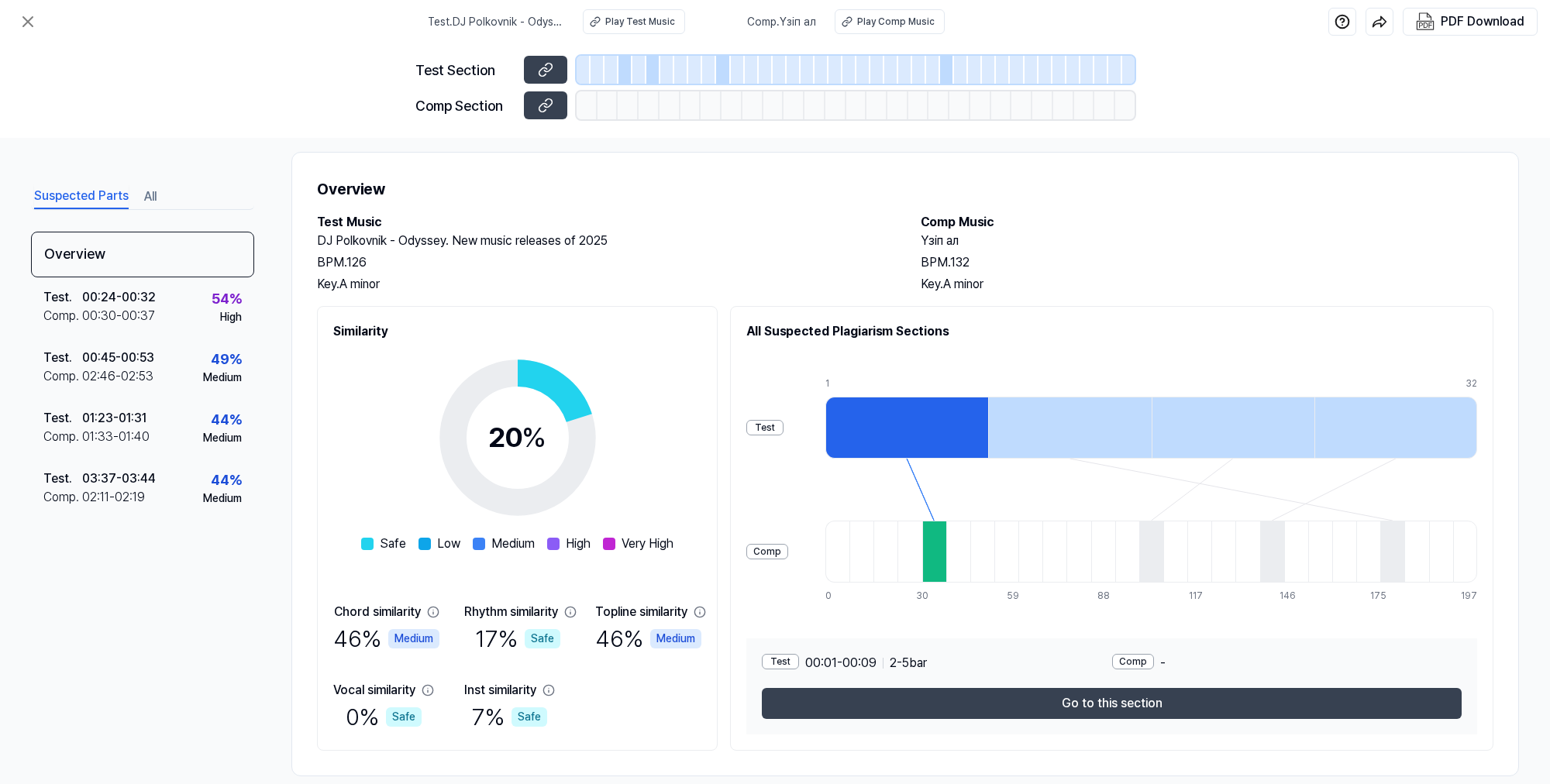
scroll to position [39, 0]
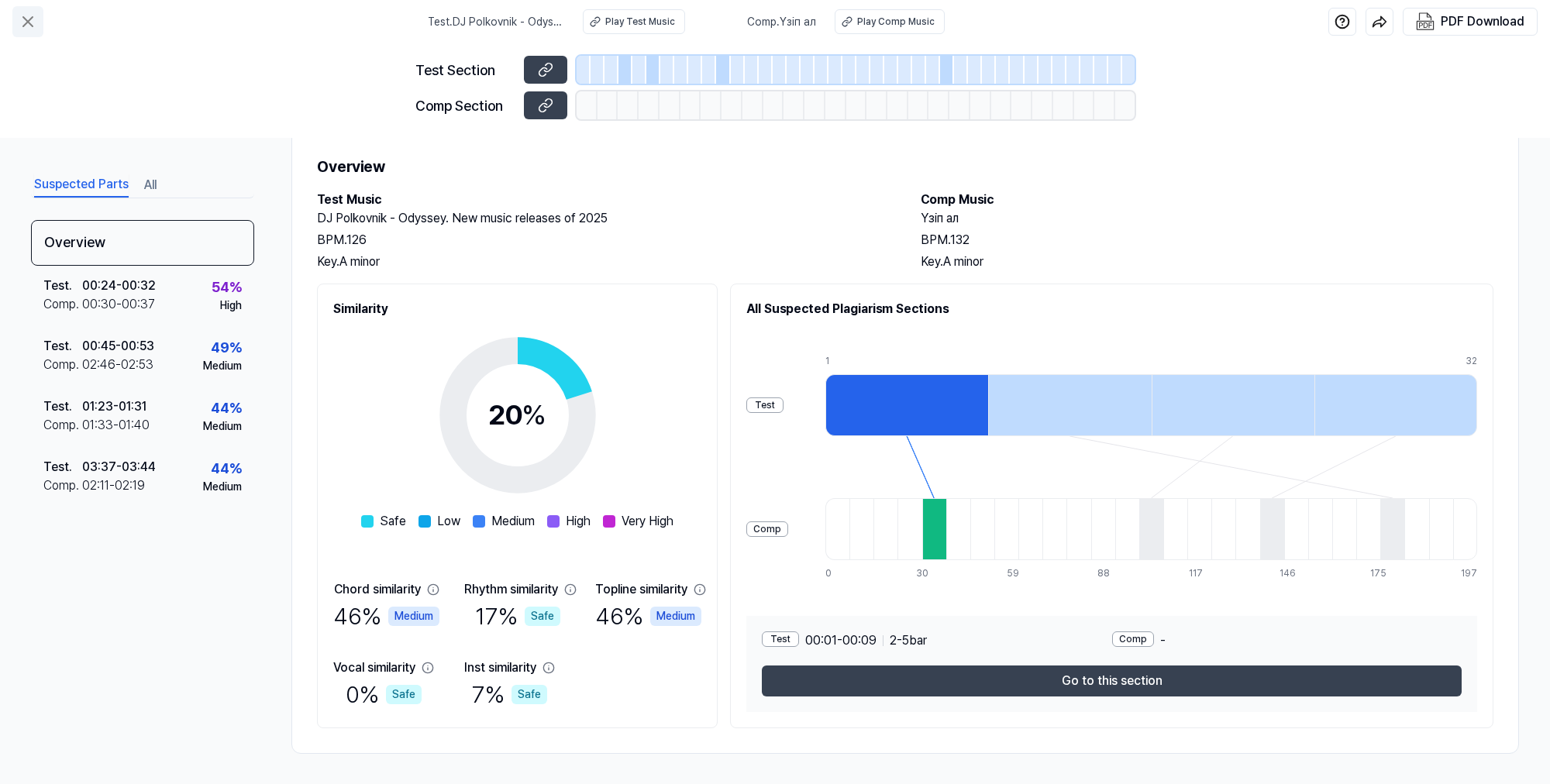
click at [33, 17] on icon at bounding box center [28, 21] width 9 height 9
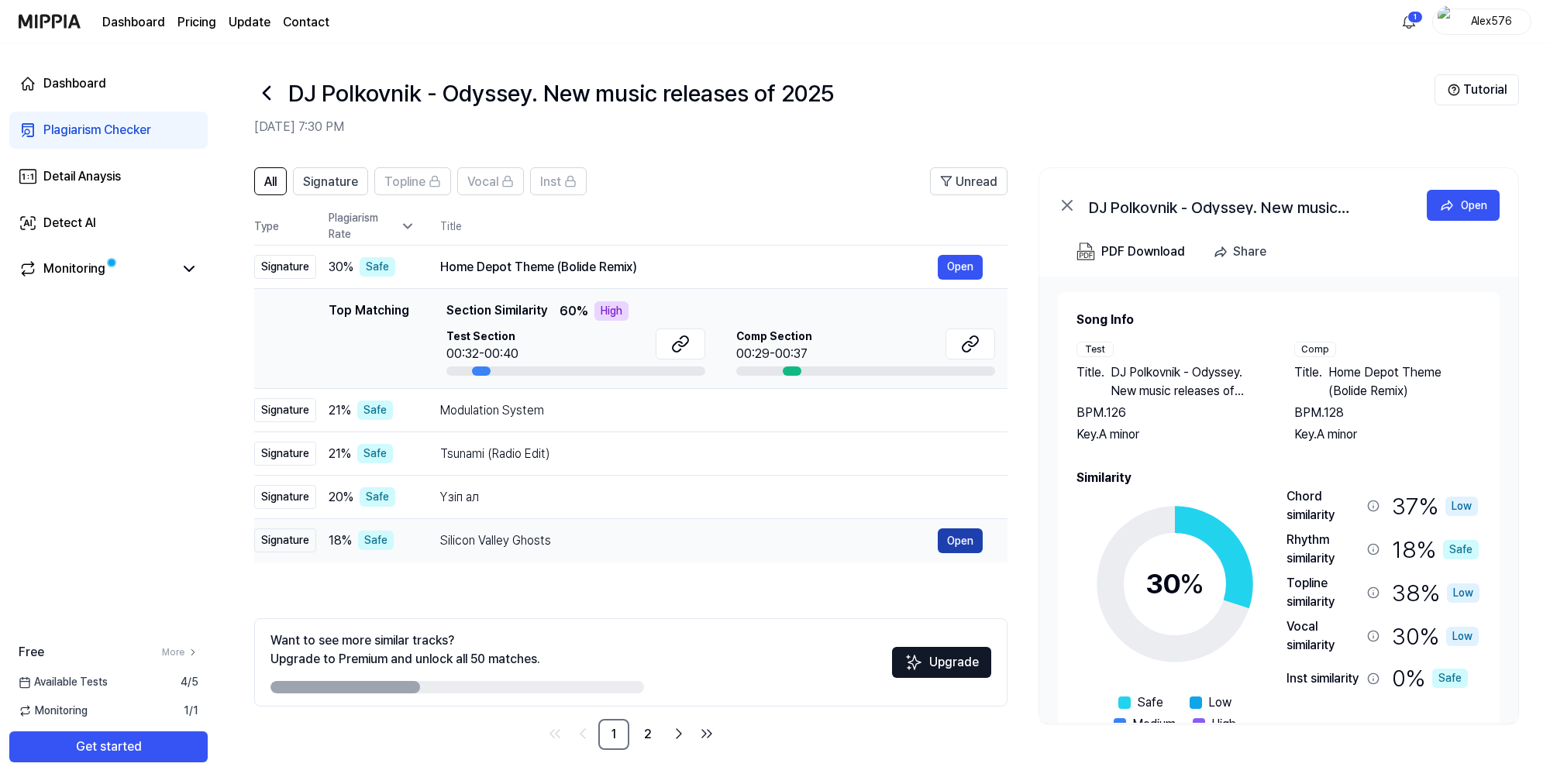
click at [969, 541] on button "Open" at bounding box center [960, 540] width 45 height 25
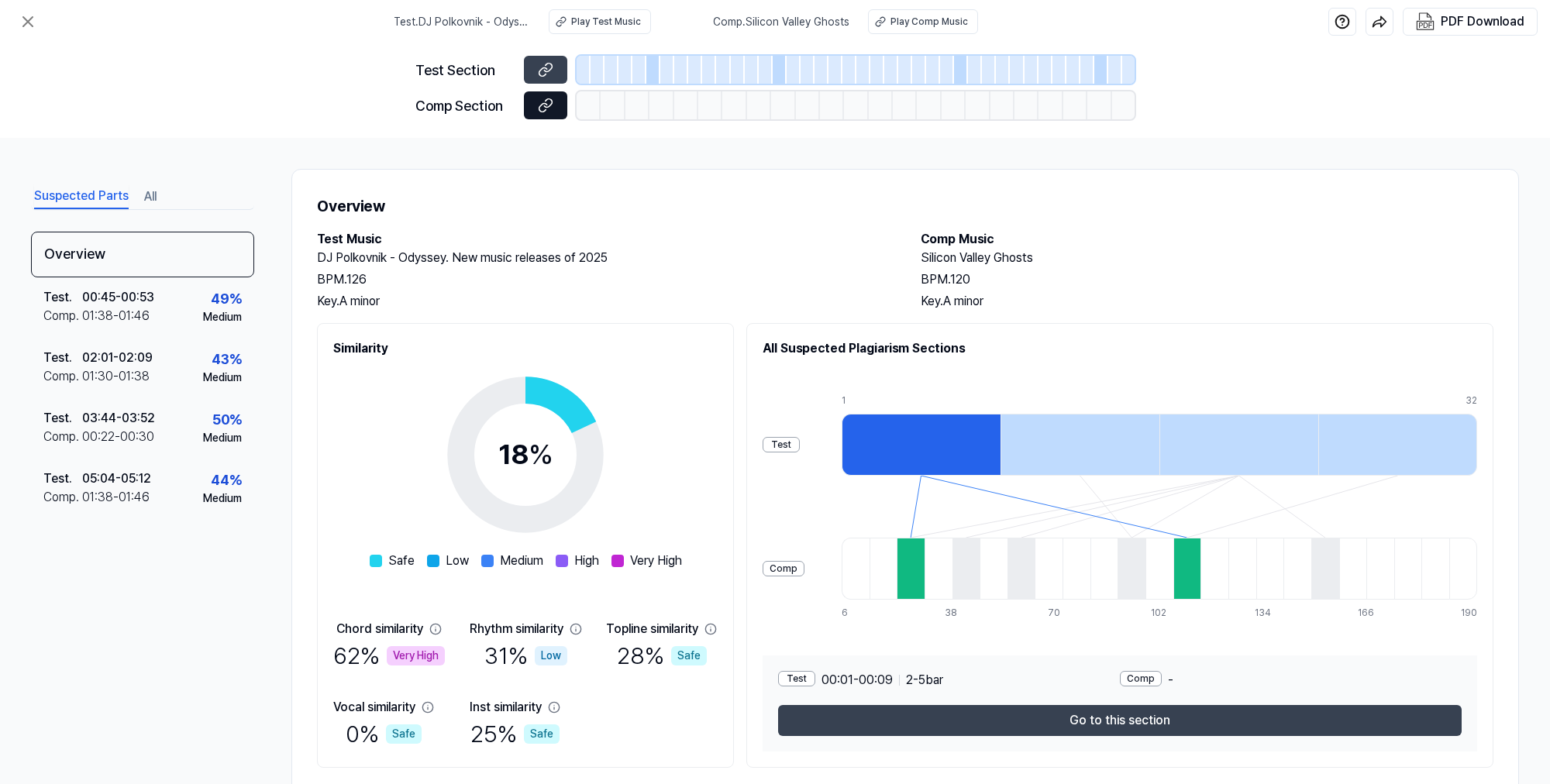
click at [549, 106] on icon at bounding box center [546, 106] width 16 height 16
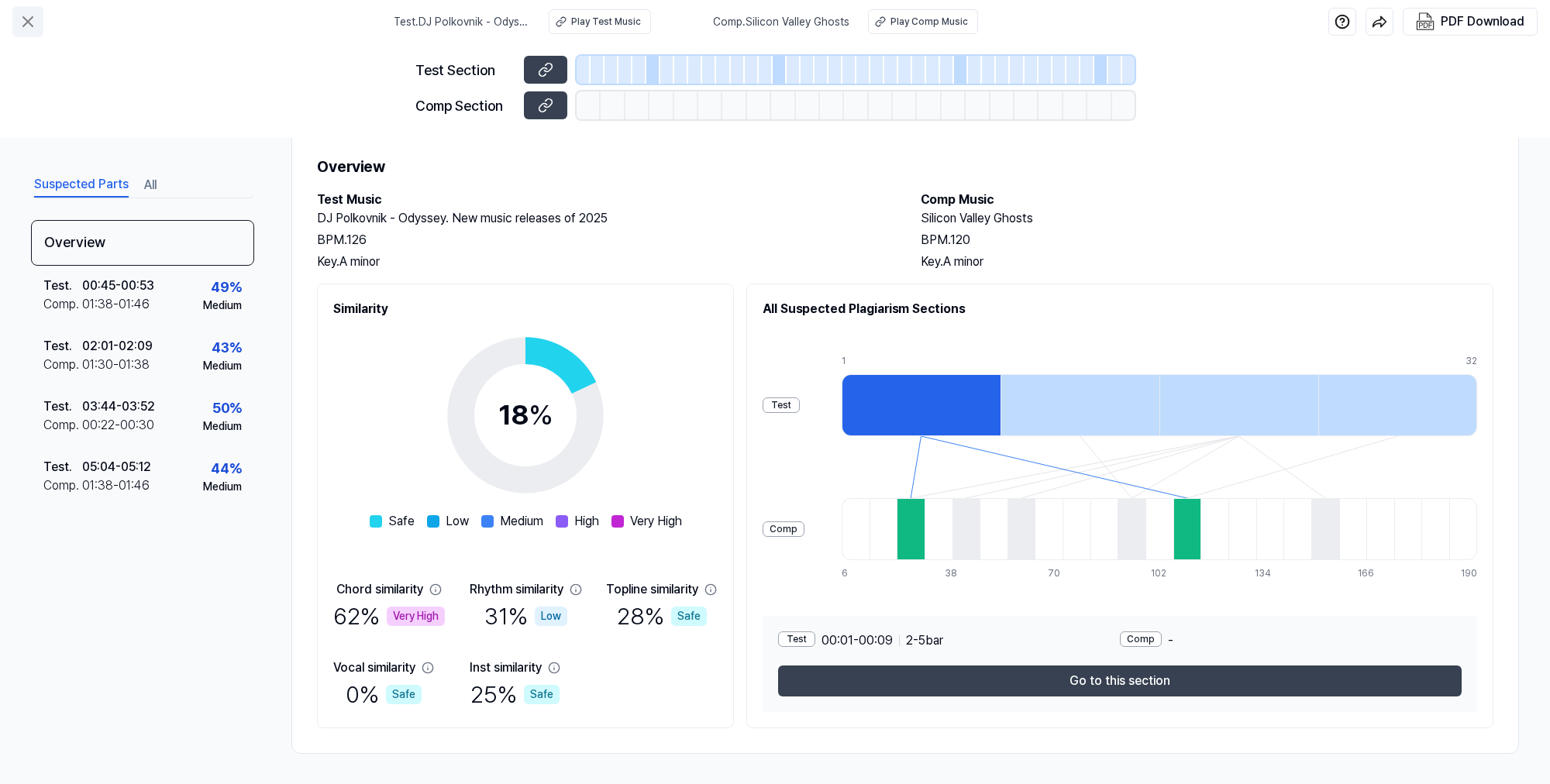
click at [28, 21] on icon at bounding box center [28, 21] width 9 height 9
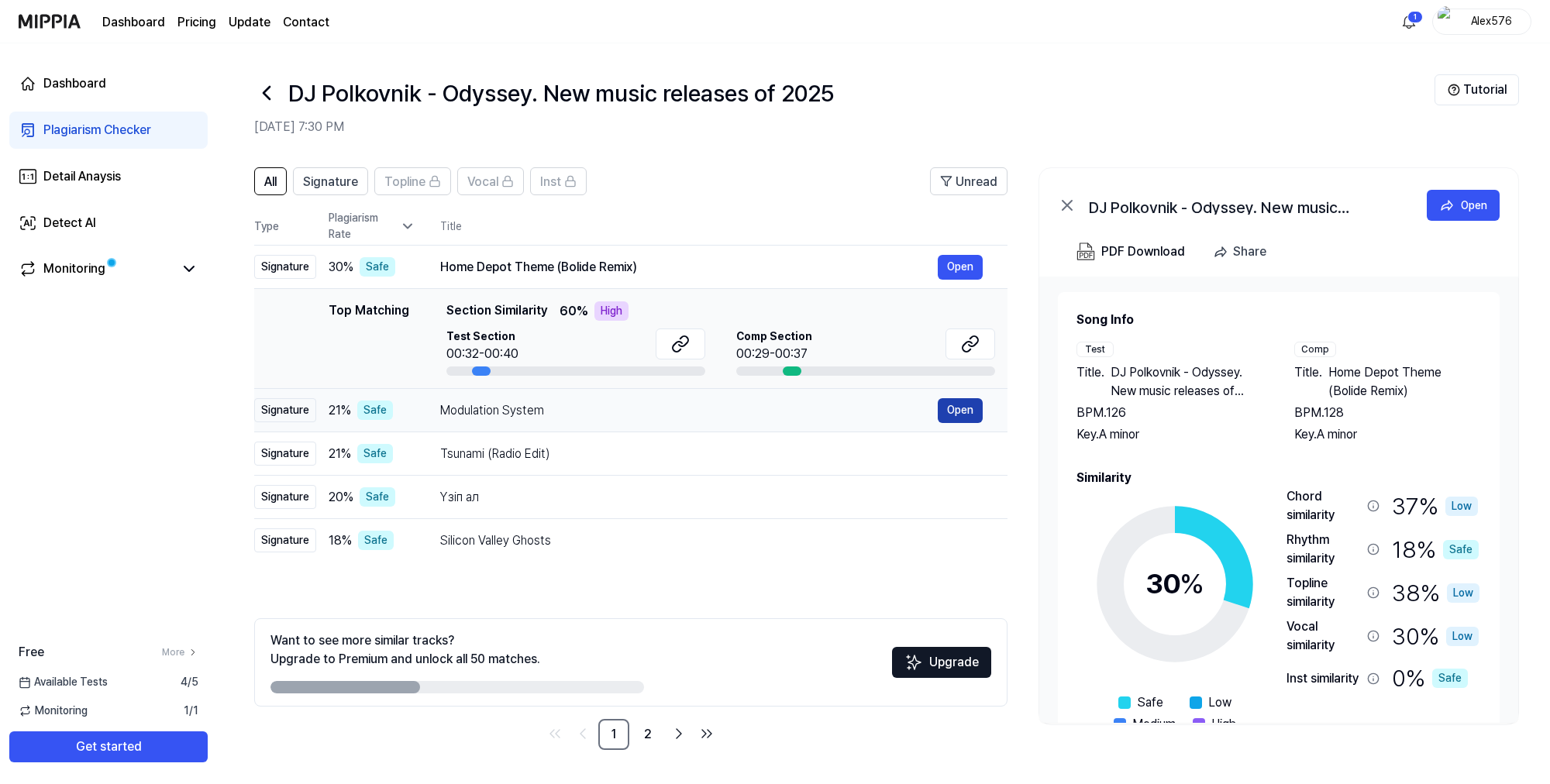
click at [953, 411] on button "Open" at bounding box center [960, 410] width 45 height 25
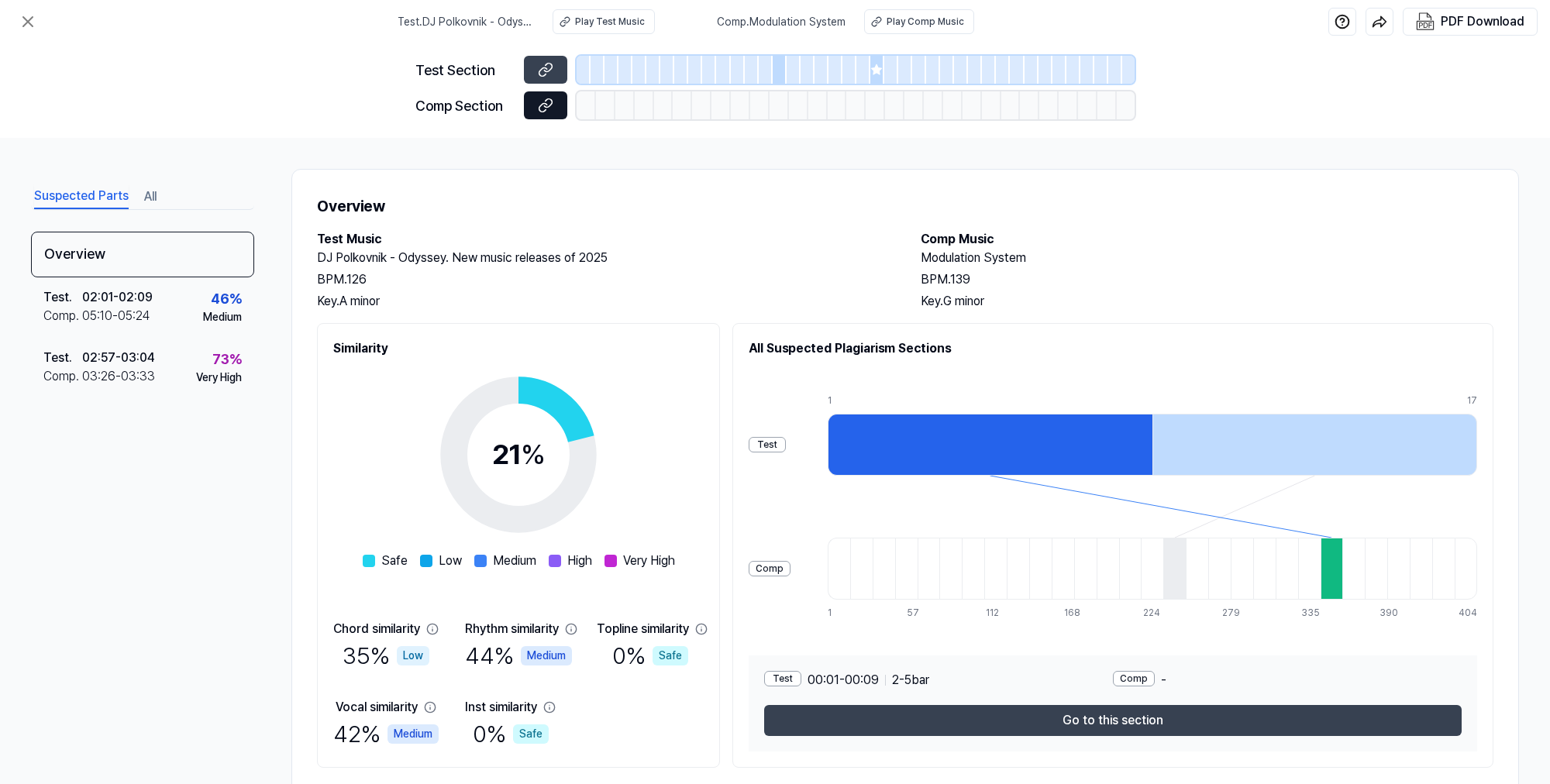
click at [549, 110] on icon at bounding box center [546, 106] width 16 height 16
click at [152, 199] on button "All" at bounding box center [150, 196] width 13 height 25
click at [88, 205] on button "Suspected Parts" at bounding box center [82, 196] width 95 height 25
drag, startPoint x: 336, startPoint y: 0, endPoint x: 124, endPoint y: 432, distance: 481.2
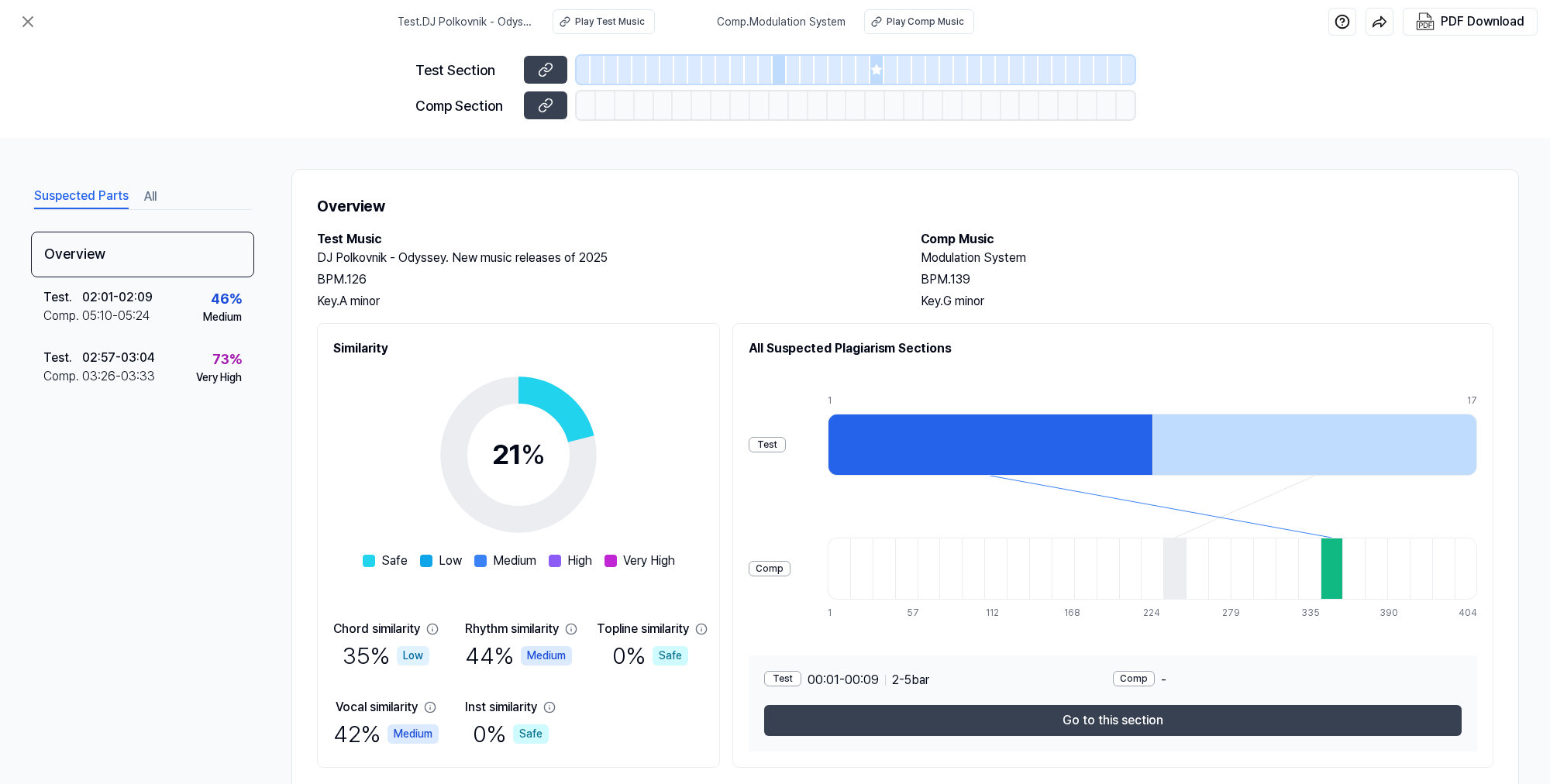
click at [124, 432] on div "Overview Test . 02:01 - 02:09 Comp . 05:10 - 05:24 46 % Medium Test . 02:57 - 0…" at bounding box center [142, 467] width 223 height 470
